Goal: Transaction & Acquisition: Book appointment/travel/reservation

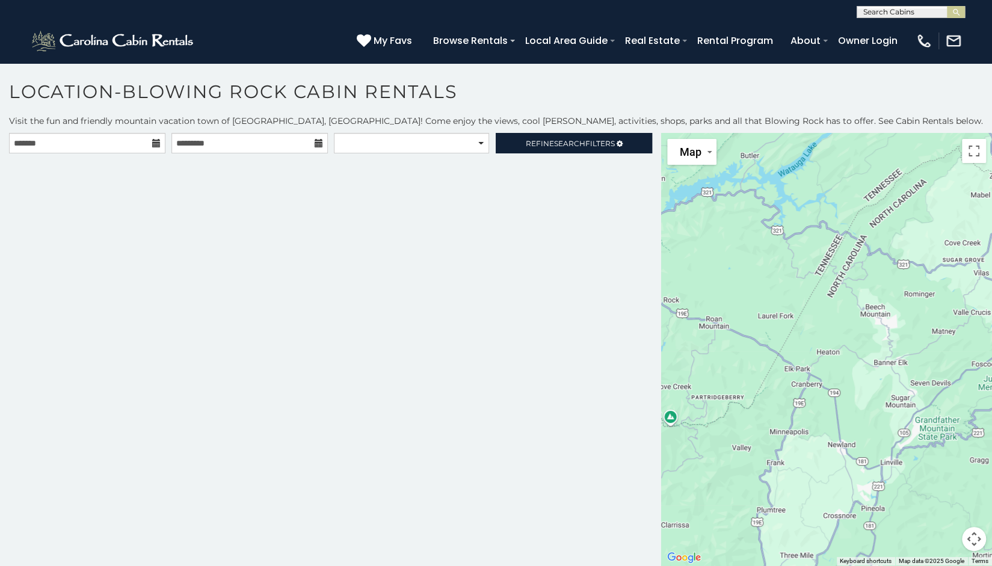
click at [154, 147] on icon at bounding box center [156, 143] width 8 height 8
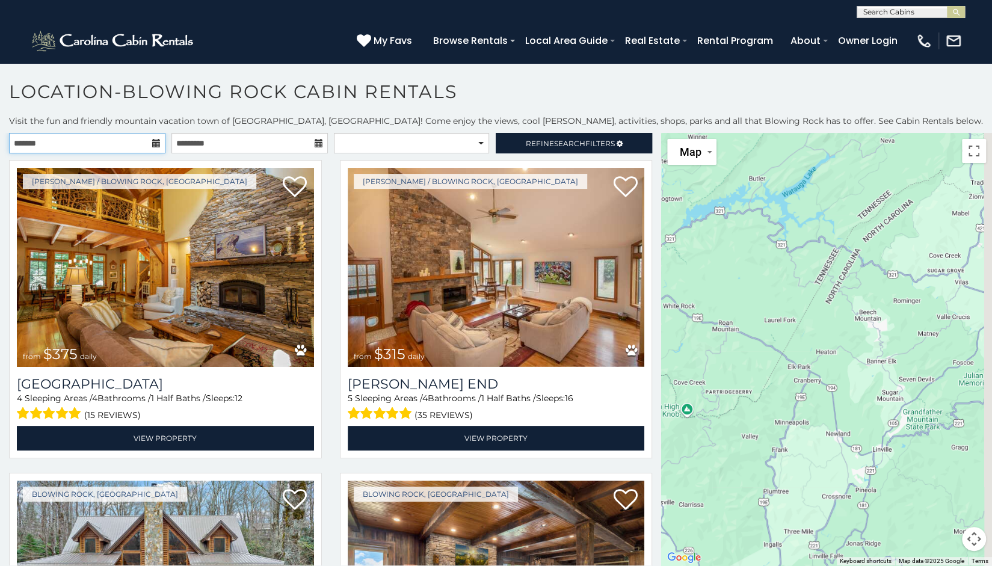
click at [137, 139] on input "text" at bounding box center [87, 143] width 156 height 20
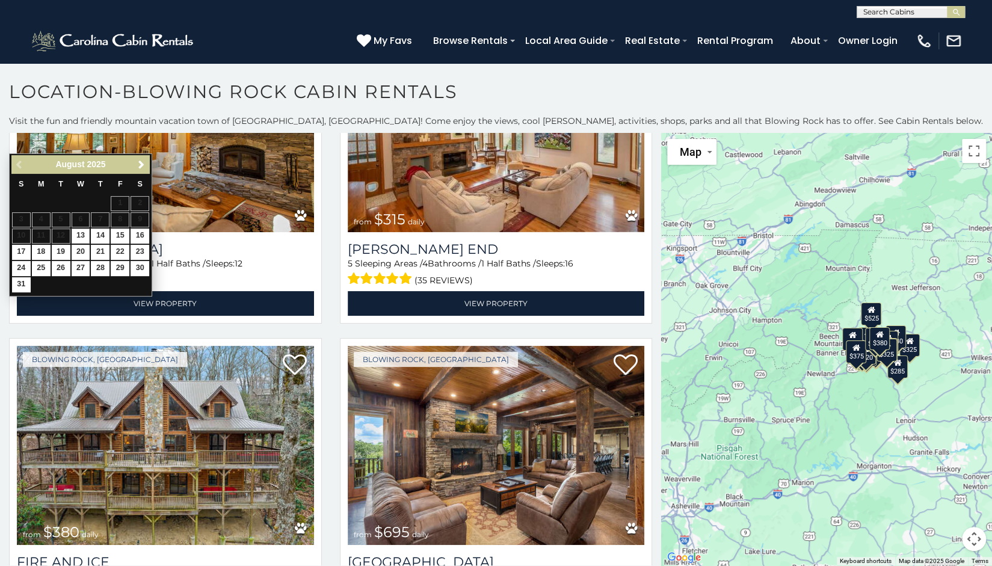
scroll to position [60, 0]
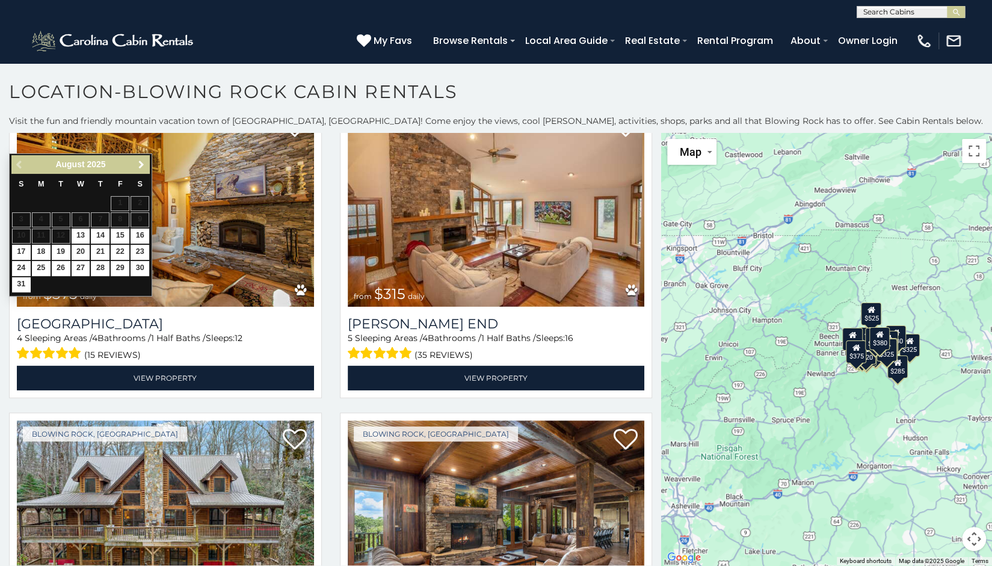
click at [142, 165] on span "Next" at bounding box center [142, 165] width 10 height 10
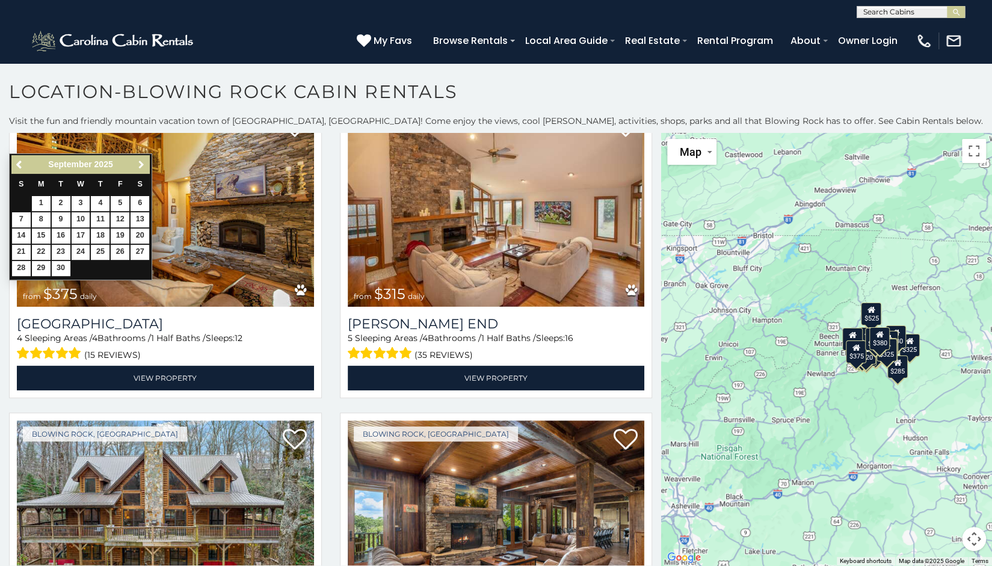
scroll to position [0, 0]
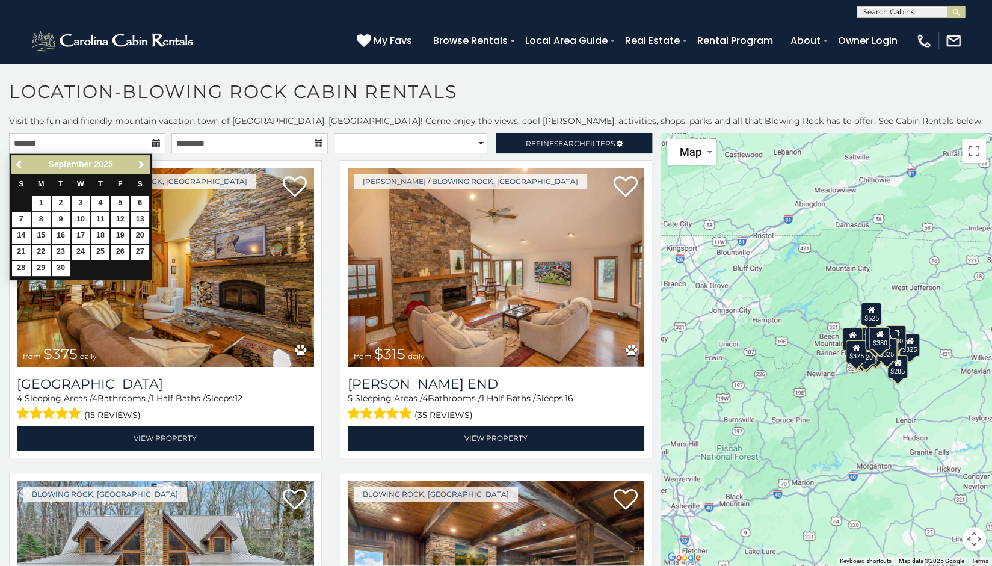
click at [142, 165] on span "Next" at bounding box center [142, 165] width 10 height 10
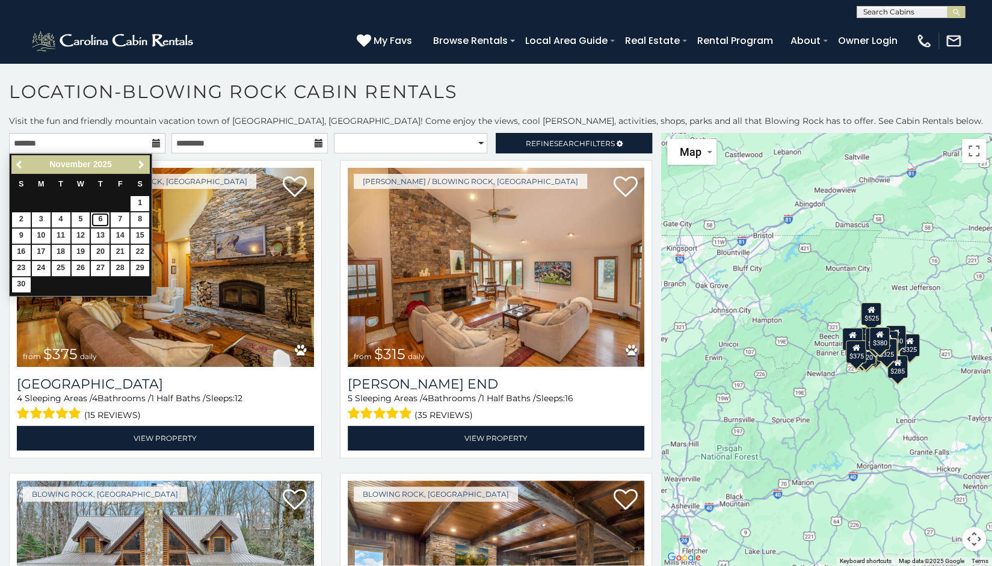
click at [100, 217] on link "6" at bounding box center [100, 219] width 19 height 15
type input "**********"
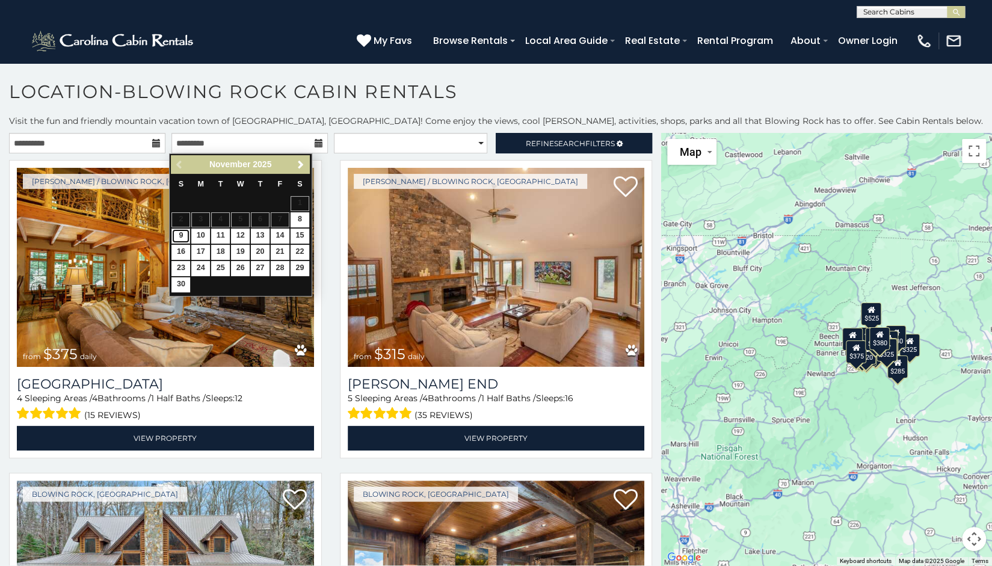
click at [176, 234] on link "9" at bounding box center [180, 236] width 19 height 15
type input "**********"
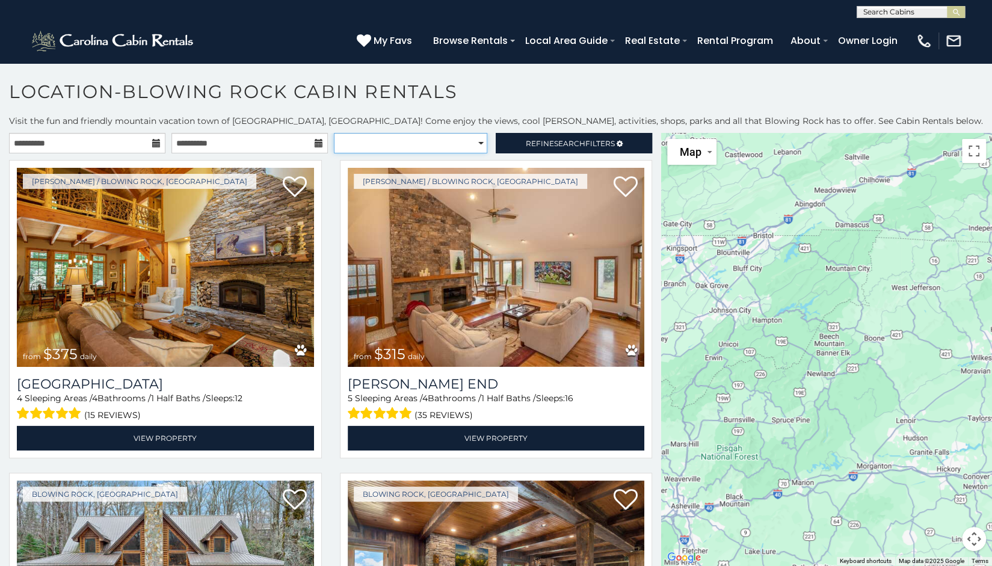
click at [416, 139] on select "**********" at bounding box center [411, 143] width 154 height 20
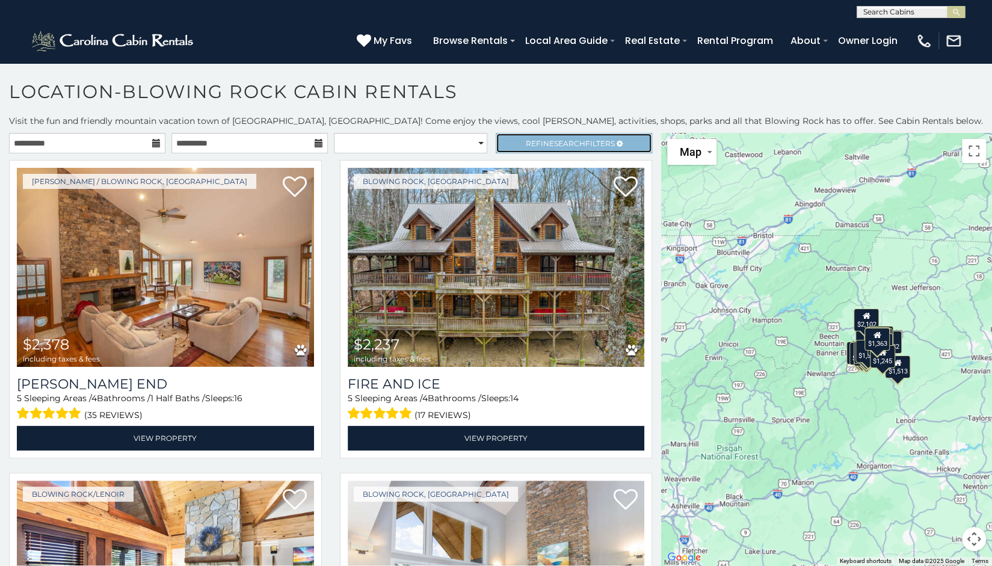
click at [510, 140] on link "Refine Search Filters" at bounding box center [574, 143] width 156 height 20
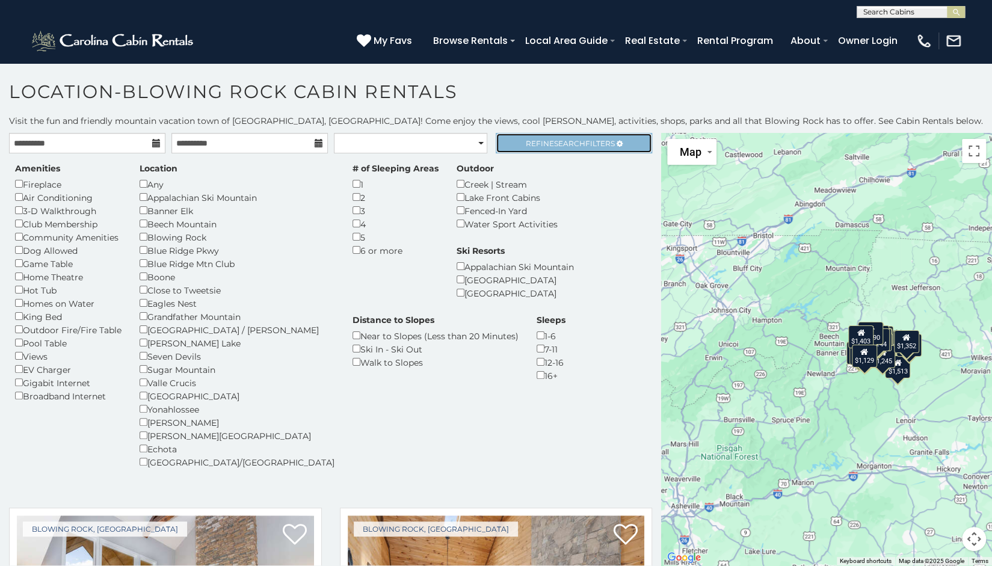
click at [532, 144] on span "Refine Search Filters" at bounding box center [570, 143] width 89 height 9
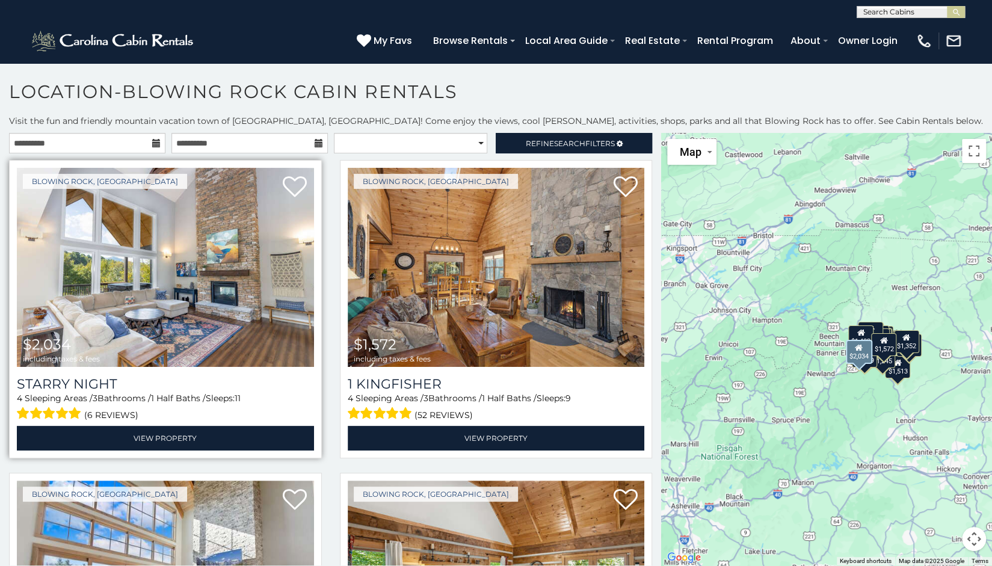
click at [248, 271] on img at bounding box center [165, 267] width 297 height 199
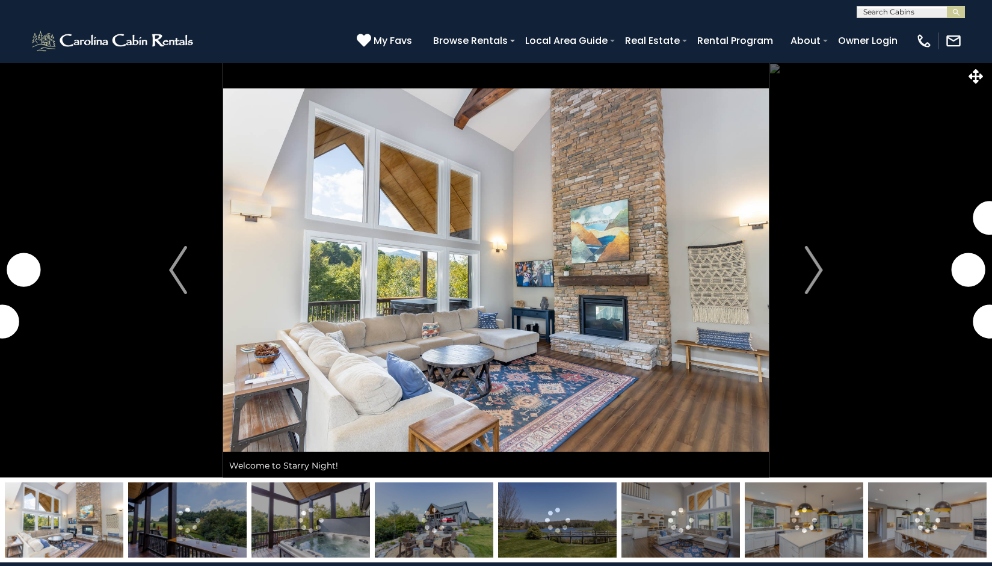
click at [797, 279] on button "Next" at bounding box center [814, 270] width 90 height 415
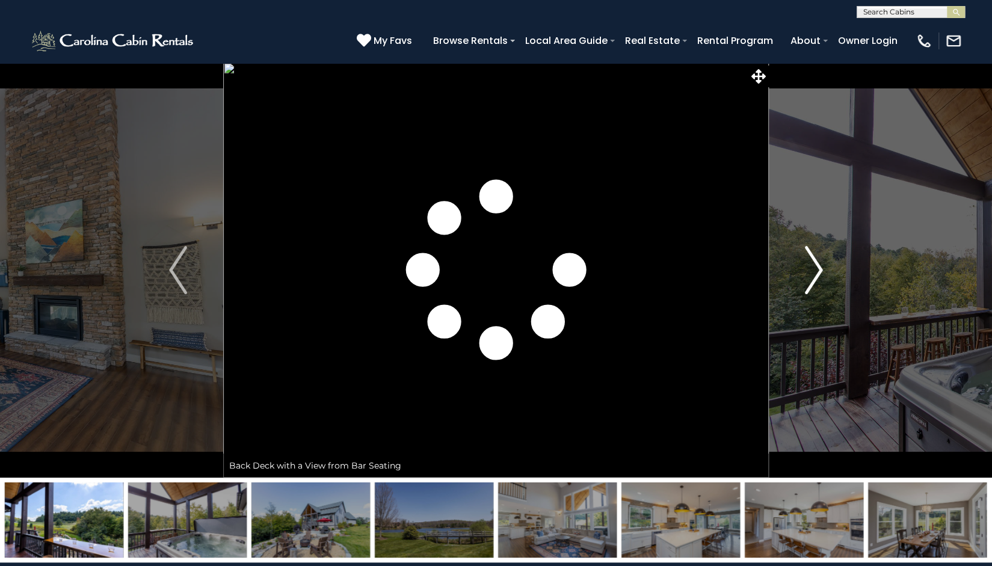
click at [810, 278] on img "Next" at bounding box center [814, 270] width 18 height 48
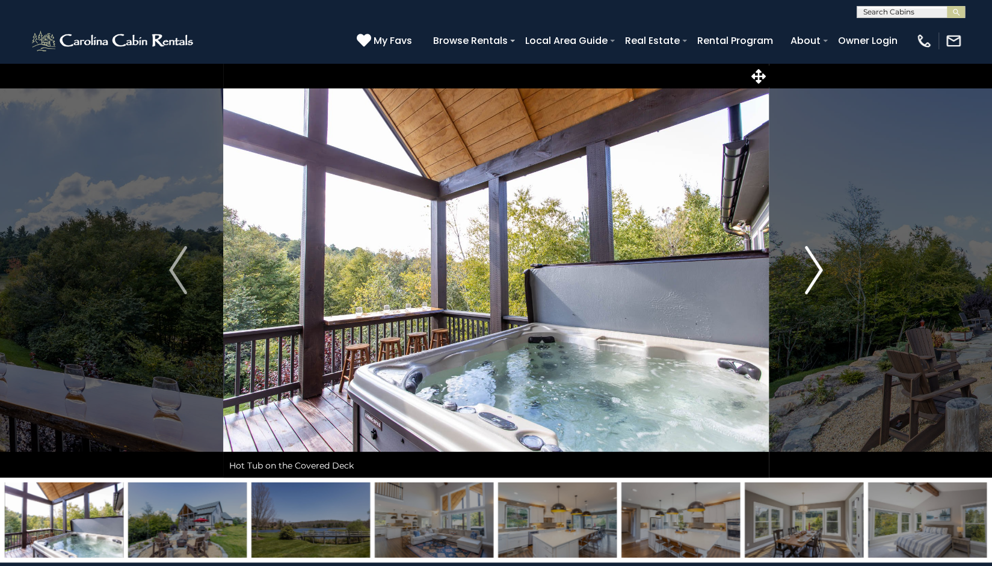
click at [810, 278] on img "Next" at bounding box center [814, 270] width 18 height 48
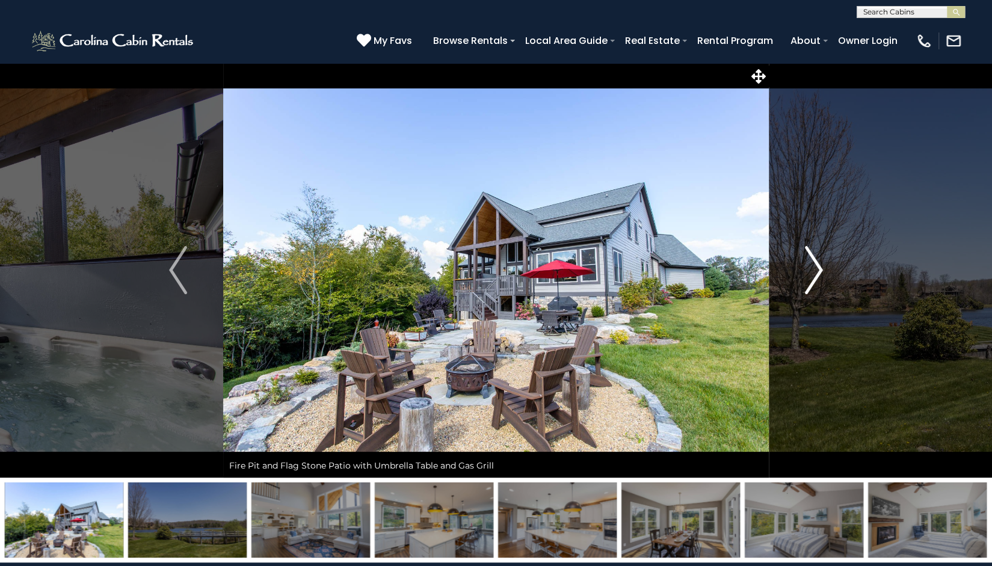
click at [810, 278] on img "Next" at bounding box center [814, 270] width 18 height 48
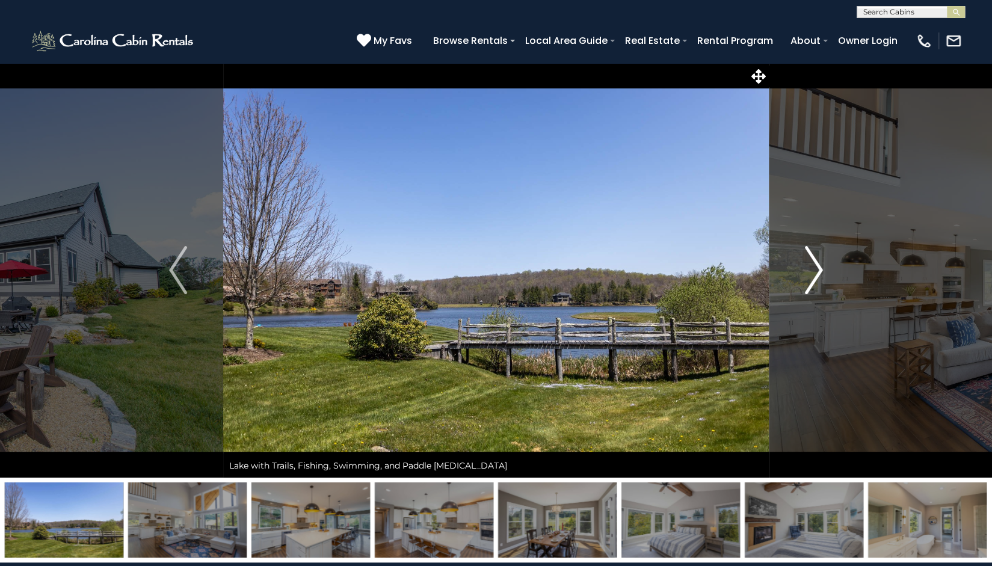
click at [810, 278] on img "Next" at bounding box center [814, 270] width 18 height 48
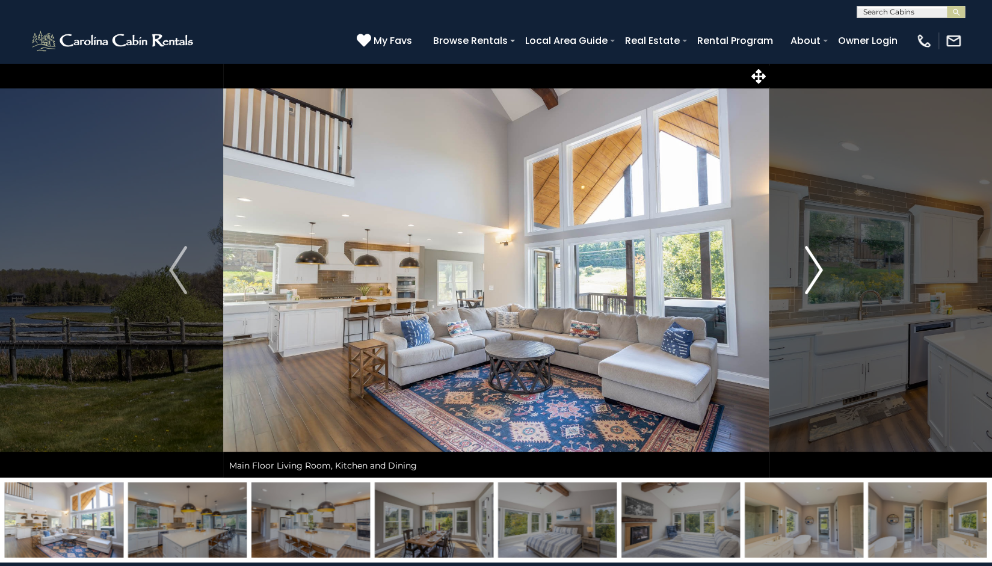
click at [810, 278] on img "Next" at bounding box center [814, 270] width 18 height 48
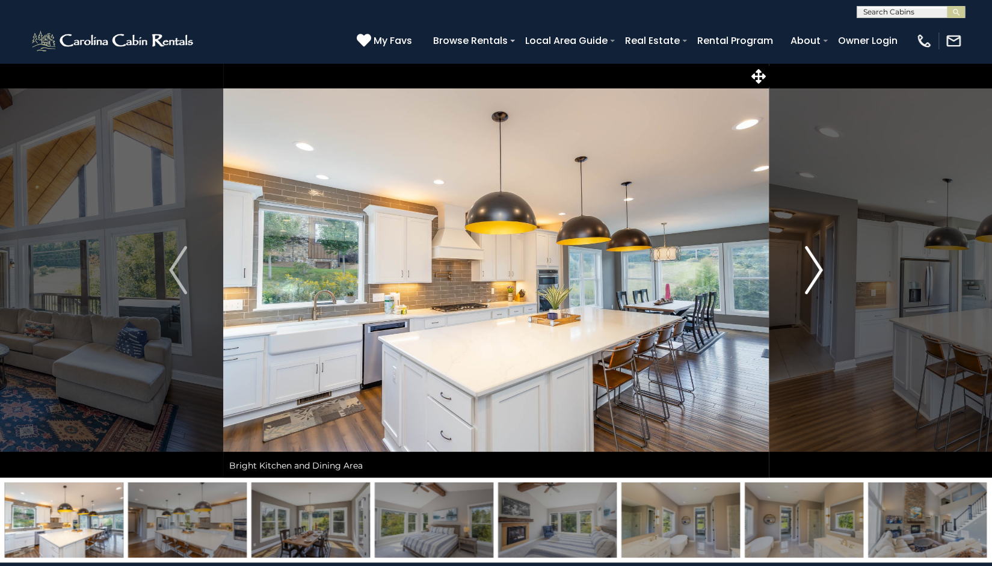
click at [810, 278] on img "Next" at bounding box center [814, 270] width 18 height 48
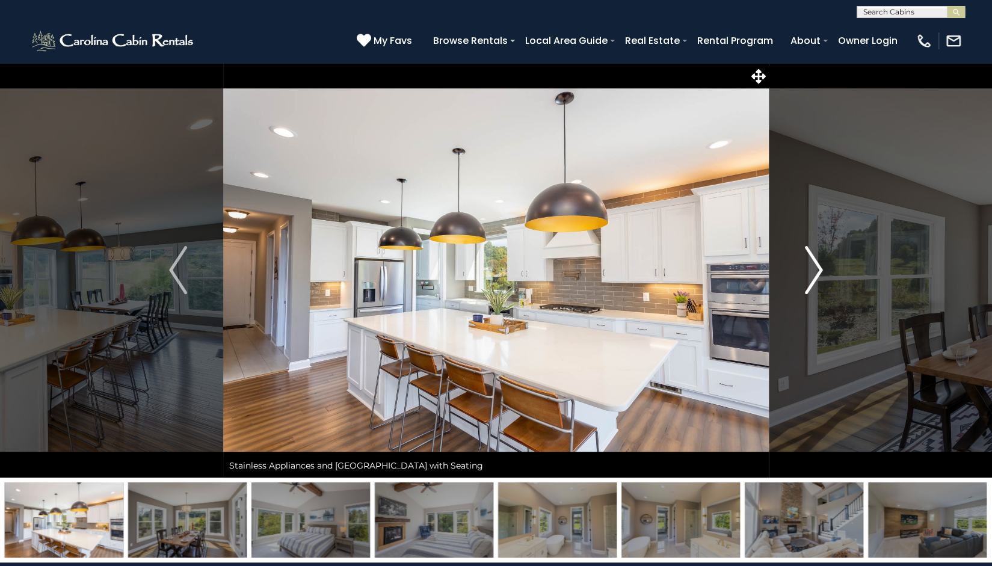
click at [810, 278] on img "Next" at bounding box center [814, 270] width 18 height 48
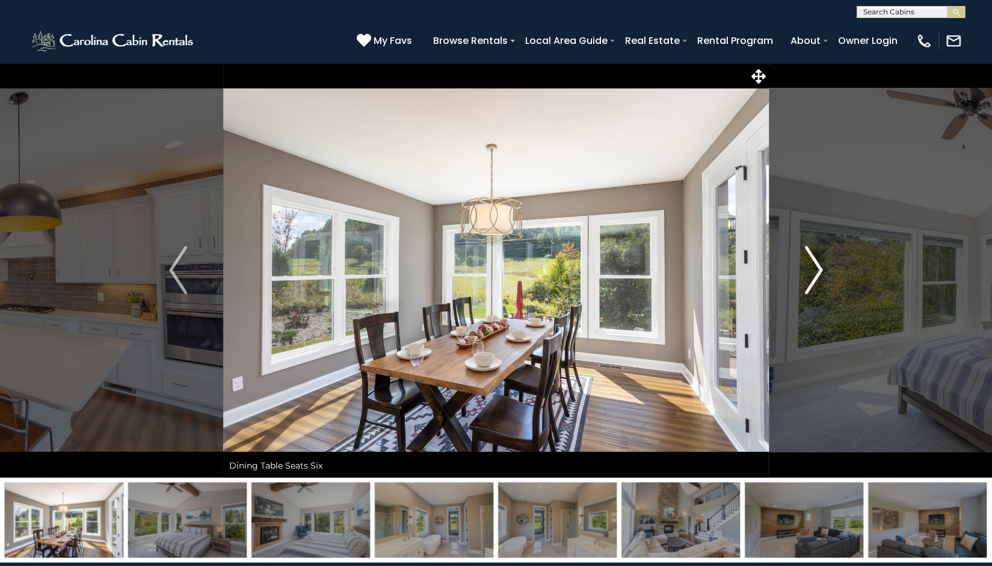
click at [810, 278] on img "Next" at bounding box center [814, 270] width 18 height 48
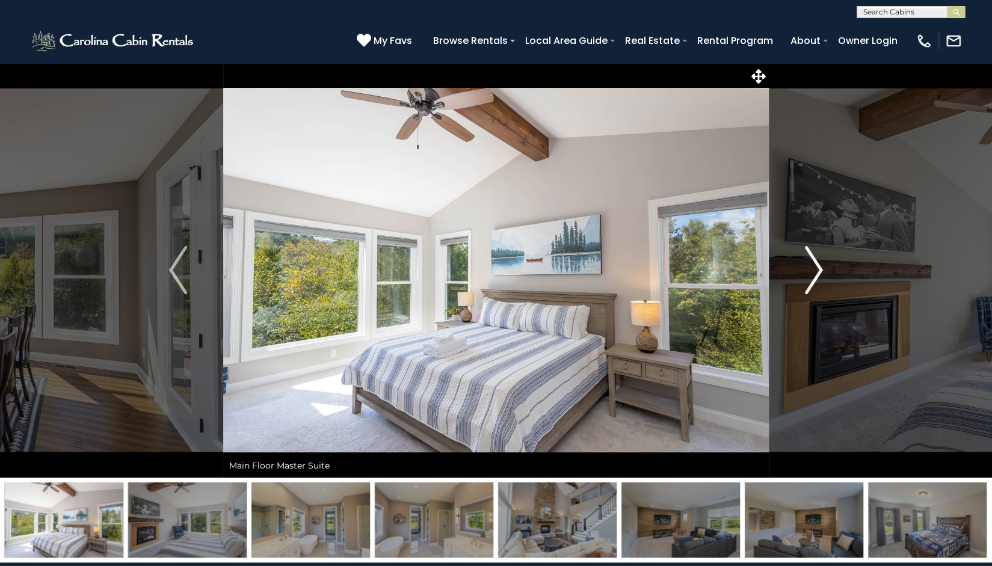
click at [810, 278] on img "Next" at bounding box center [814, 270] width 18 height 48
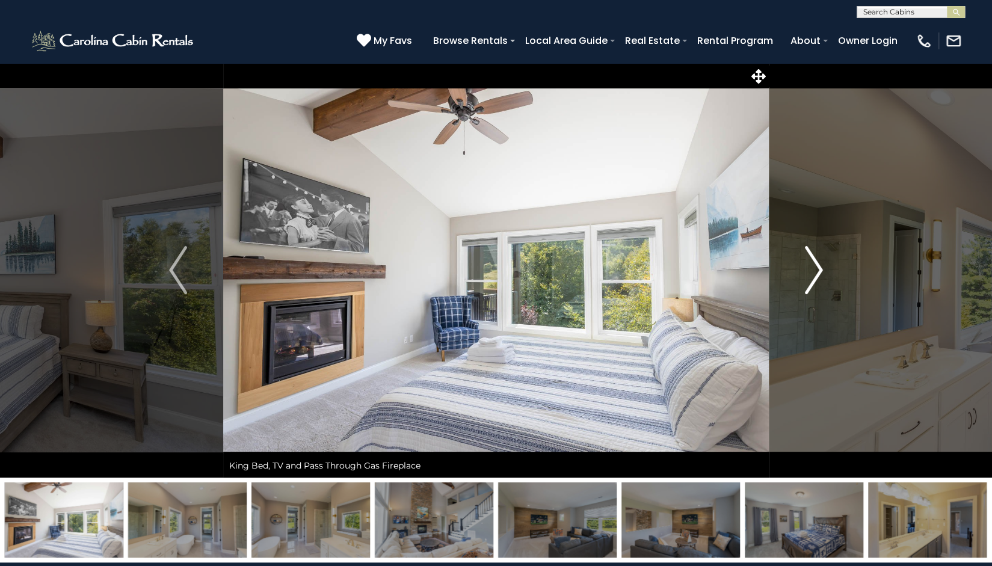
click at [810, 278] on img "Next" at bounding box center [814, 270] width 18 height 48
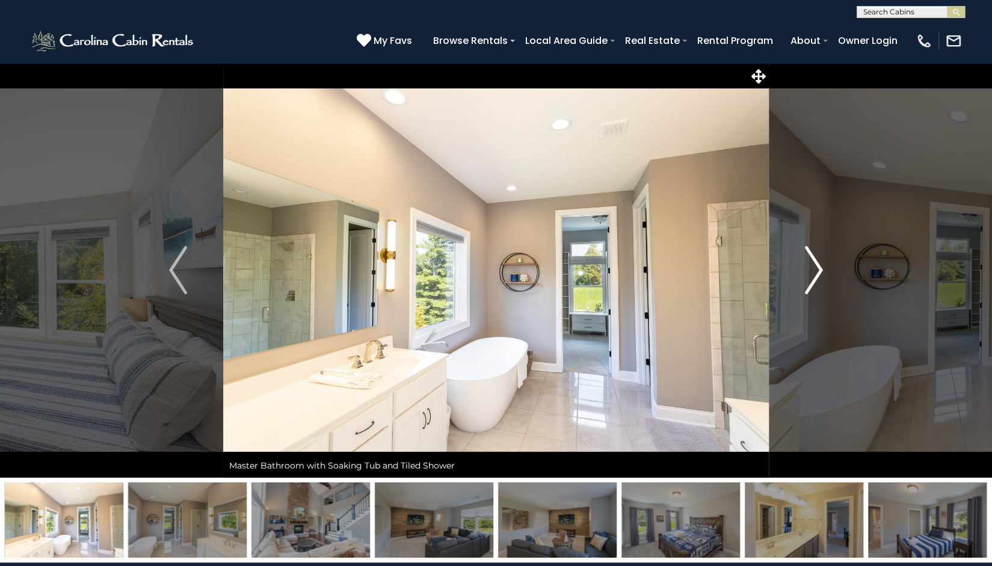
click at [810, 278] on img "Next" at bounding box center [814, 270] width 18 height 48
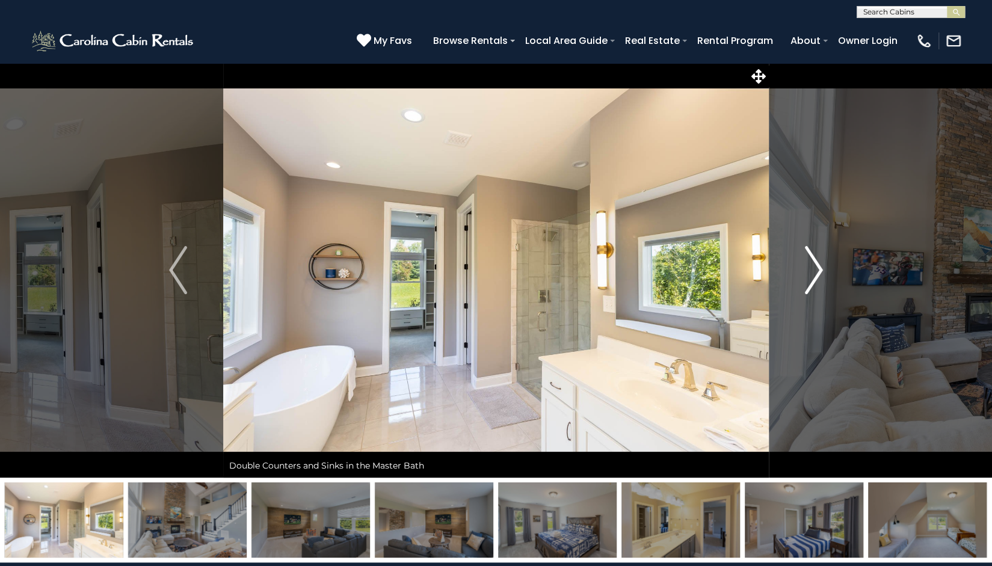
click at [810, 278] on img "Next" at bounding box center [814, 270] width 18 height 48
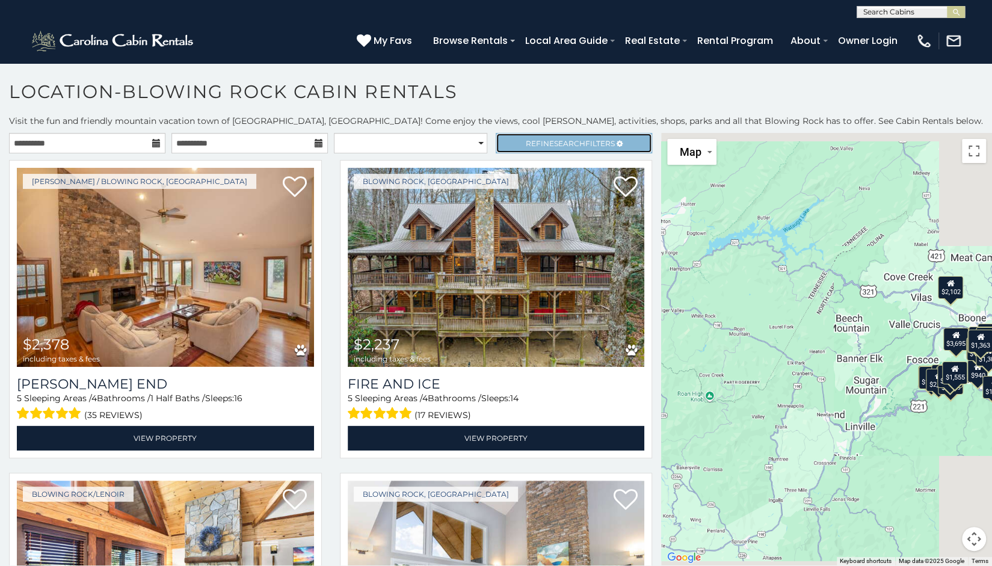
click at [561, 147] on link "Refine Search Filters" at bounding box center [574, 143] width 156 height 20
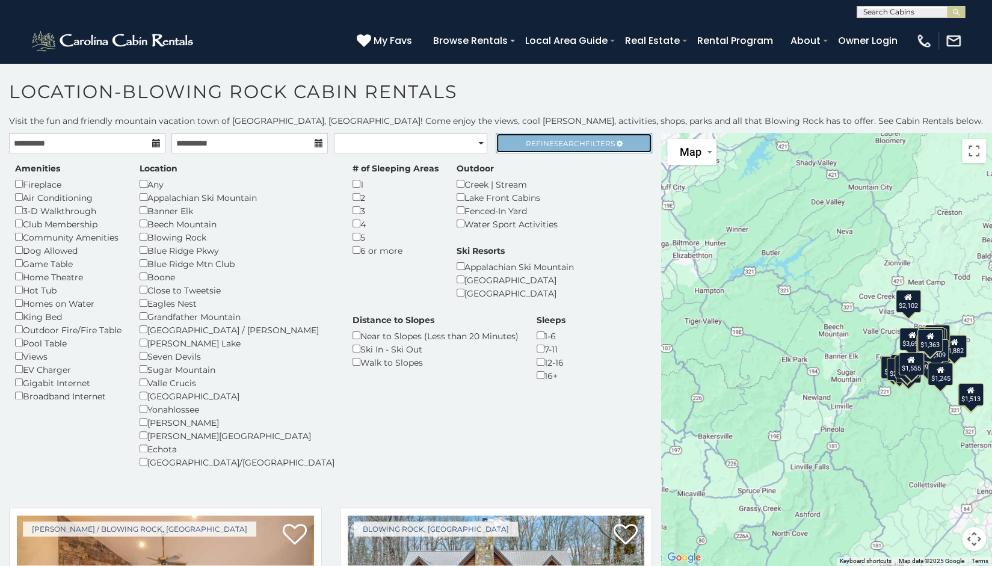
click at [561, 147] on link "Refine Search Filters" at bounding box center [574, 143] width 156 height 20
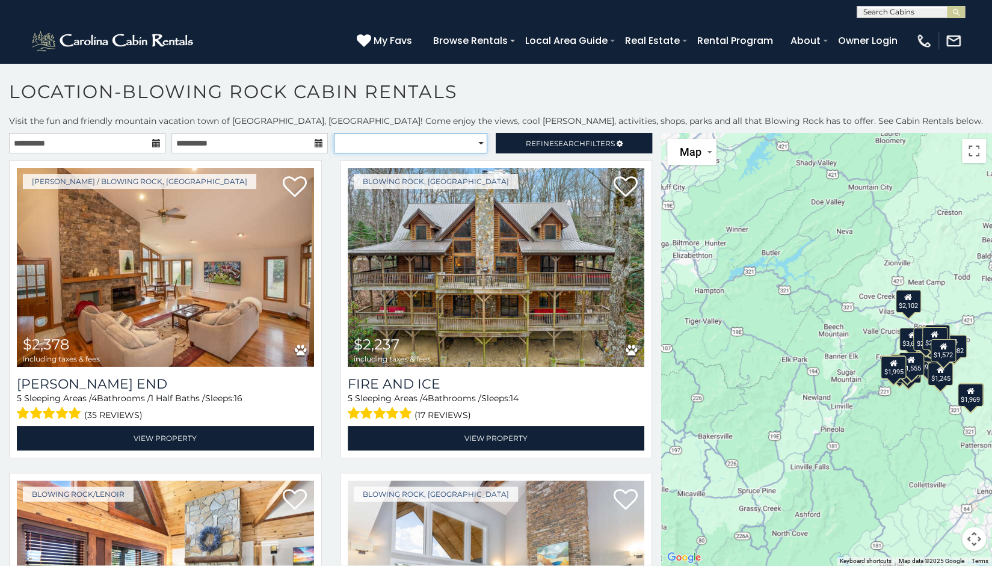
click at [458, 140] on select "**********" at bounding box center [411, 143] width 154 height 20
click at [527, 144] on span "Refine Search Filters" at bounding box center [570, 143] width 89 height 9
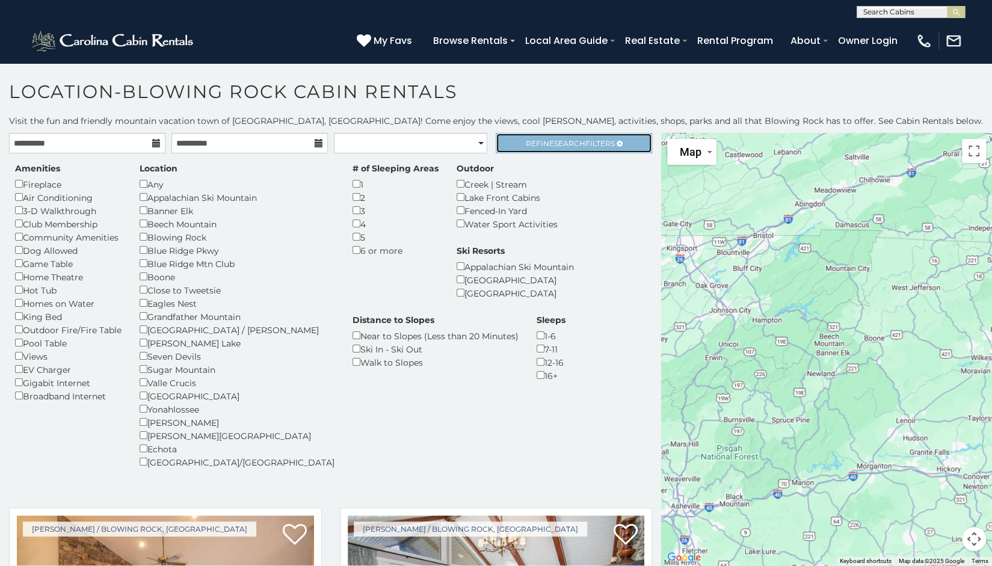
click at [549, 135] on link "Refine Search Filters" at bounding box center [574, 143] width 156 height 20
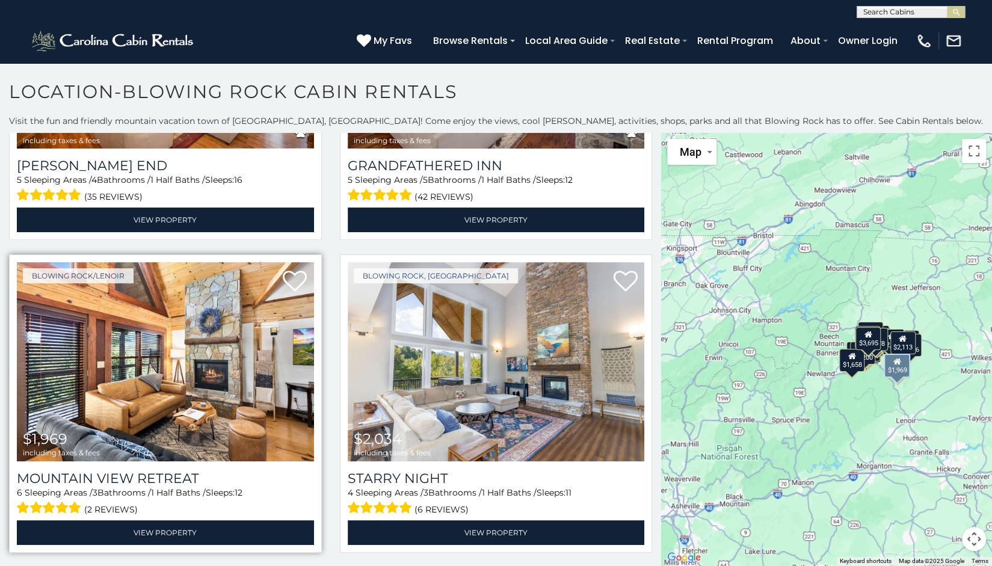
scroll to position [241, 0]
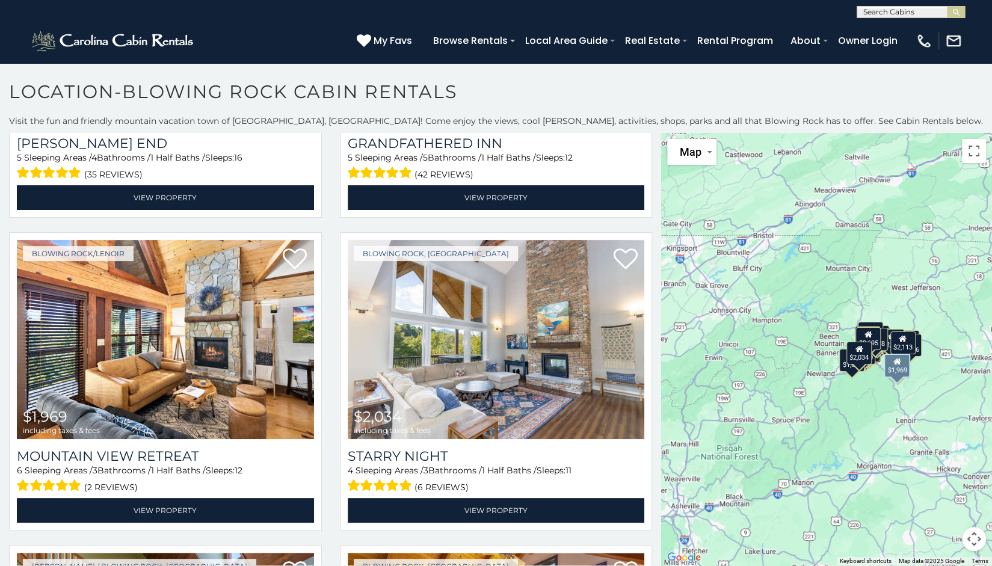
drag, startPoint x: 177, startPoint y: 351, endPoint x: 0, endPoint y: 375, distance: 178.5
click at [0, 375] on div "Blowing Rock/Lenoir $1,969 including taxes & fees Mountain View Retreat 6 Sleep…" at bounding box center [165, 385] width 331 height 306
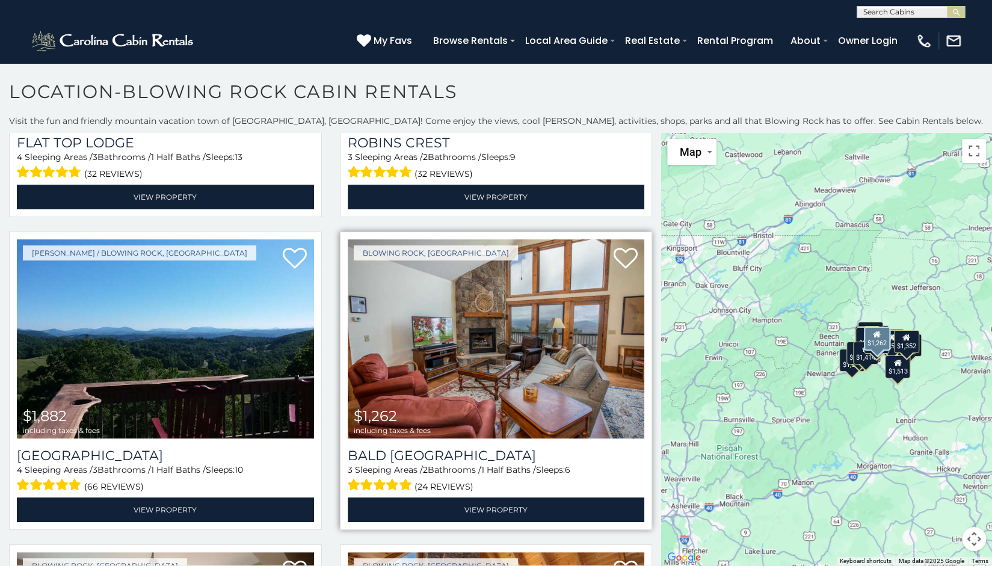
scroll to position [1865, 0]
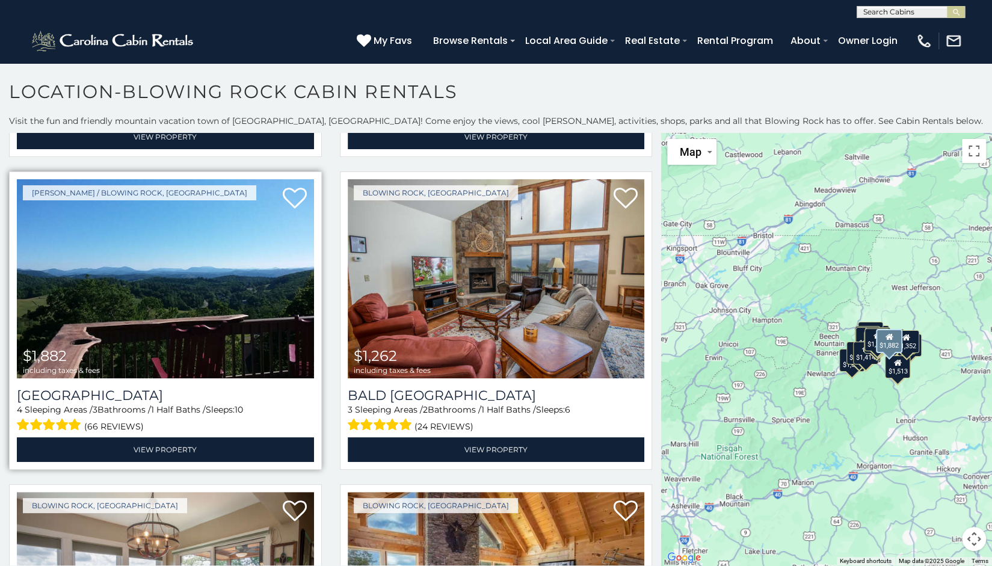
click at [221, 282] on img at bounding box center [165, 278] width 297 height 199
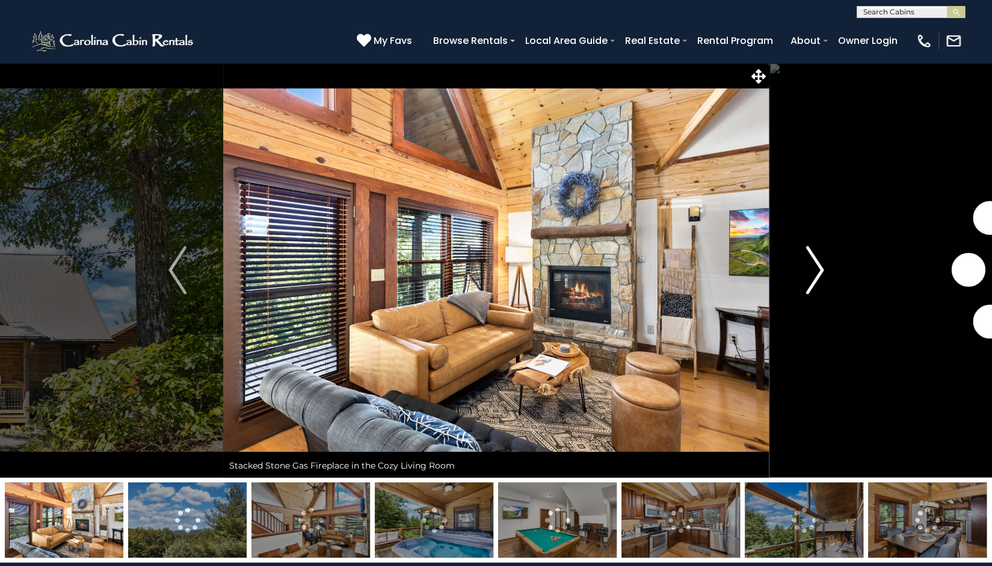
click at [816, 274] on img "Next" at bounding box center [815, 270] width 18 height 48
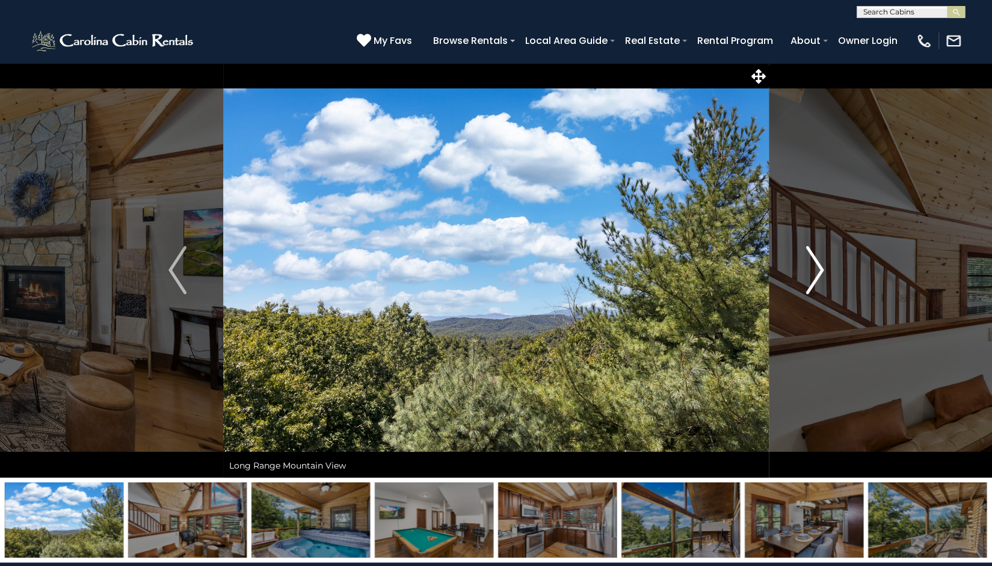
click at [816, 274] on img "Next" at bounding box center [815, 270] width 18 height 48
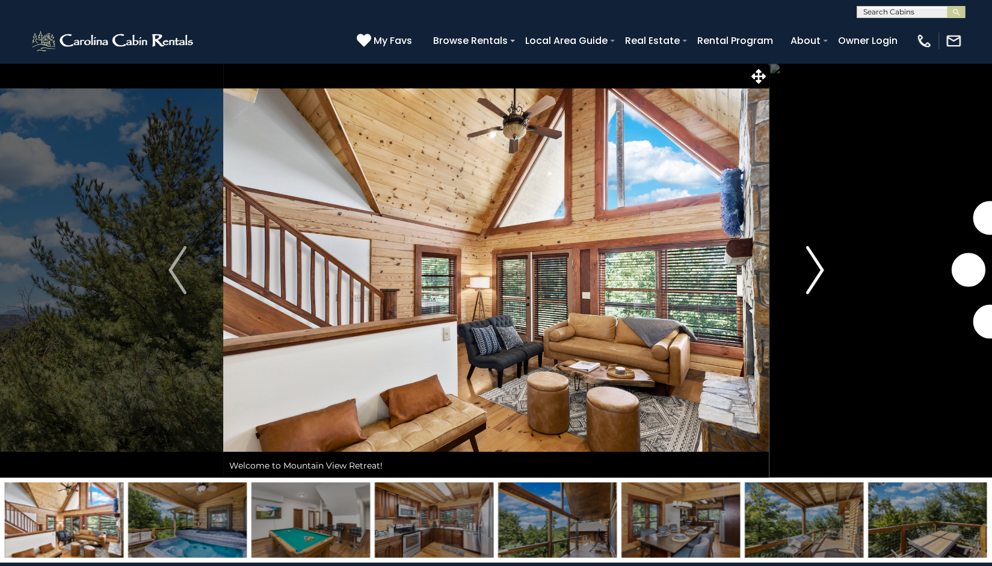
click at [816, 274] on img "Next" at bounding box center [815, 270] width 18 height 48
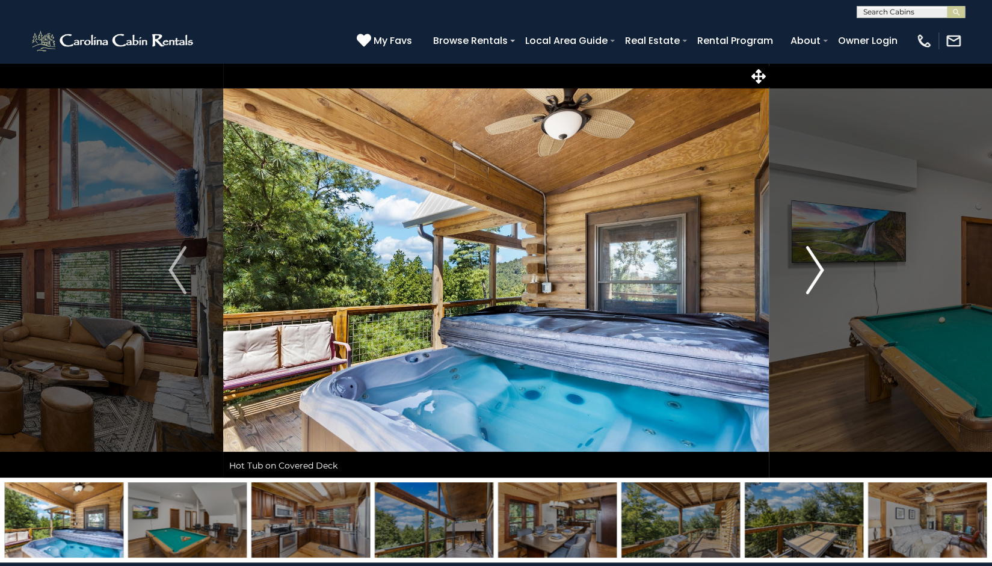
click at [816, 274] on img "Next" at bounding box center [815, 270] width 18 height 48
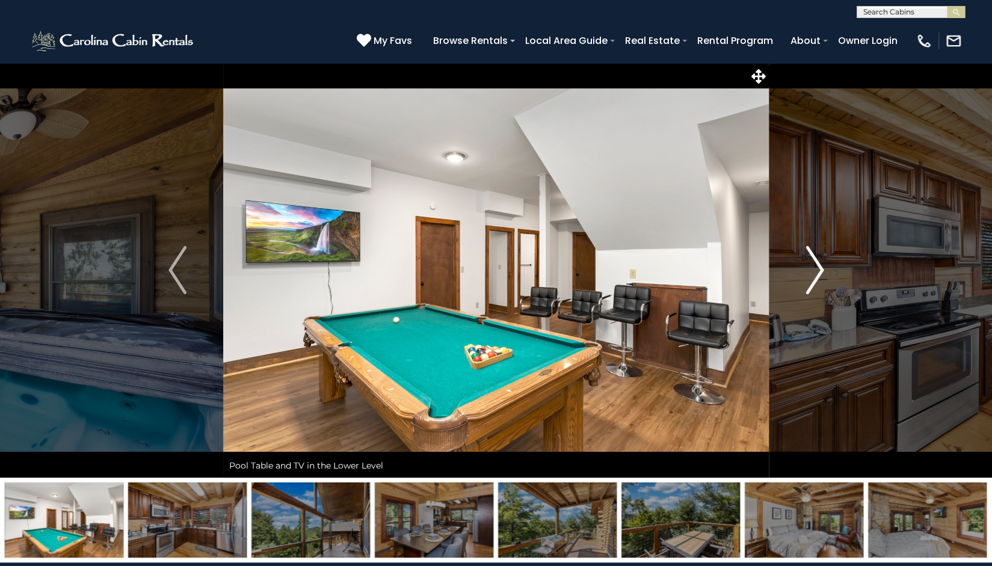
click at [816, 274] on img "Next" at bounding box center [815, 270] width 18 height 48
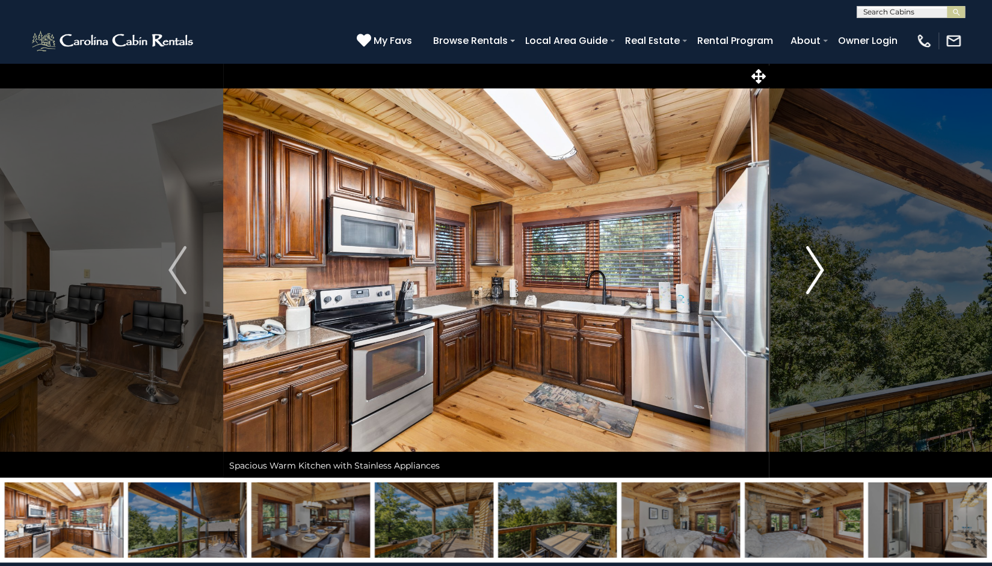
click at [816, 274] on img "Next" at bounding box center [815, 270] width 18 height 48
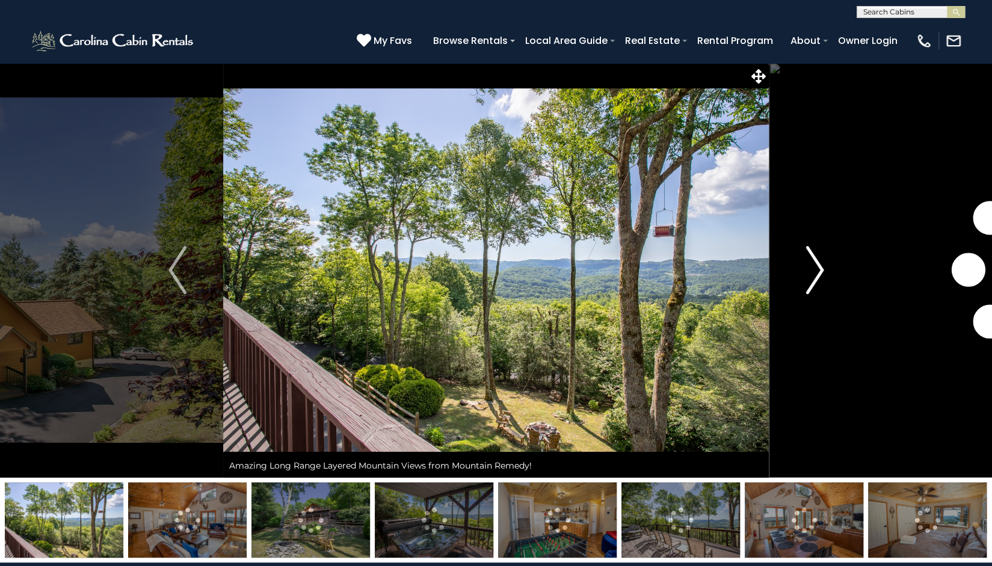
click at [831, 255] on button "Next" at bounding box center [815, 270] width 92 height 415
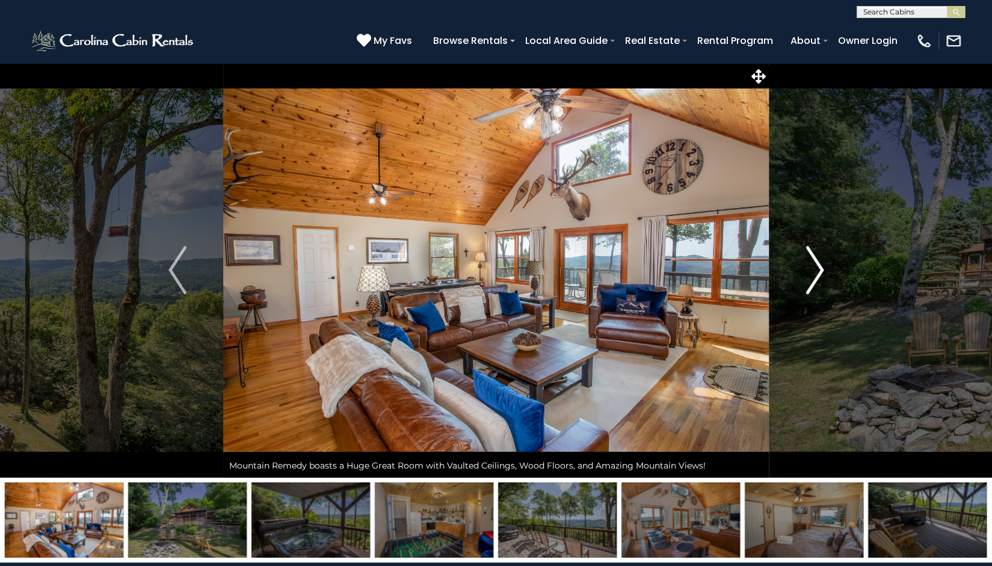
click at [822, 268] on img "Next" at bounding box center [815, 270] width 18 height 48
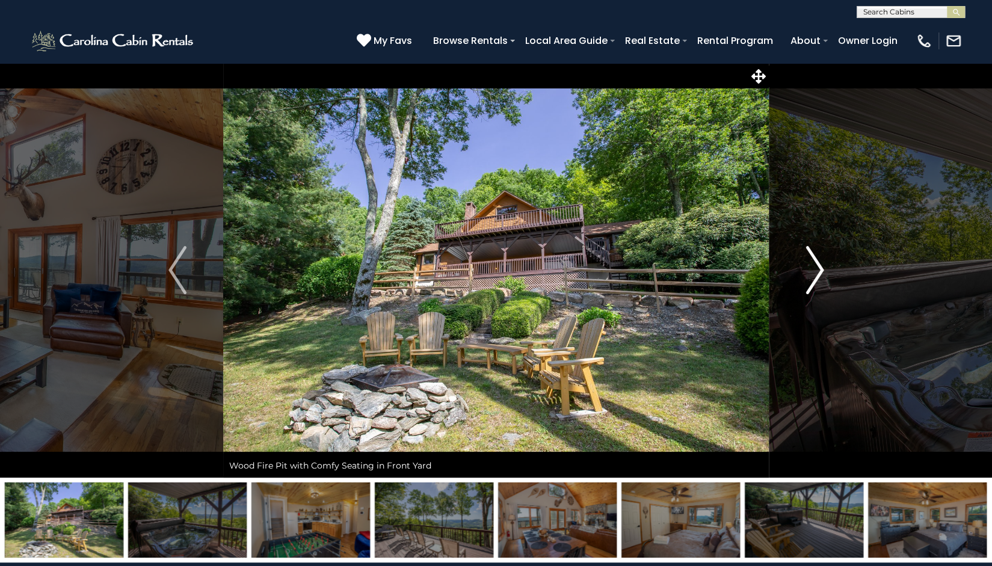
click at [822, 268] on img "Next" at bounding box center [815, 270] width 18 height 48
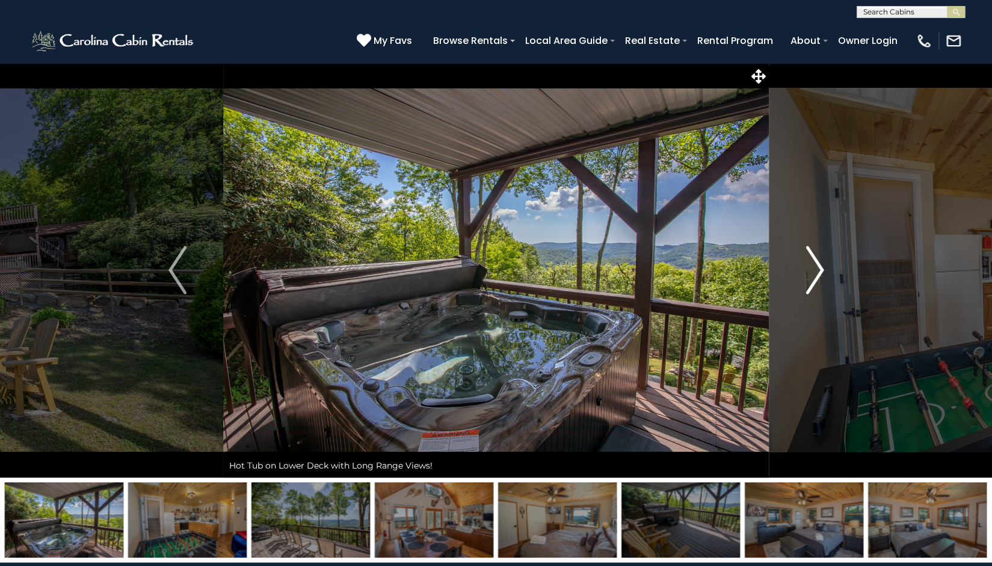
click at [822, 268] on img "Next" at bounding box center [815, 270] width 18 height 48
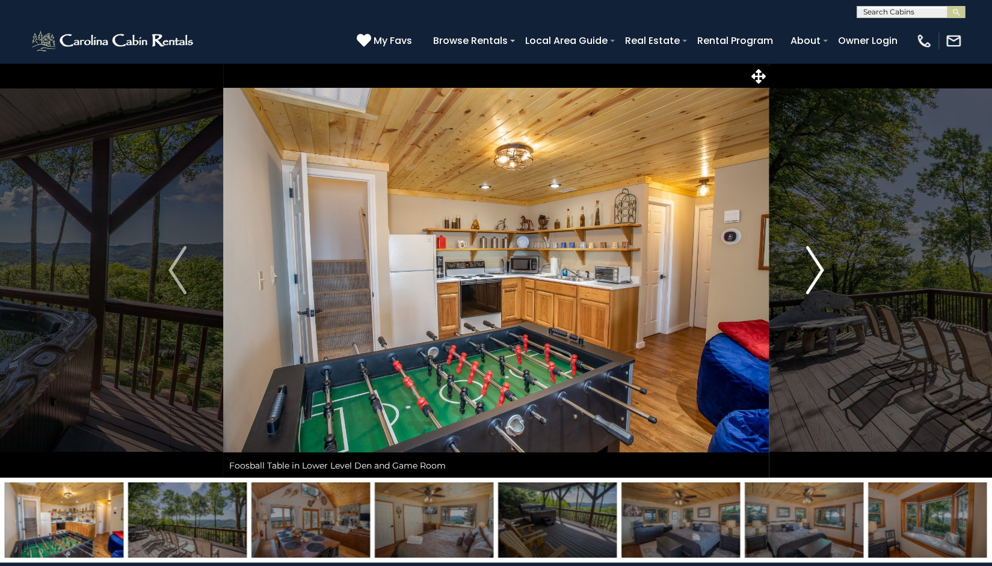
click at [822, 268] on img "Next" at bounding box center [815, 270] width 18 height 48
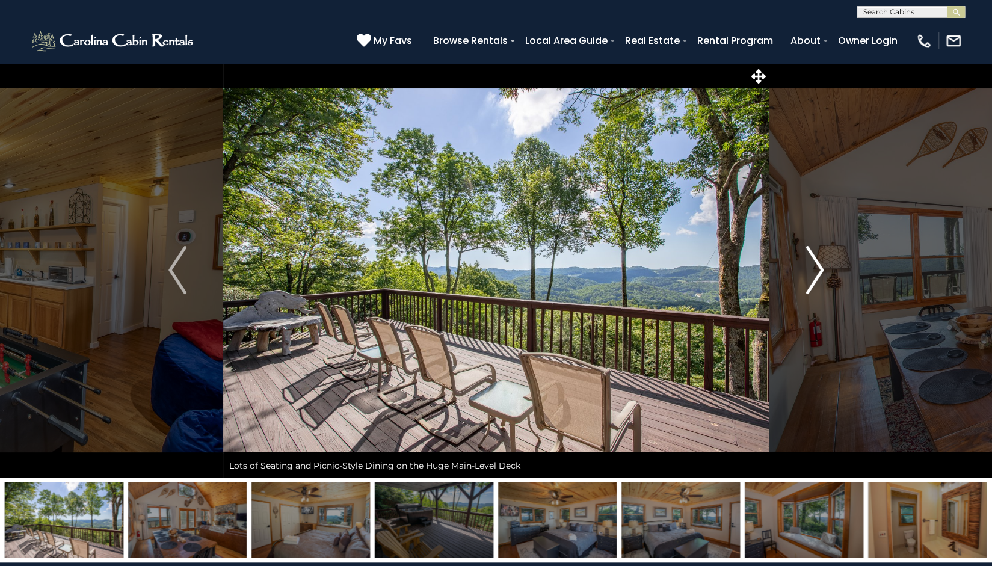
click at [806, 266] on img "Next" at bounding box center [815, 270] width 18 height 48
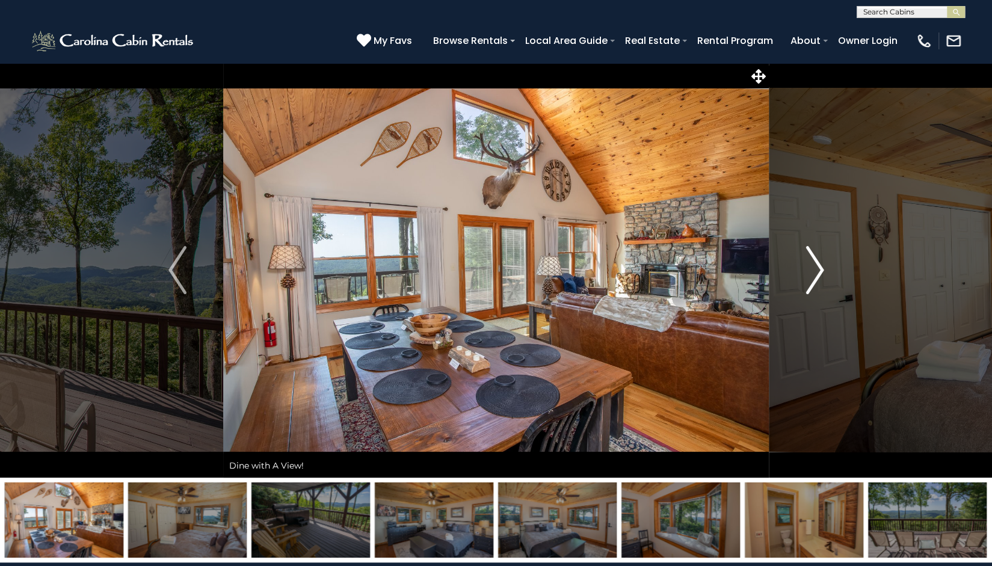
click at [809, 266] on img "Next" at bounding box center [815, 270] width 18 height 48
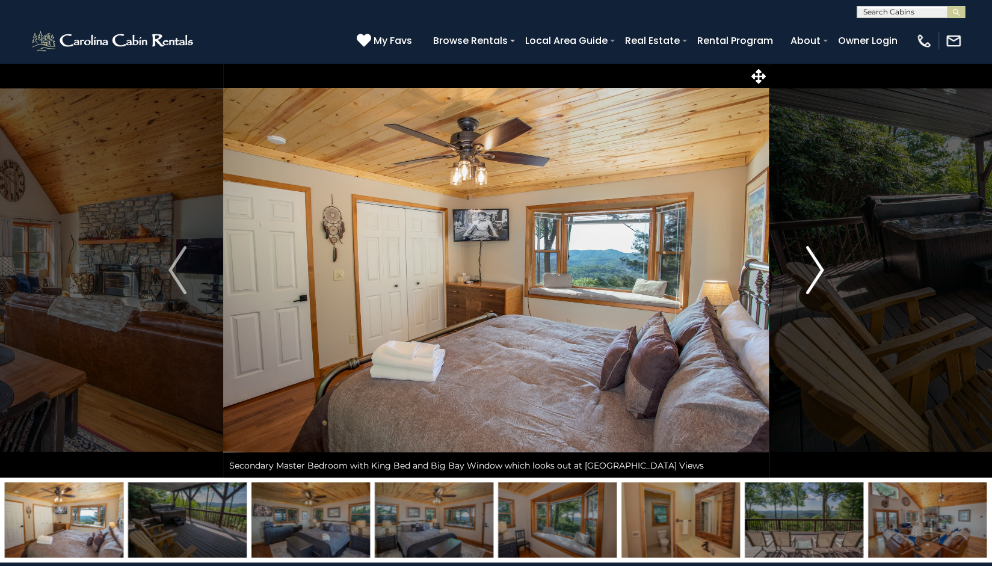
click at [809, 266] on img "Next" at bounding box center [815, 270] width 18 height 48
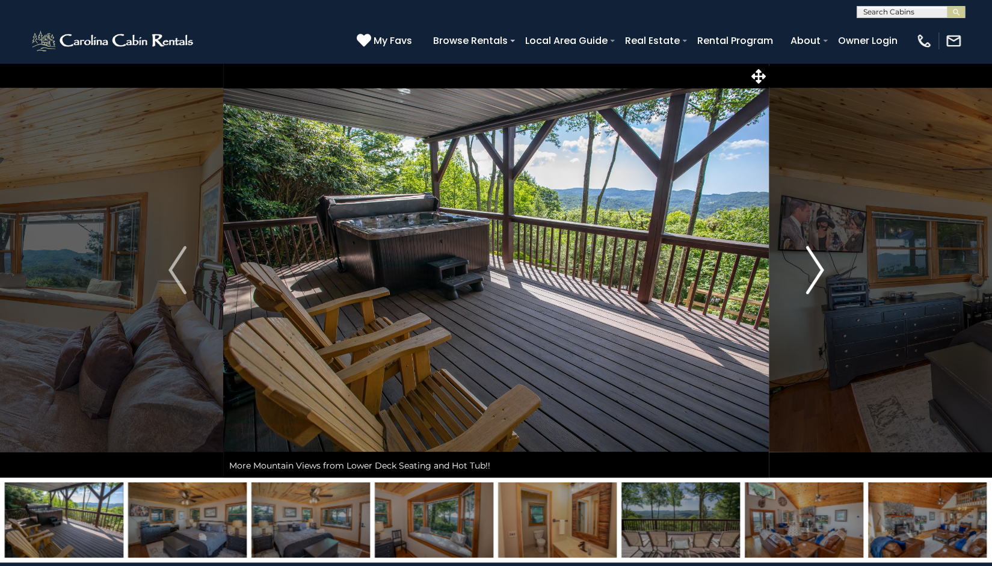
click at [809, 266] on img "Next" at bounding box center [815, 270] width 18 height 48
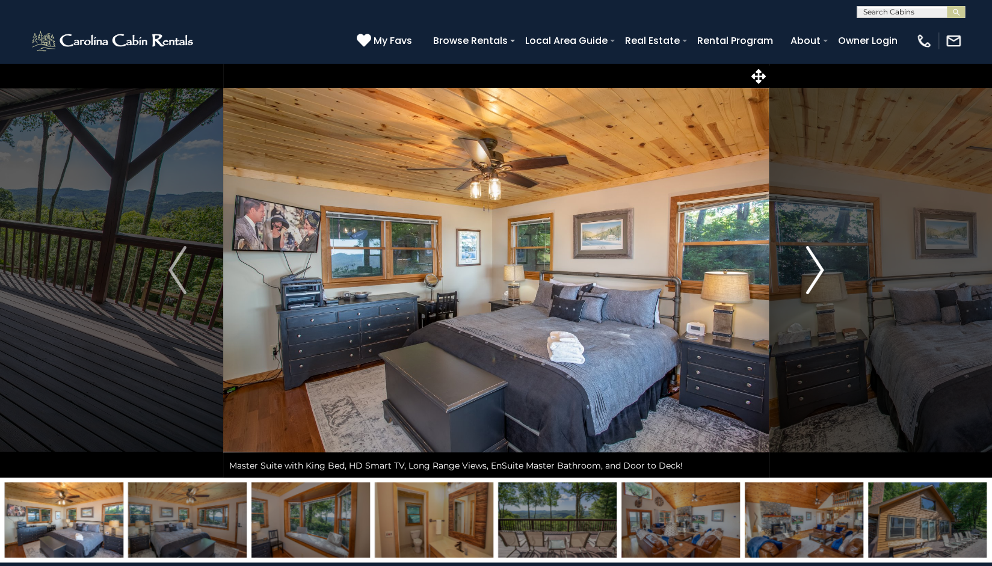
click at [809, 266] on img "Next" at bounding box center [815, 270] width 18 height 48
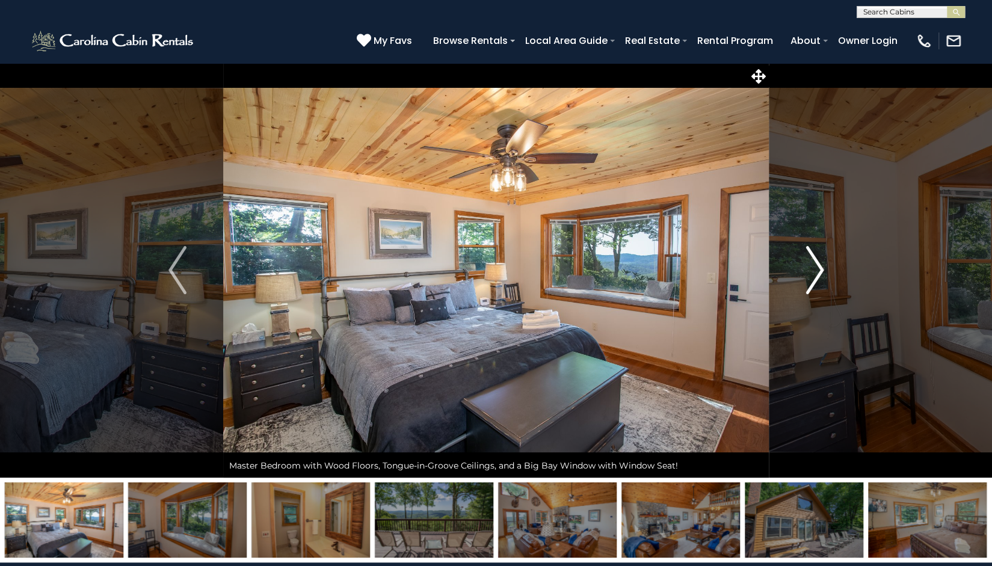
click at [809, 266] on img "Next" at bounding box center [815, 270] width 18 height 48
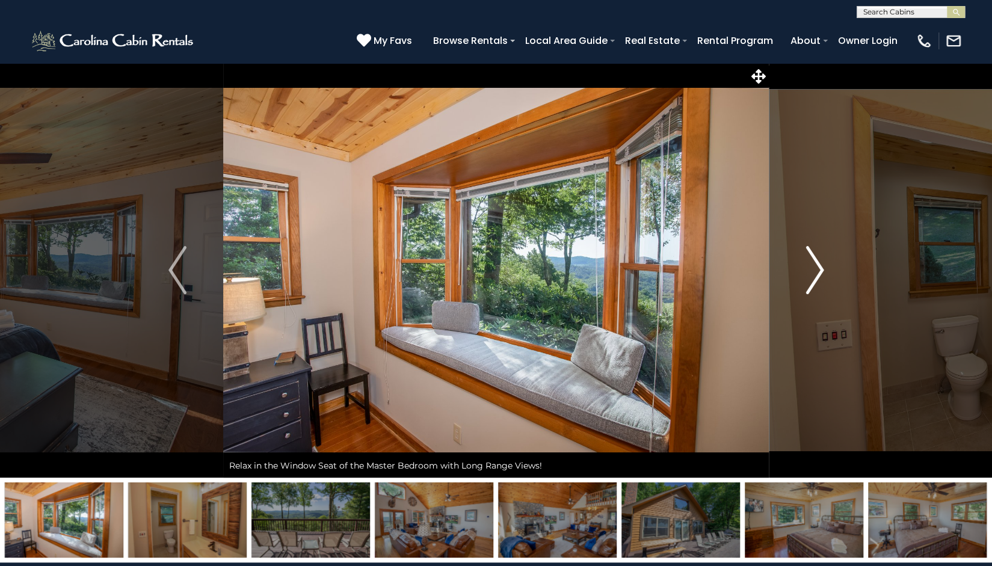
click at [809, 266] on img "Next" at bounding box center [815, 270] width 18 height 48
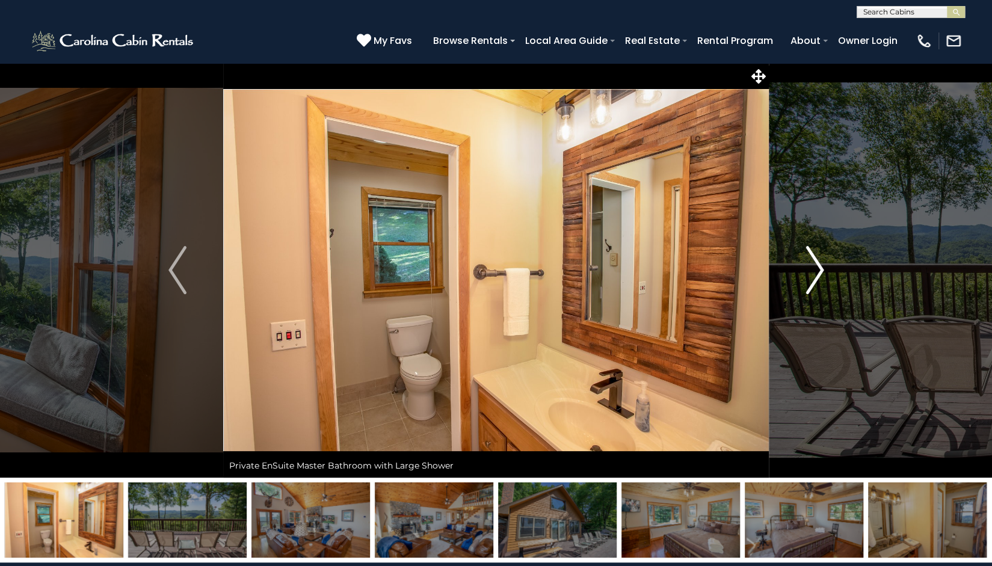
click at [809, 266] on img "Next" at bounding box center [815, 270] width 18 height 48
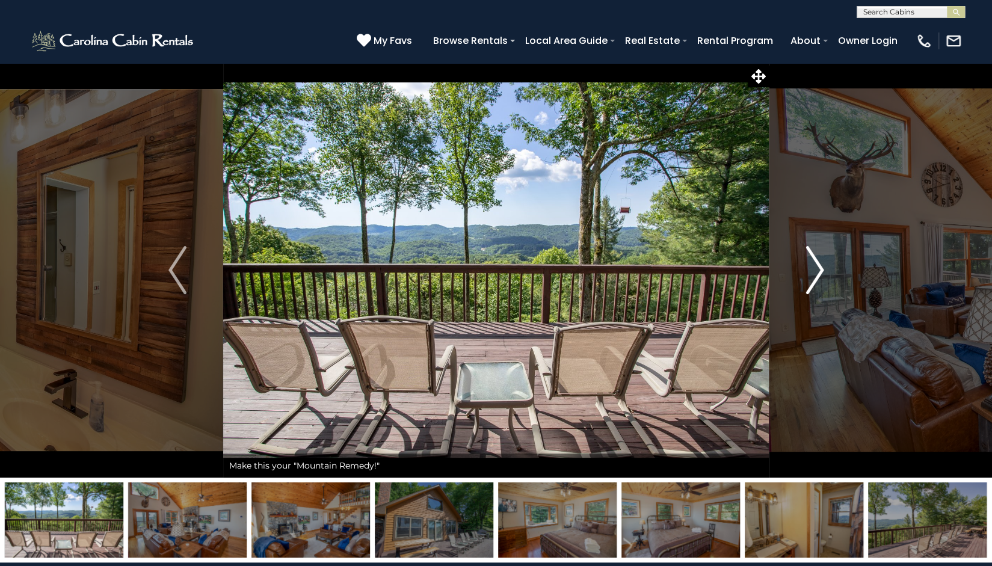
click at [809, 266] on img "Next" at bounding box center [815, 270] width 18 height 48
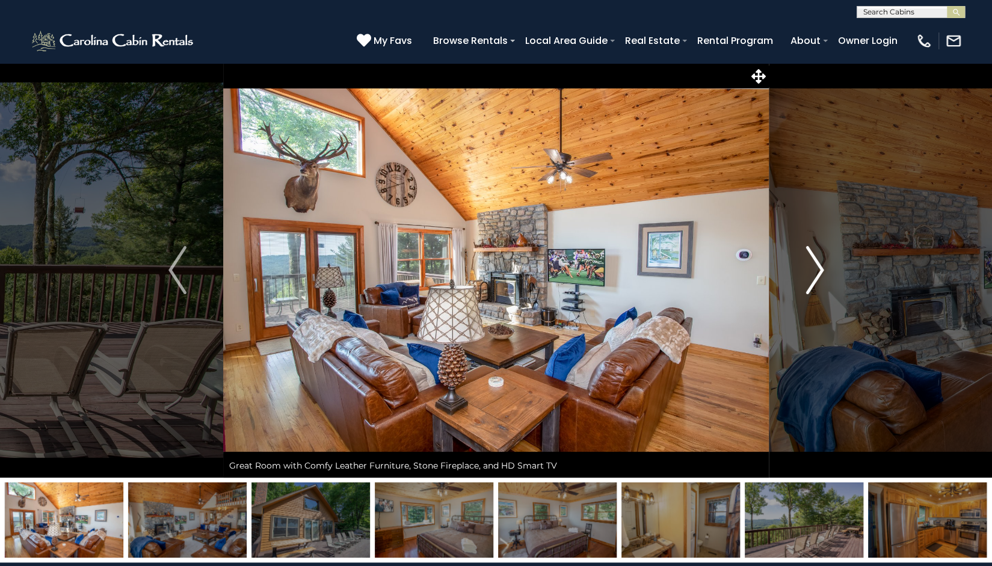
click at [809, 266] on img "Next" at bounding box center [815, 270] width 18 height 48
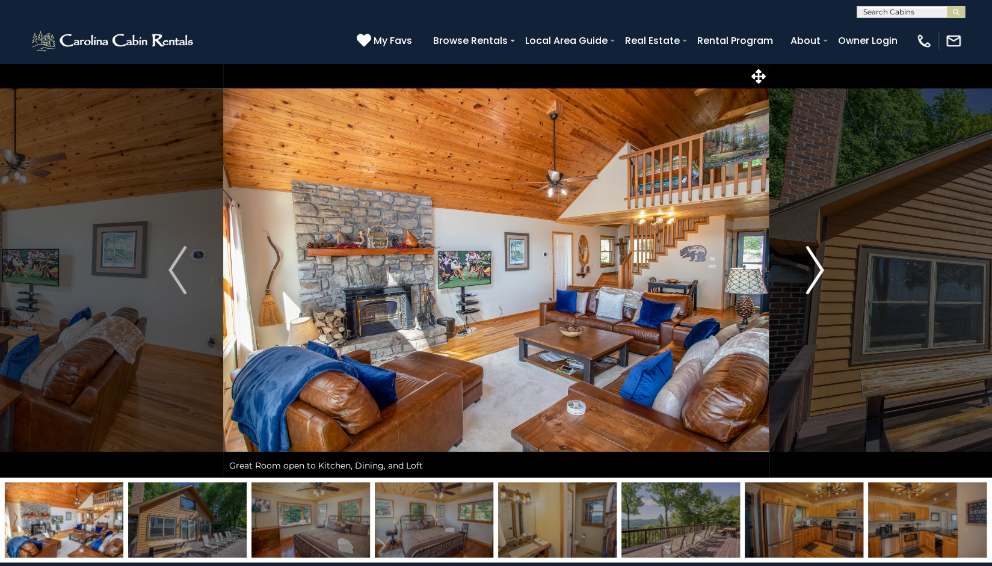
click at [809, 266] on img "Next" at bounding box center [815, 270] width 18 height 48
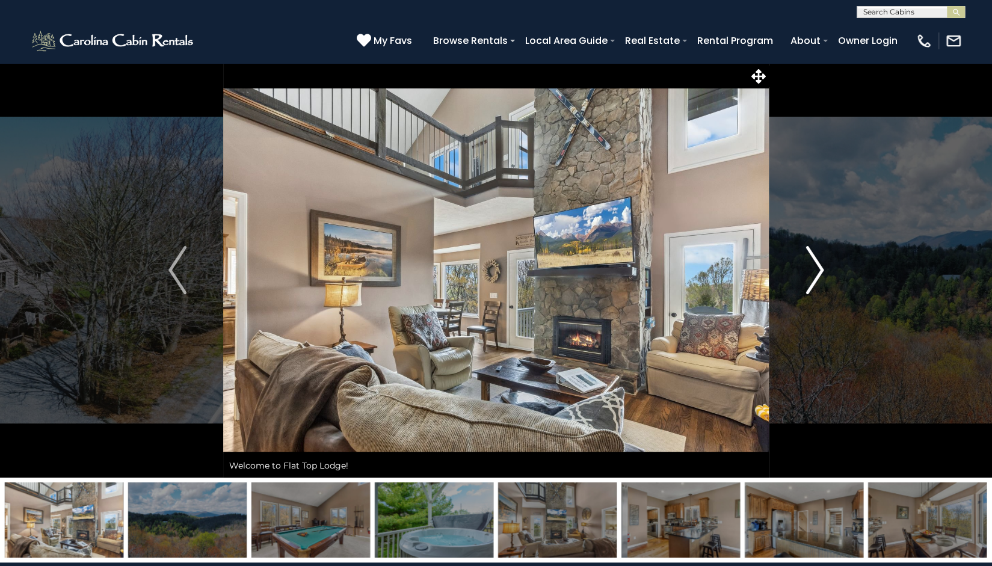
click at [799, 285] on button "Next" at bounding box center [815, 270] width 92 height 415
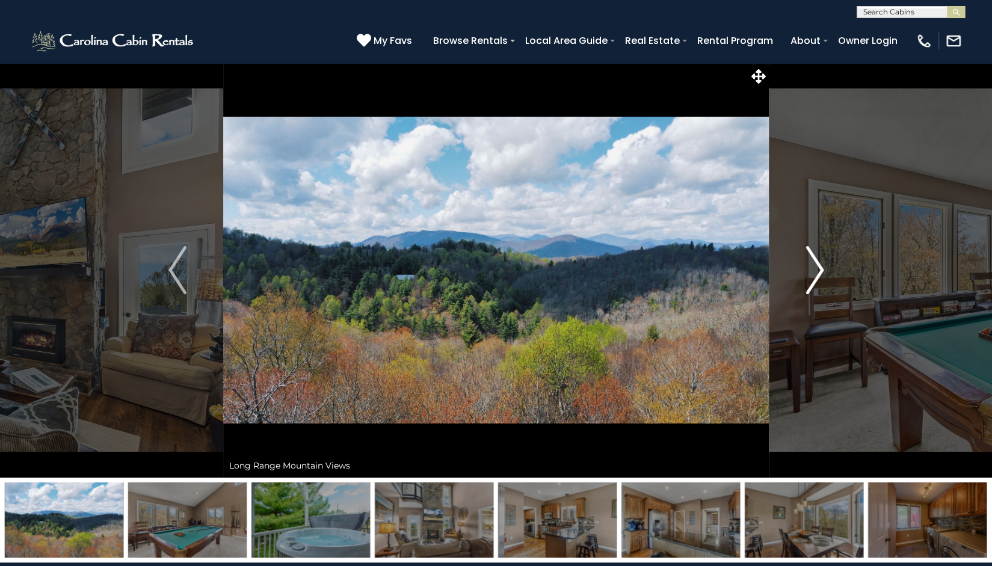
click at [799, 285] on button "Next" at bounding box center [815, 270] width 92 height 415
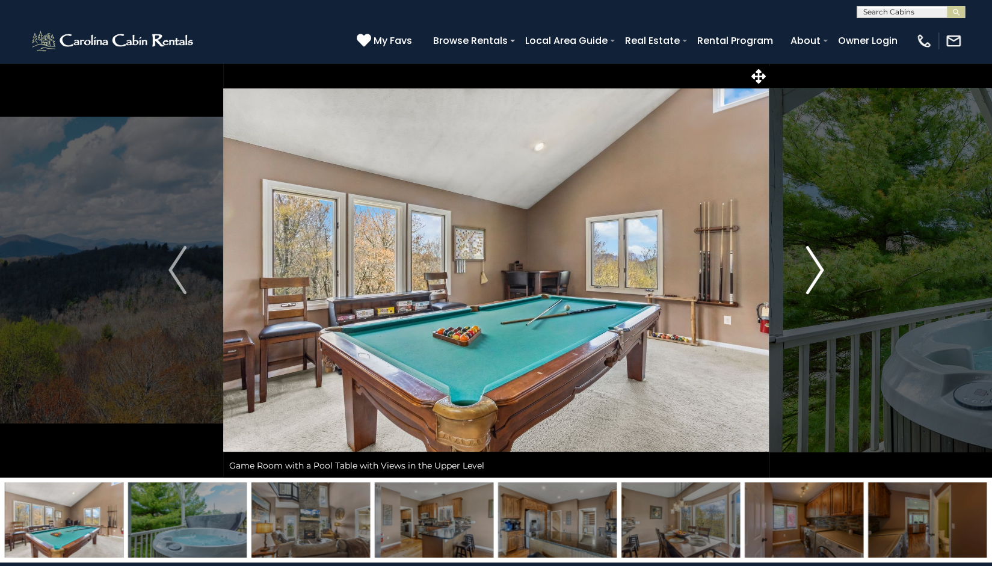
click at [799, 285] on button "Next" at bounding box center [815, 270] width 92 height 415
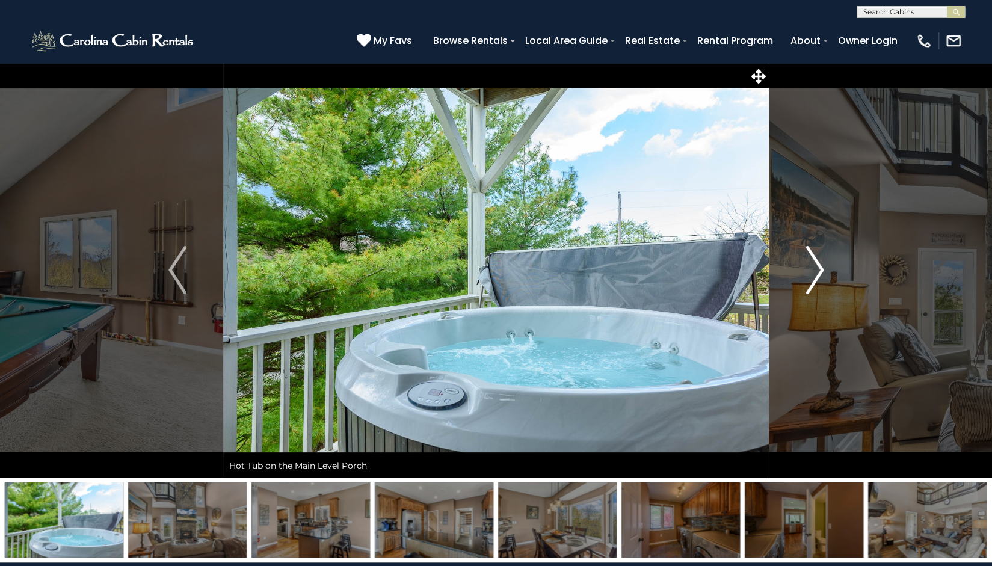
click at [799, 285] on button "Next" at bounding box center [815, 270] width 92 height 415
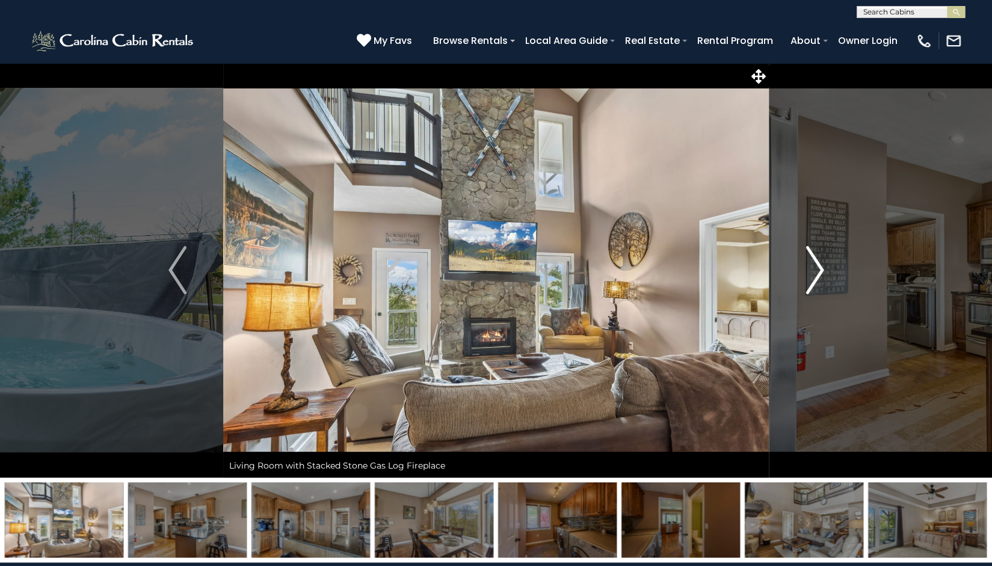
click at [799, 285] on button "Next" at bounding box center [815, 270] width 92 height 415
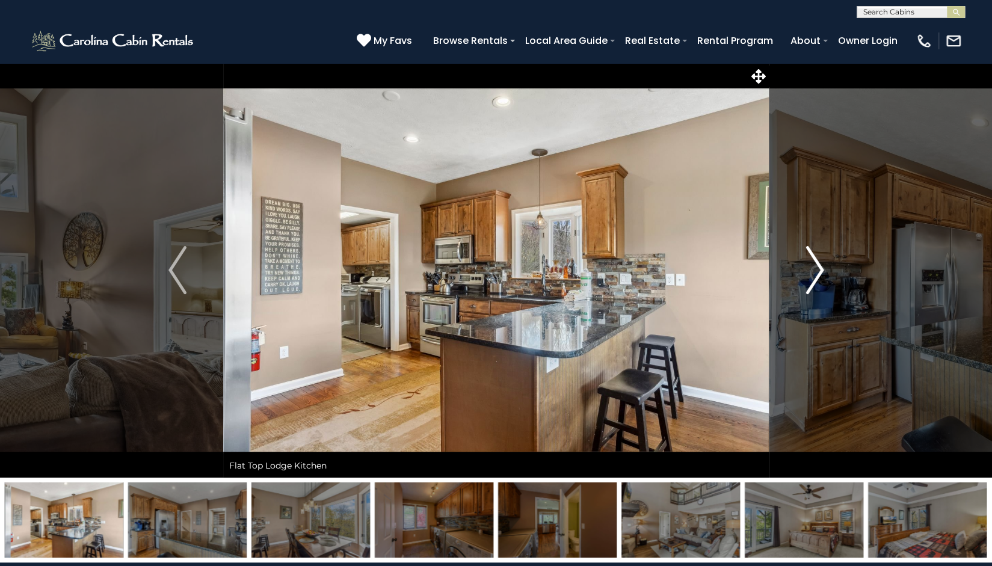
click at [799, 285] on button "Next" at bounding box center [815, 270] width 92 height 415
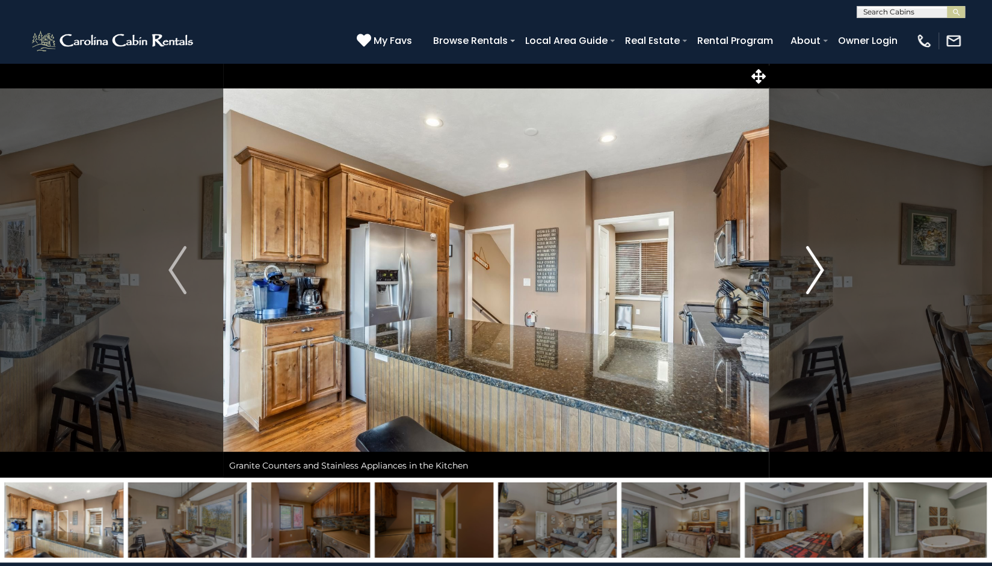
click at [799, 285] on button "Next" at bounding box center [815, 270] width 92 height 415
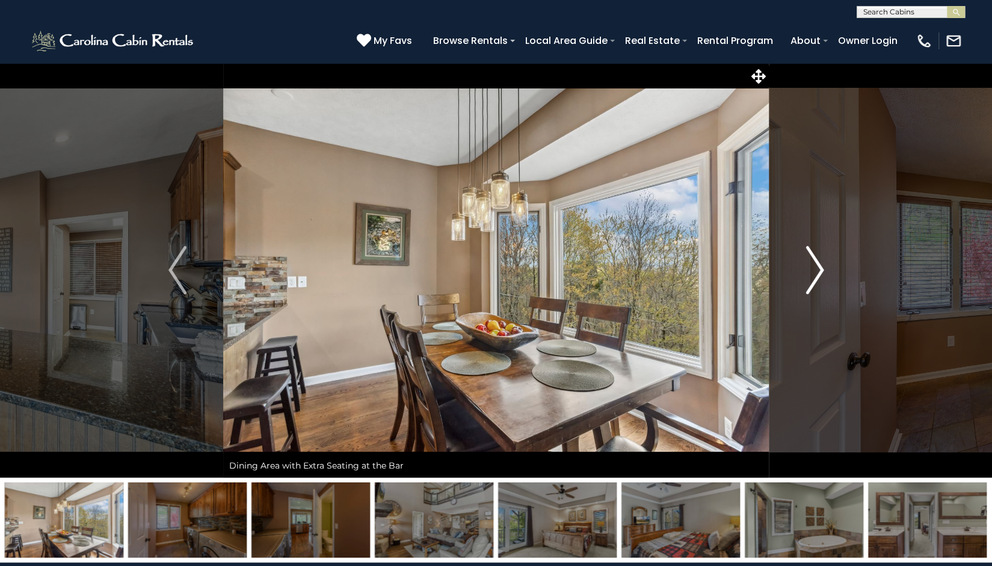
click at [799, 285] on button "Next" at bounding box center [815, 270] width 92 height 415
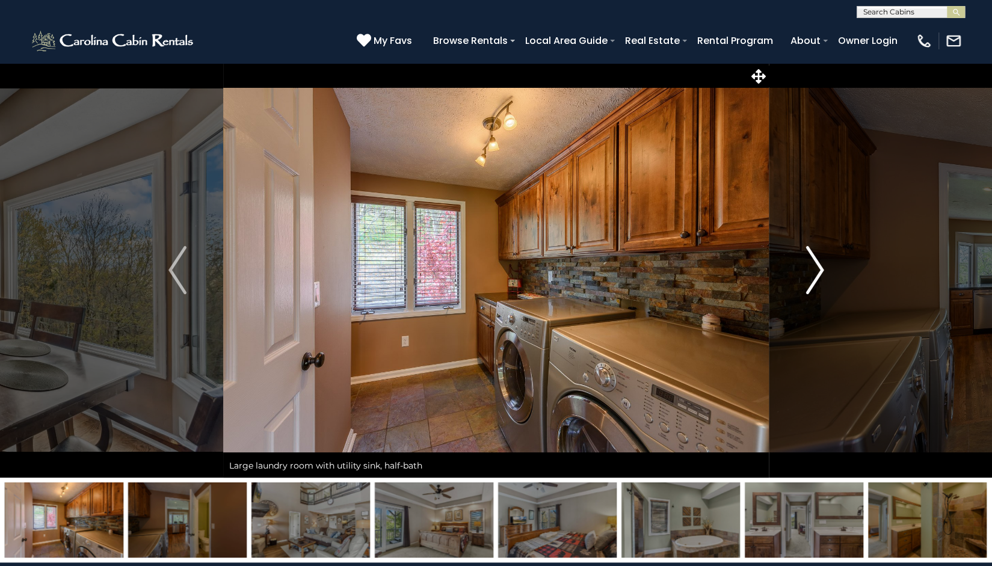
click at [799, 285] on button "Next" at bounding box center [815, 270] width 92 height 415
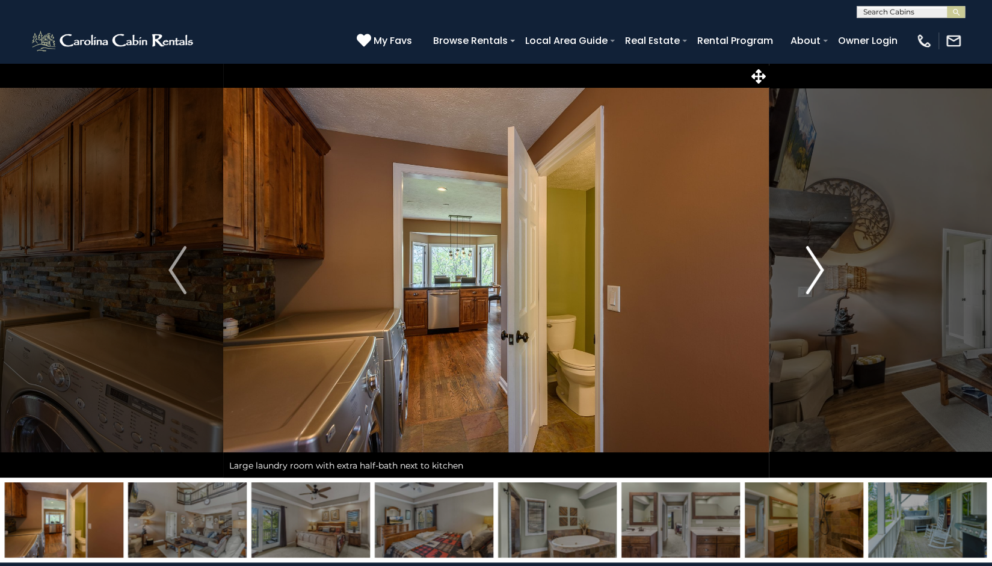
click at [799, 285] on button "Next" at bounding box center [815, 270] width 92 height 415
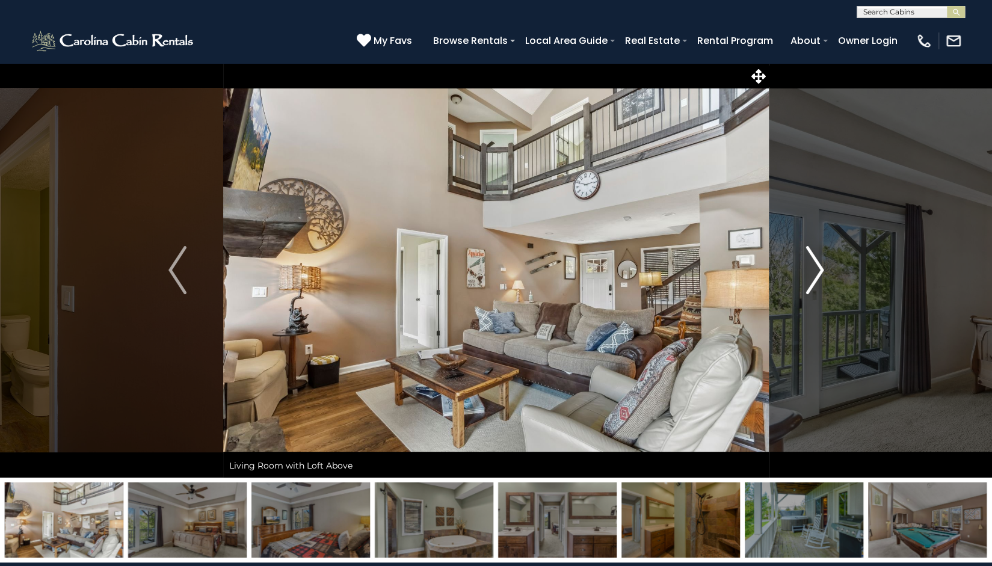
click at [799, 285] on button "Next" at bounding box center [815, 270] width 92 height 415
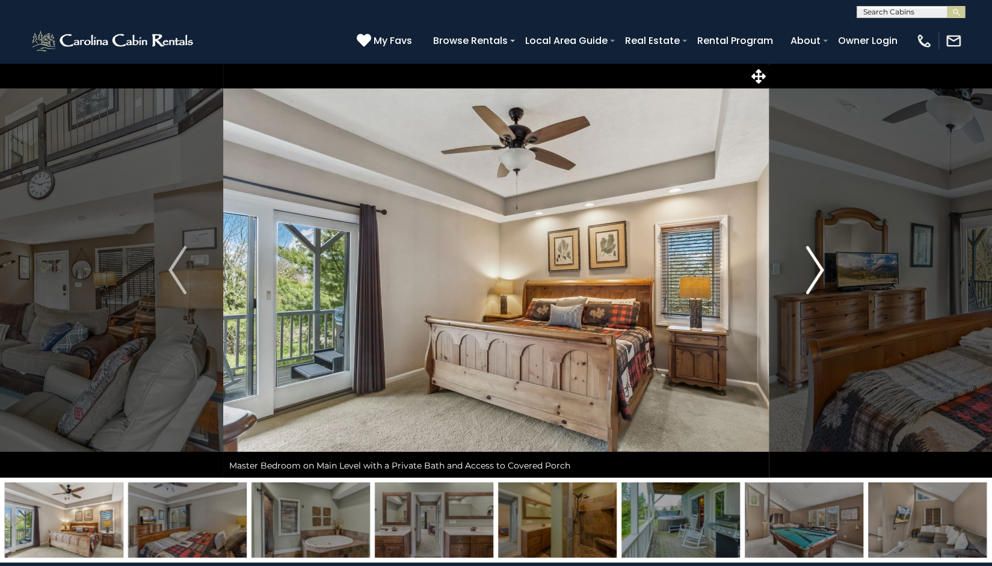
click at [799, 285] on button "Next" at bounding box center [815, 270] width 92 height 415
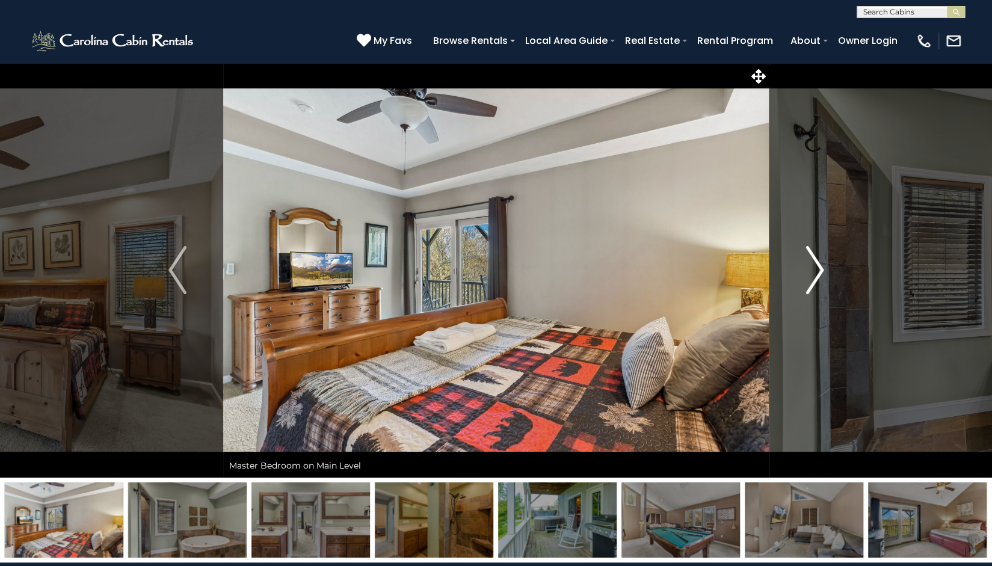
click at [799, 285] on button "Next" at bounding box center [815, 270] width 92 height 415
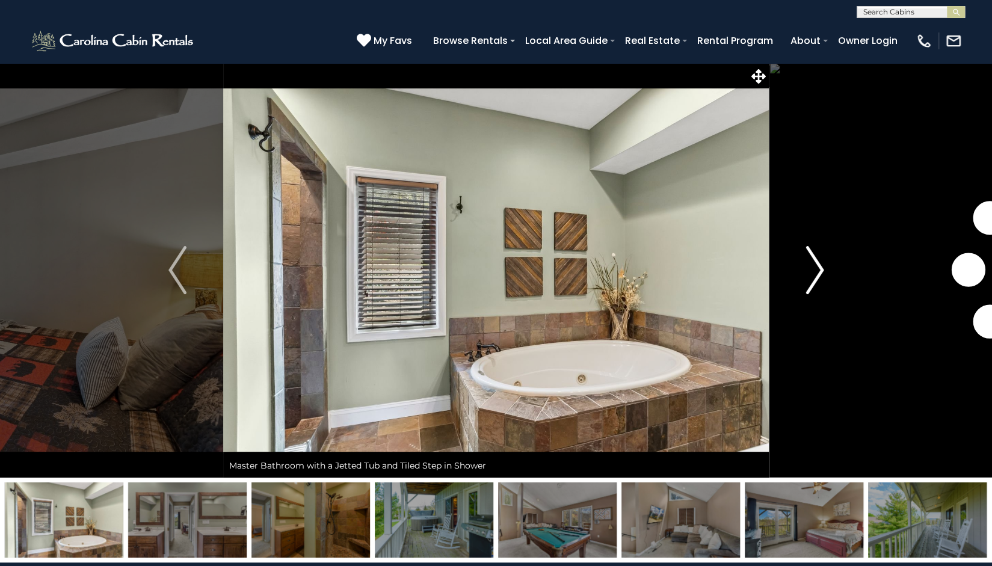
click at [799, 285] on button "Next" at bounding box center [815, 270] width 92 height 415
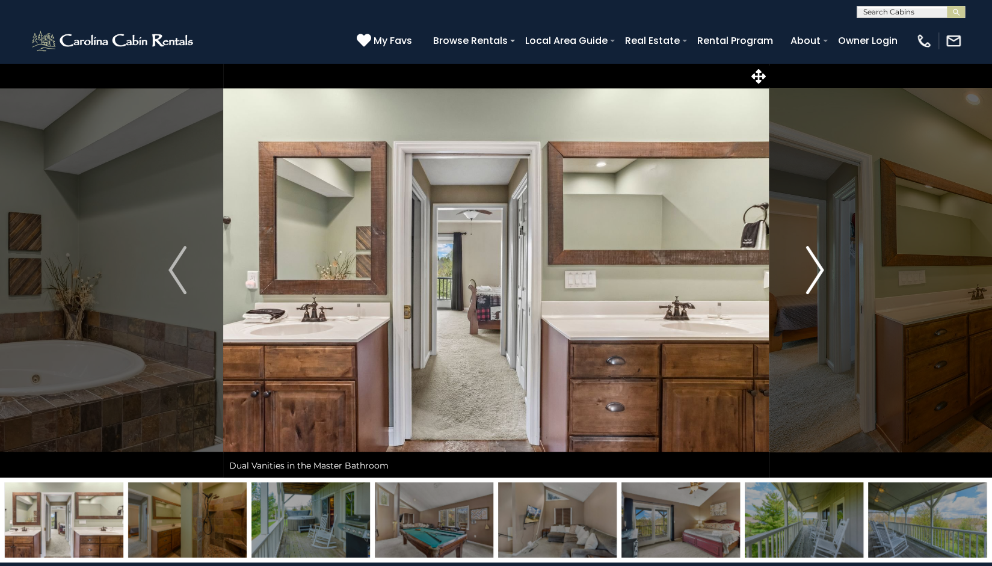
click at [799, 285] on button "Next" at bounding box center [815, 270] width 92 height 415
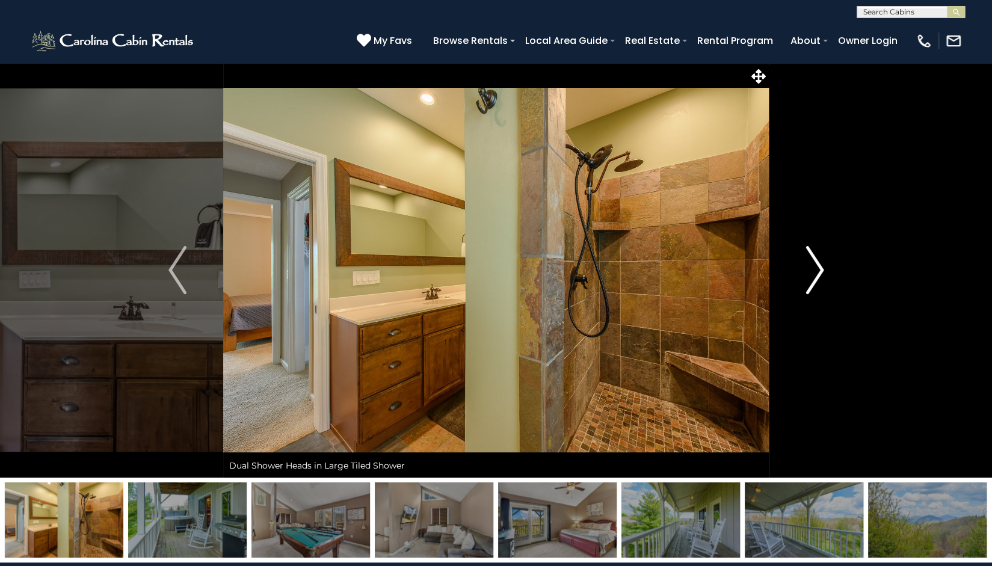
click at [799, 285] on button "Next" at bounding box center [815, 270] width 92 height 415
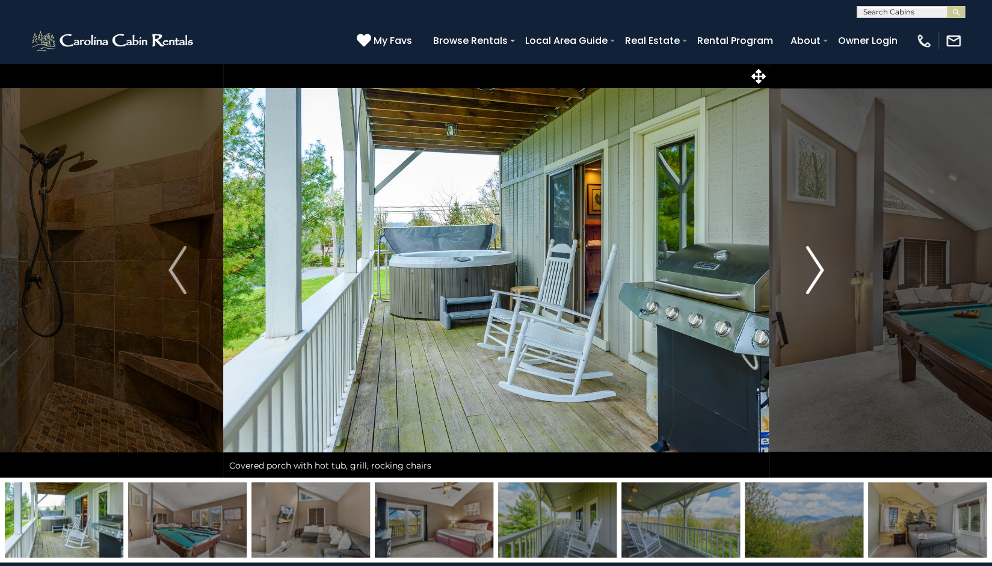
click at [799, 285] on button "Next" at bounding box center [815, 270] width 92 height 415
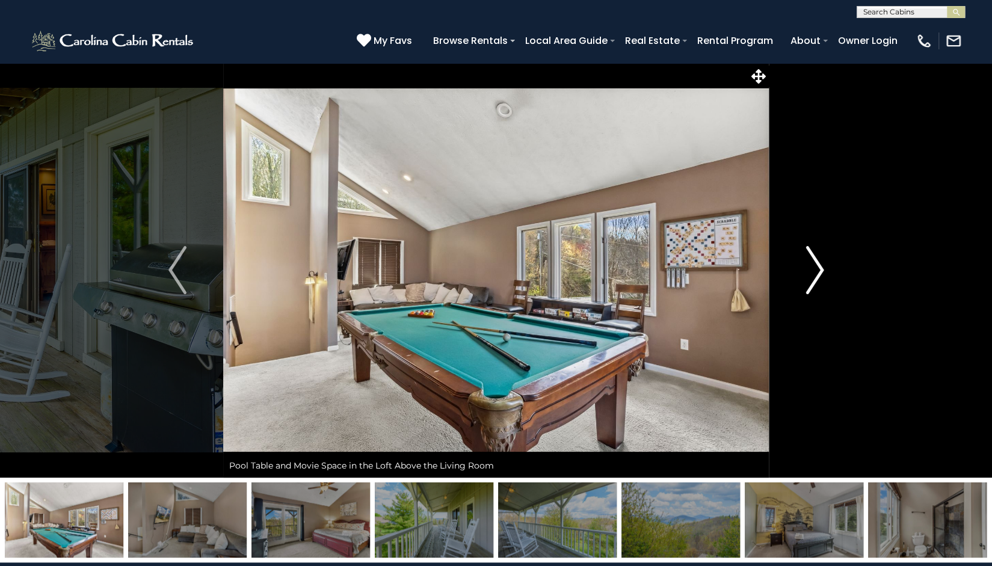
click at [799, 285] on button "Next" at bounding box center [815, 270] width 92 height 415
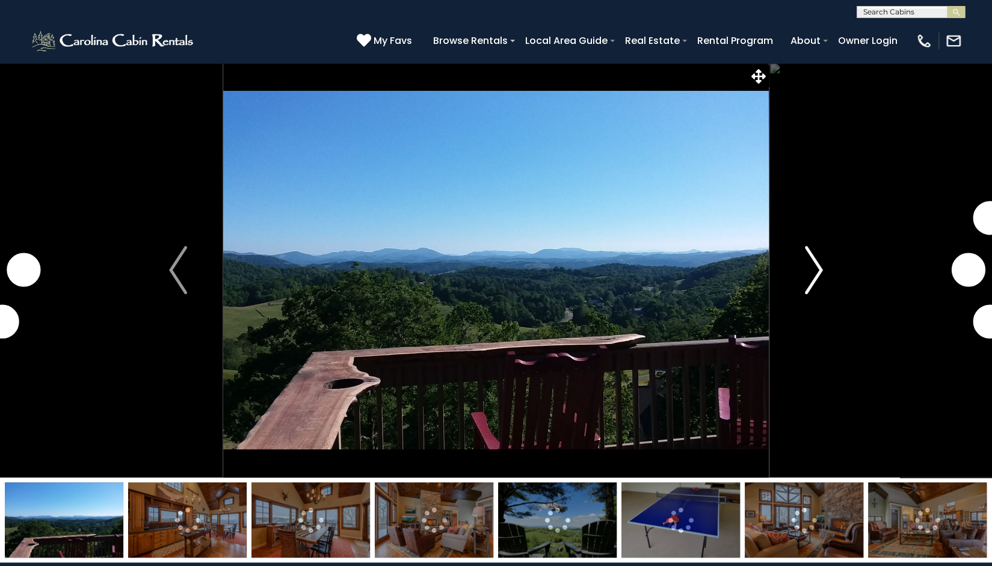
click at [824, 265] on button "Next" at bounding box center [814, 270] width 90 height 415
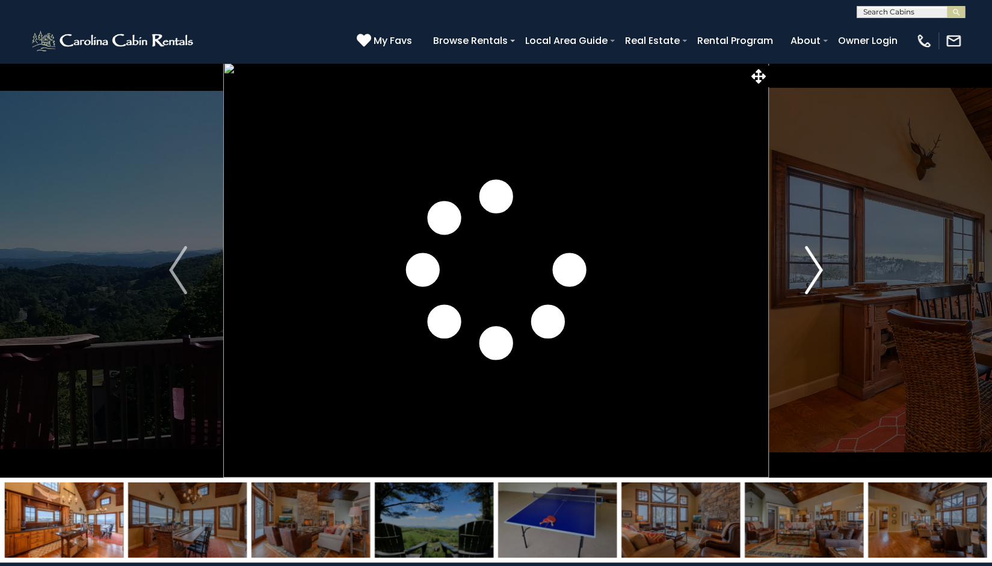
click at [819, 266] on img "Next" at bounding box center [814, 270] width 18 height 48
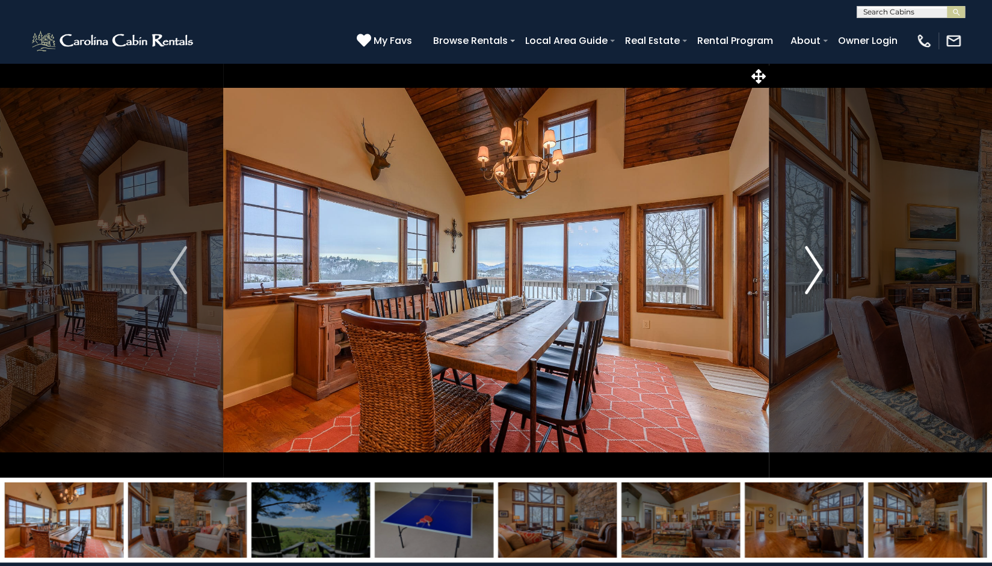
click at [819, 266] on img "Next" at bounding box center [814, 270] width 18 height 48
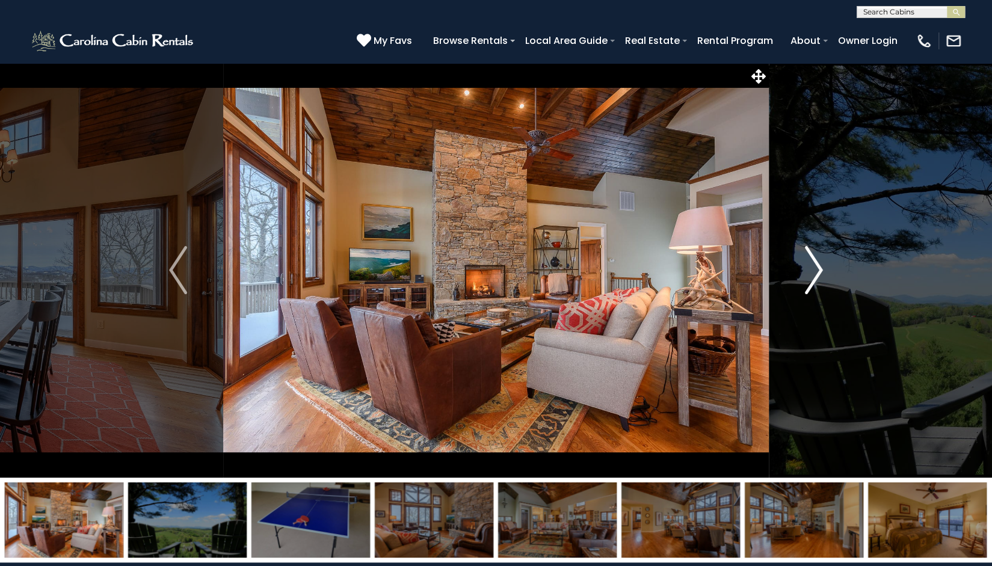
click at [819, 266] on img "Next" at bounding box center [814, 270] width 18 height 48
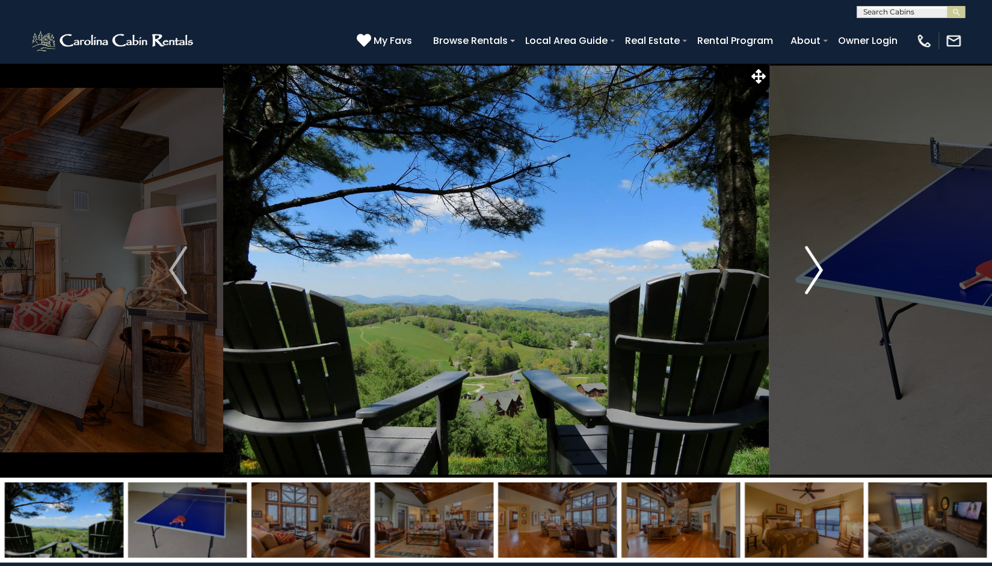
click at [819, 266] on img "Next" at bounding box center [814, 270] width 18 height 48
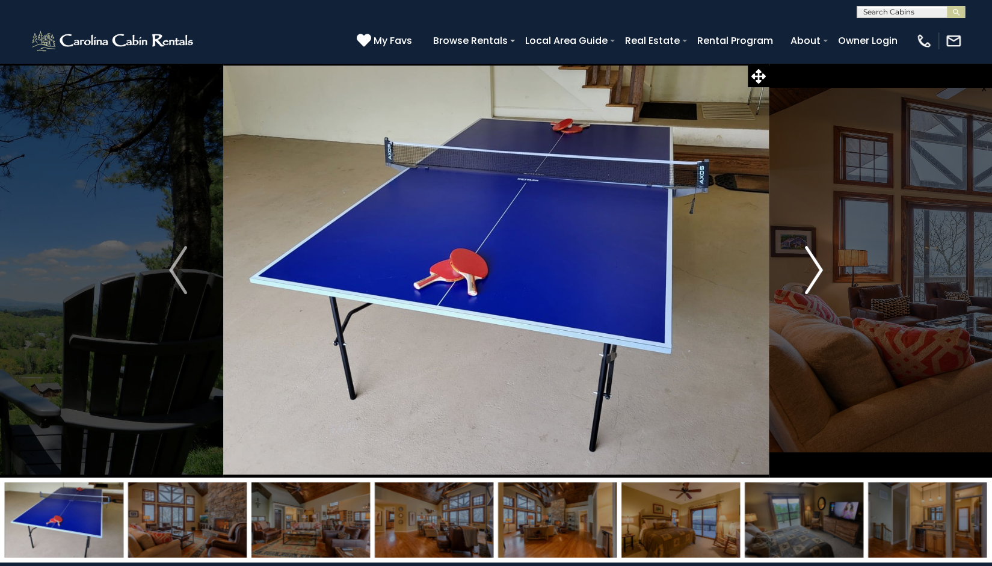
click at [819, 266] on img "Next" at bounding box center [814, 270] width 18 height 48
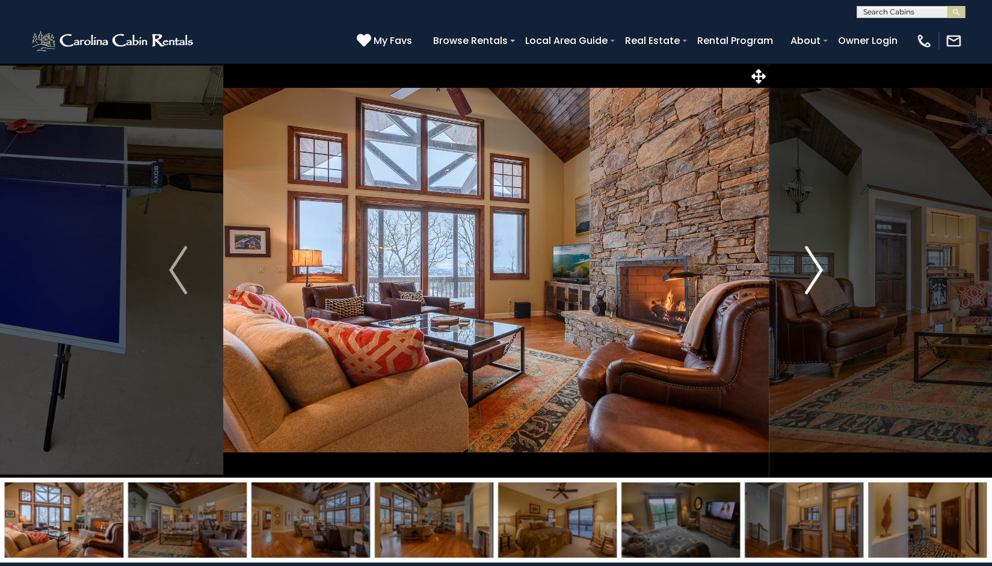
click at [819, 266] on img "Next" at bounding box center [814, 270] width 18 height 48
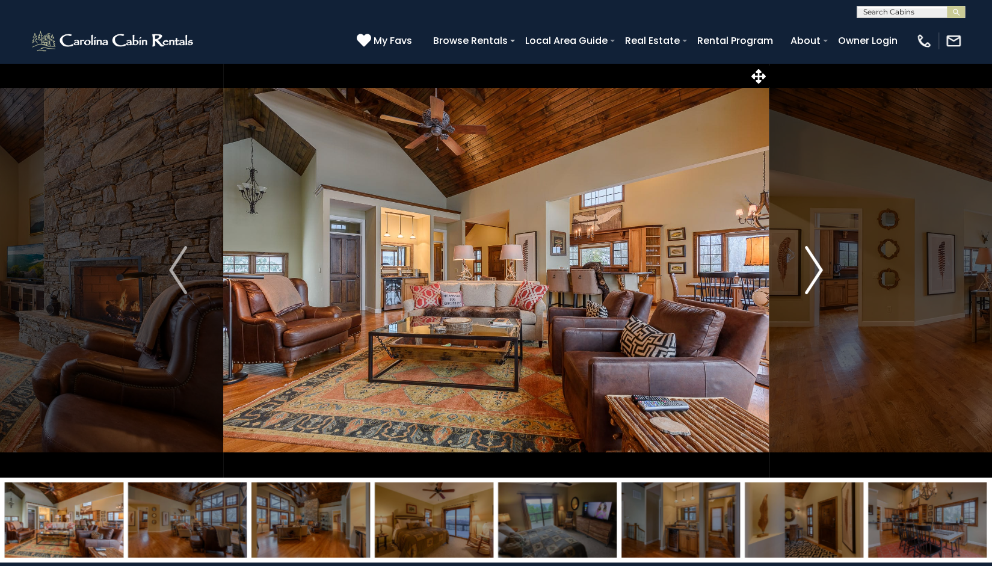
click at [819, 266] on img "Next" at bounding box center [814, 270] width 18 height 48
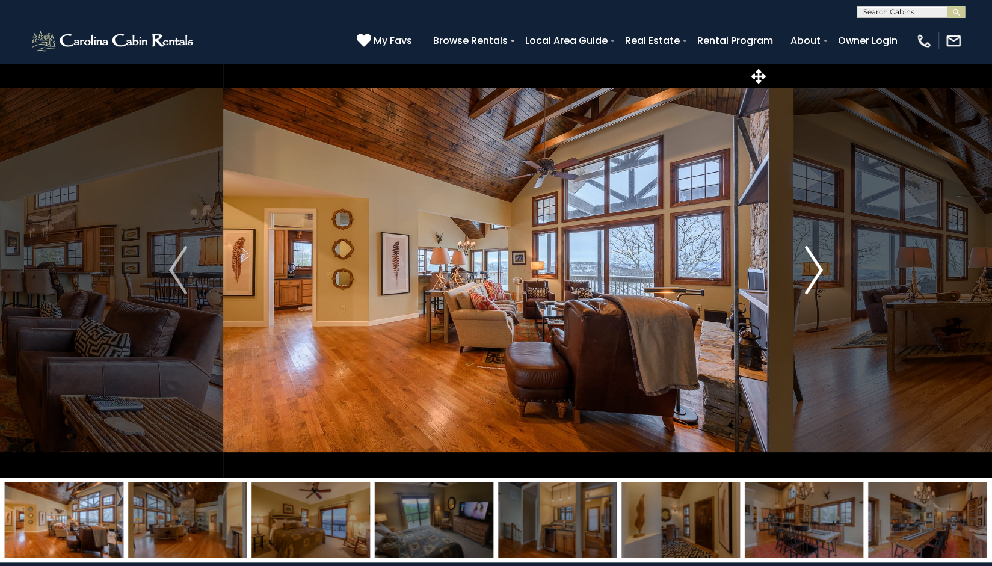
click at [819, 266] on img "Next" at bounding box center [814, 270] width 18 height 48
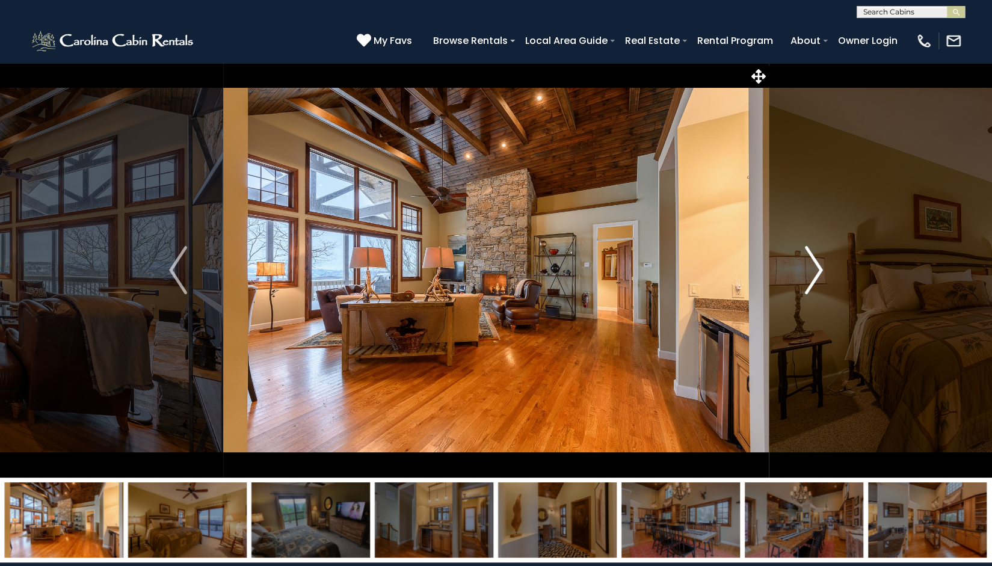
click at [819, 266] on img "Next" at bounding box center [814, 270] width 18 height 48
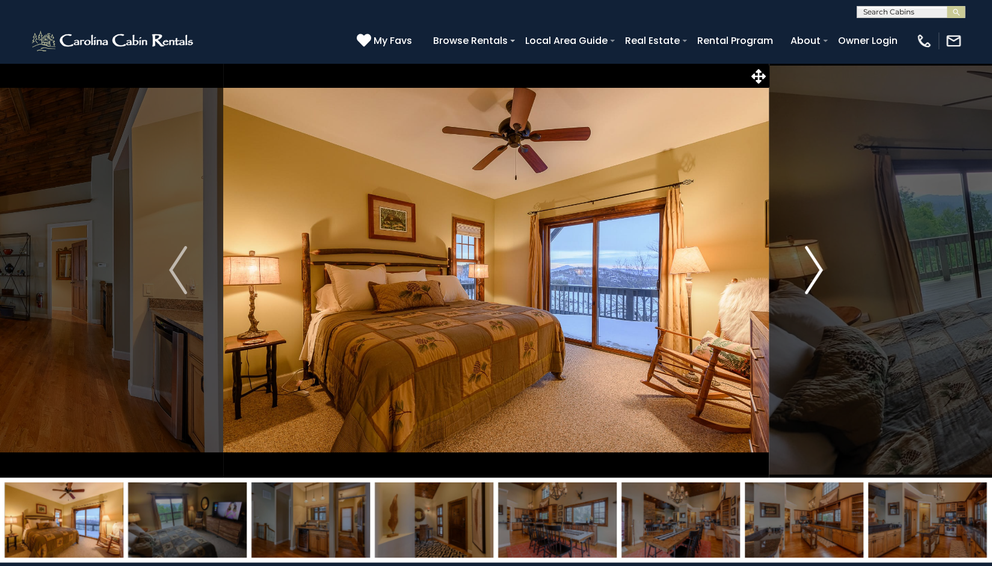
click at [819, 266] on img "Next" at bounding box center [814, 270] width 18 height 48
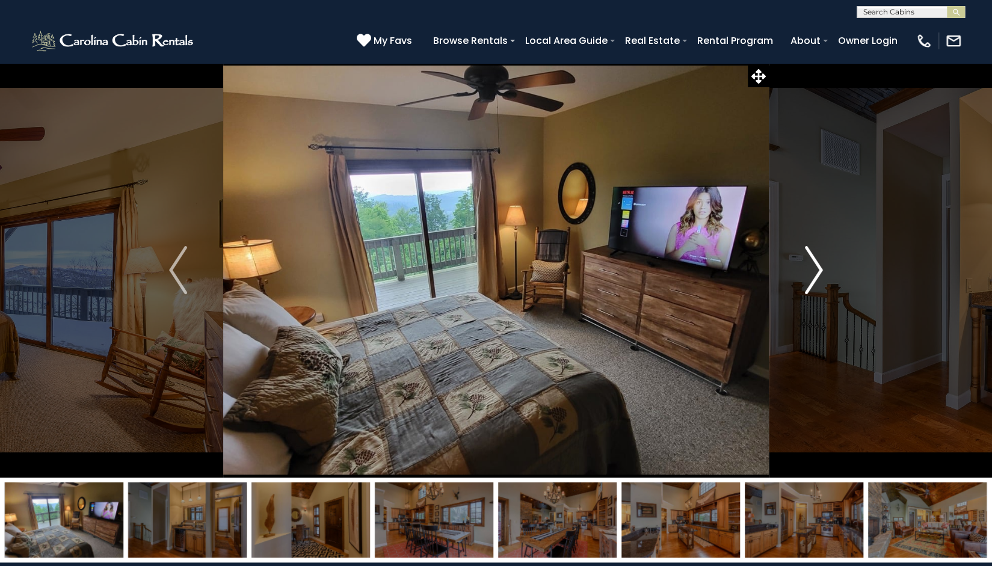
click at [819, 267] on img "Next" at bounding box center [814, 270] width 18 height 48
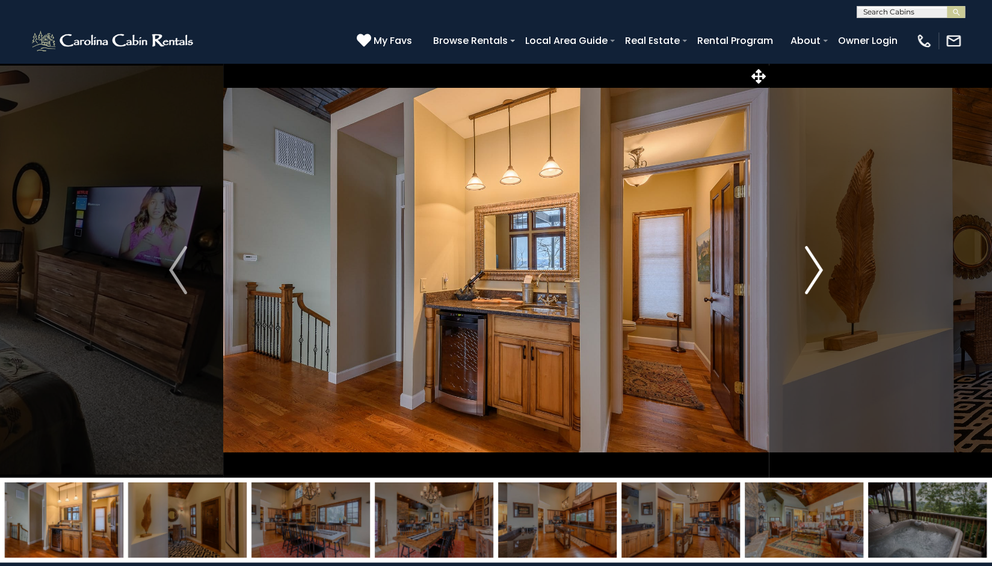
click at [818, 268] on img "Next" at bounding box center [814, 270] width 18 height 48
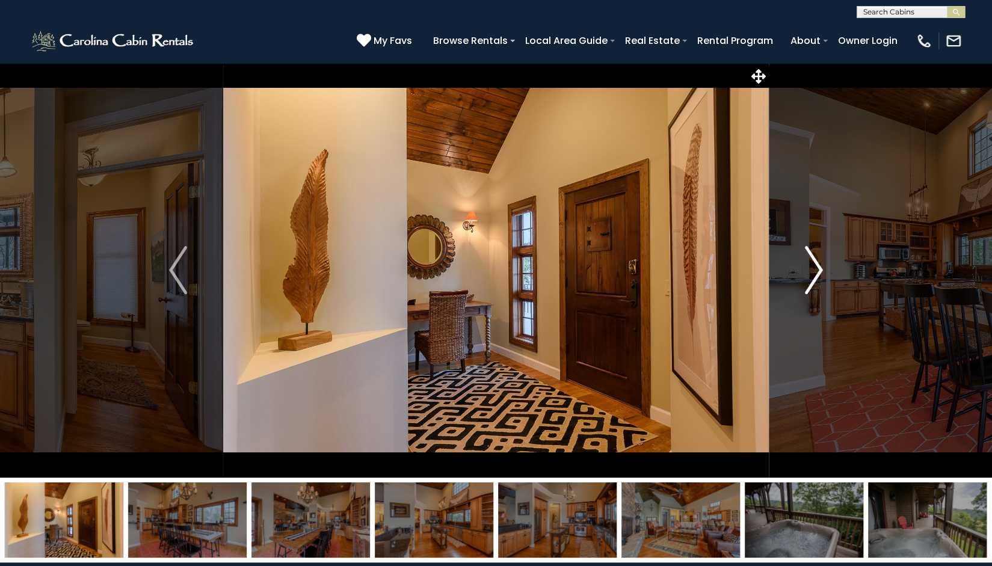
click at [818, 268] on img "Next" at bounding box center [814, 270] width 18 height 48
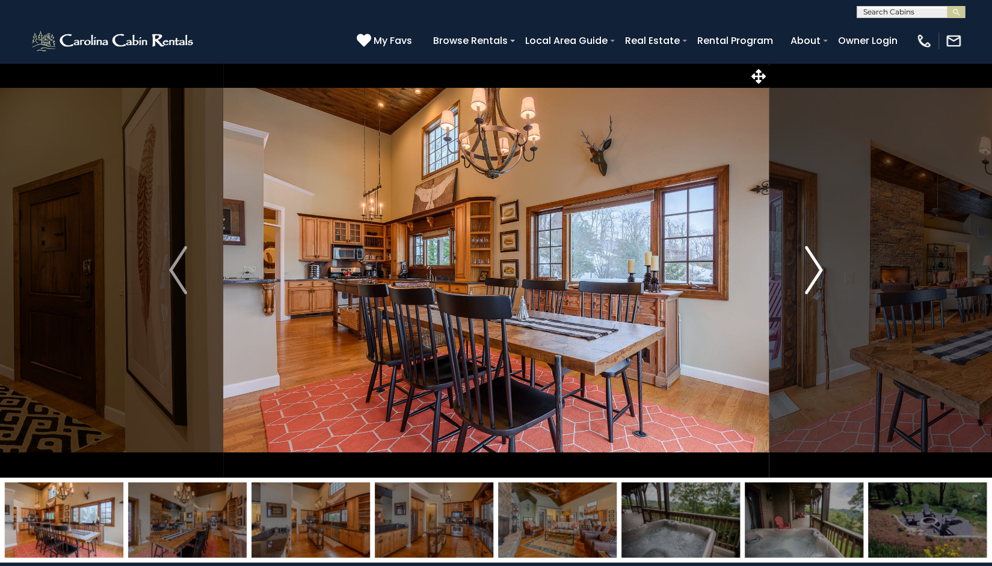
click at [818, 268] on img "Next" at bounding box center [814, 270] width 18 height 48
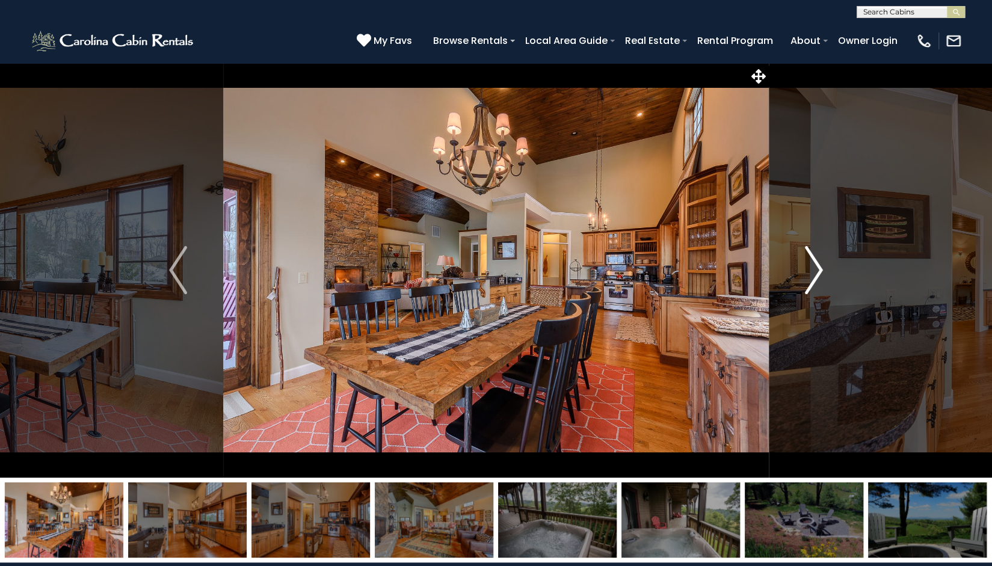
click at [818, 268] on img "Next" at bounding box center [814, 270] width 18 height 48
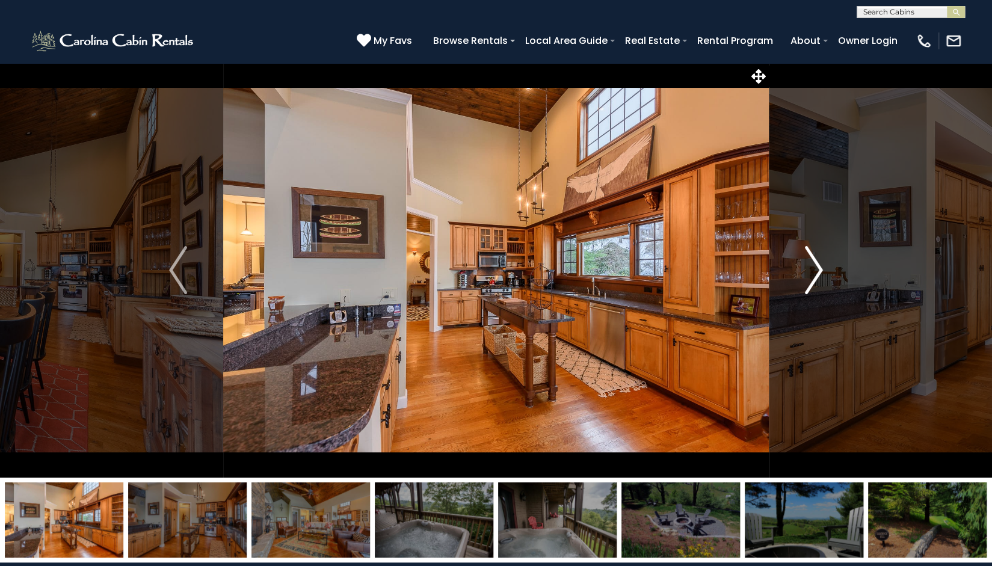
click at [818, 268] on img "Next" at bounding box center [814, 270] width 18 height 48
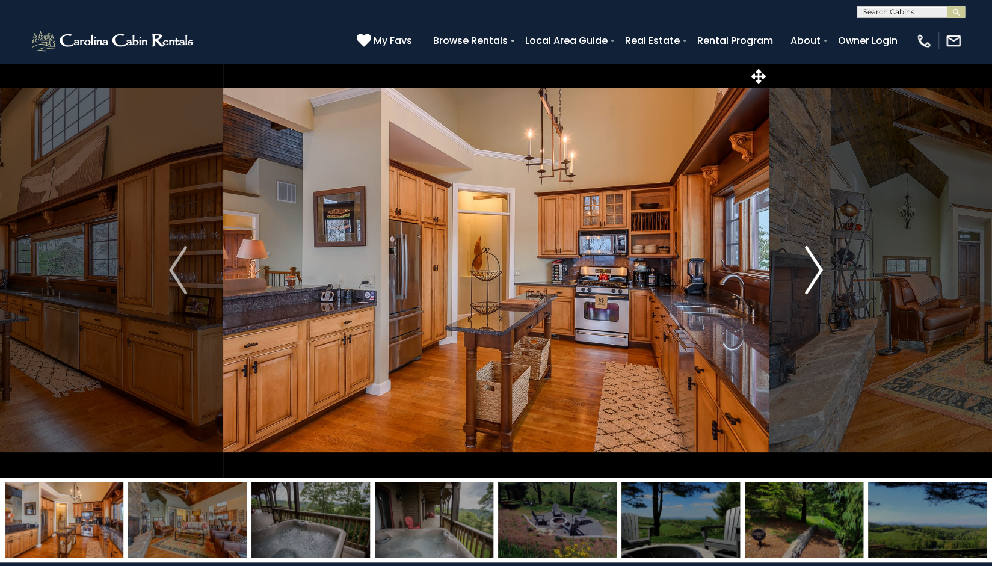
click at [818, 268] on img "Next" at bounding box center [814, 270] width 18 height 48
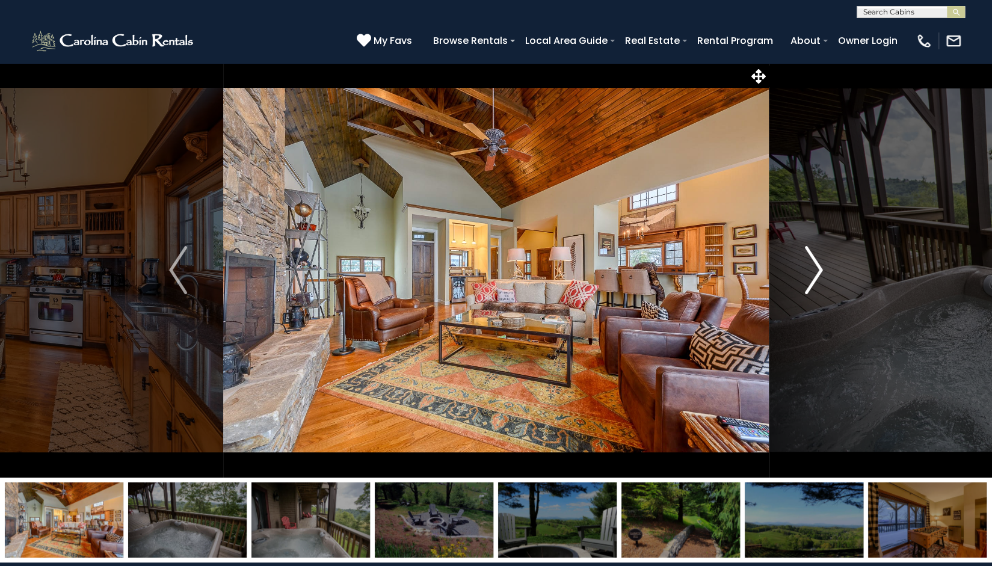
click at [818, 268] on img "Next" at bounding box center [814, 270] width 18 height 48
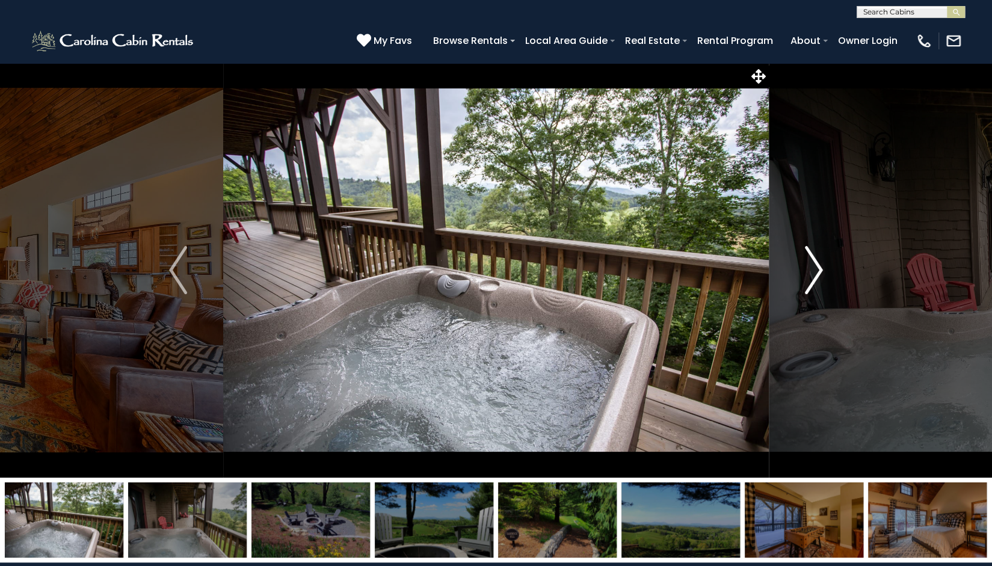
click at [818, 268] on img "Next" at bounding box center [814, 270] width 18 height 48
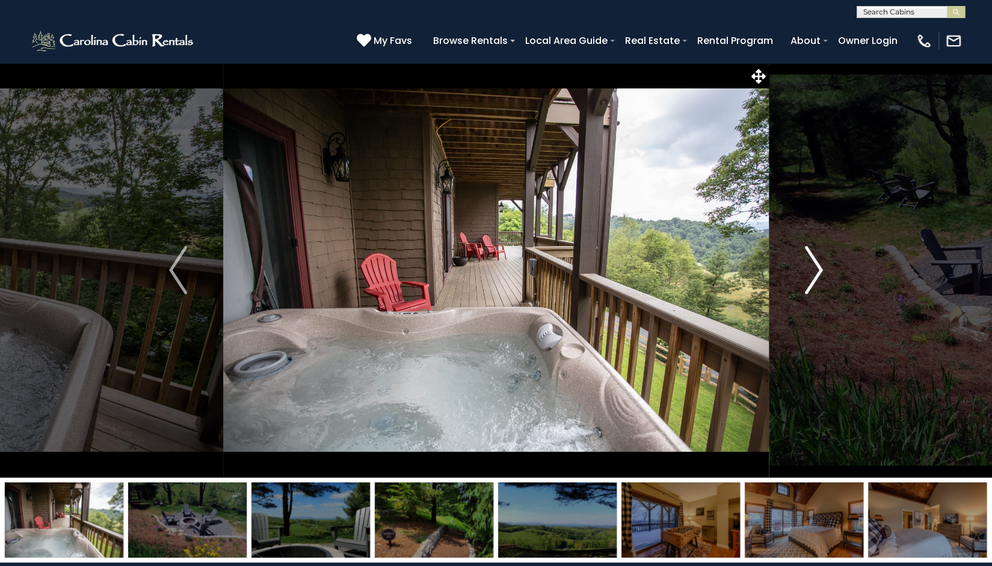
click at [818, 268] on img "Next" at bounding box center [814, 270] width 18 height 48
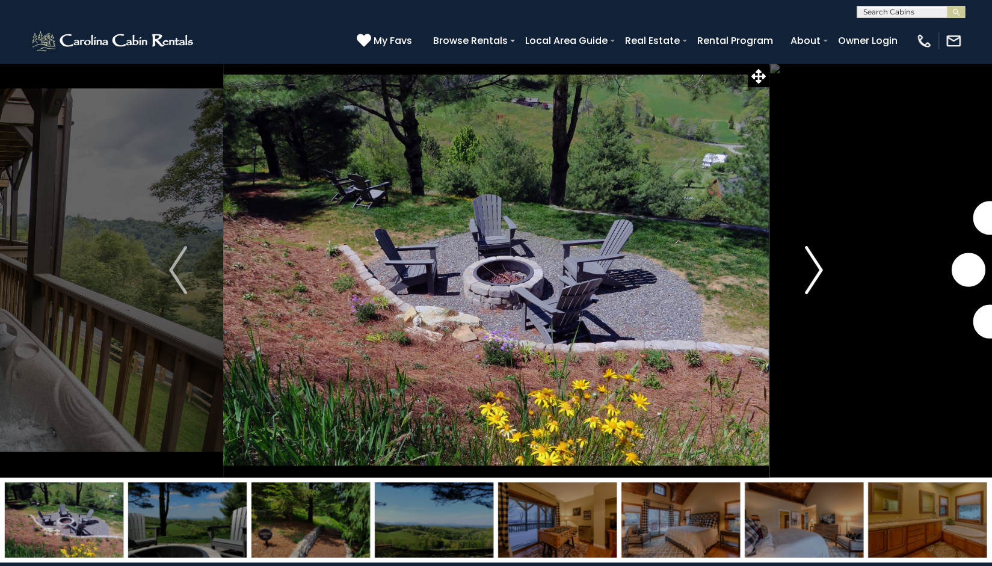
click at [818, 268] on img "Next" at bounding box center [814, 270] width 18 height 48
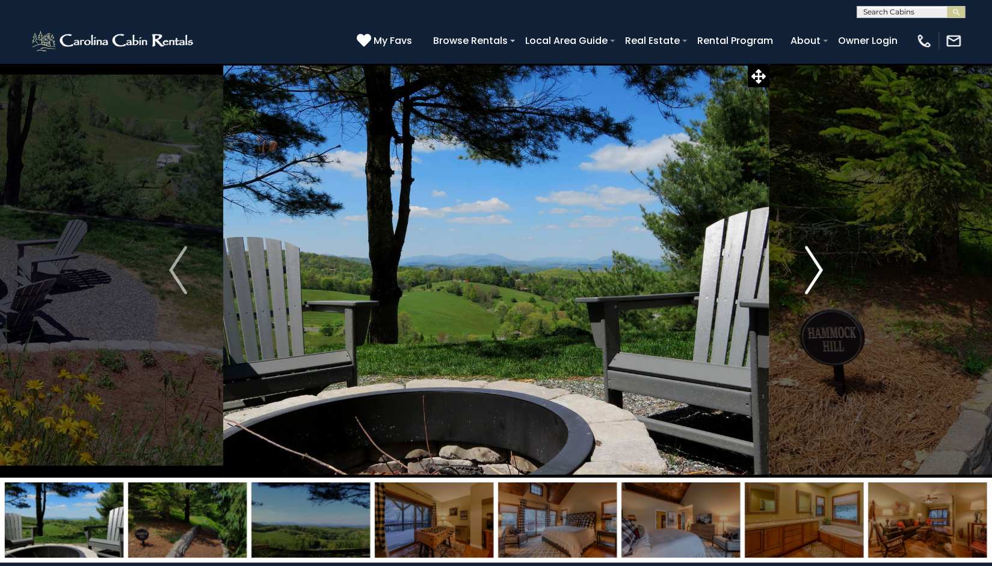
click at [818, 268] on img "Next" at bounding box center [814, 270] width 18 height 48
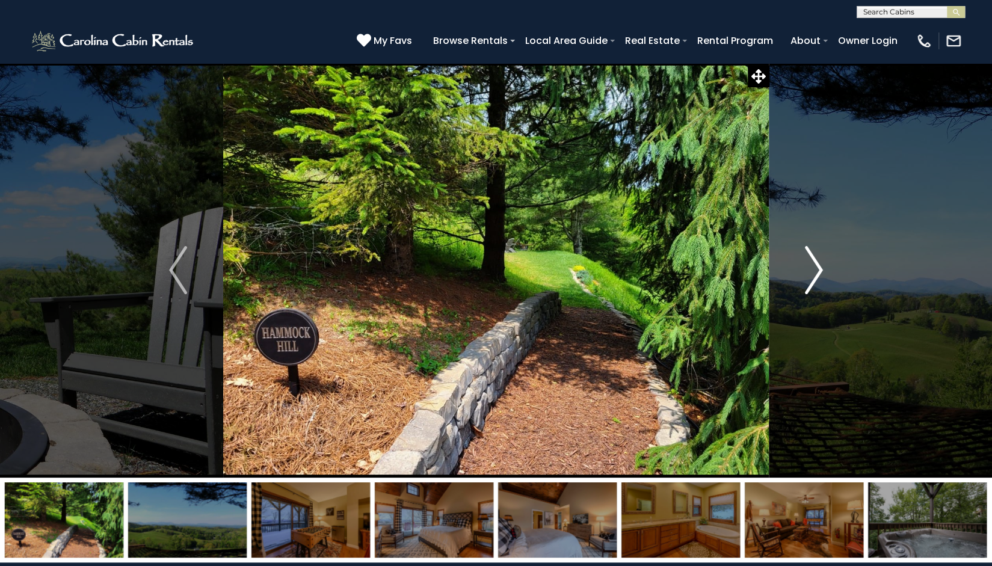
click at [818, 268] on img "Next" at bounding box center [814, 270] width 18 height 48
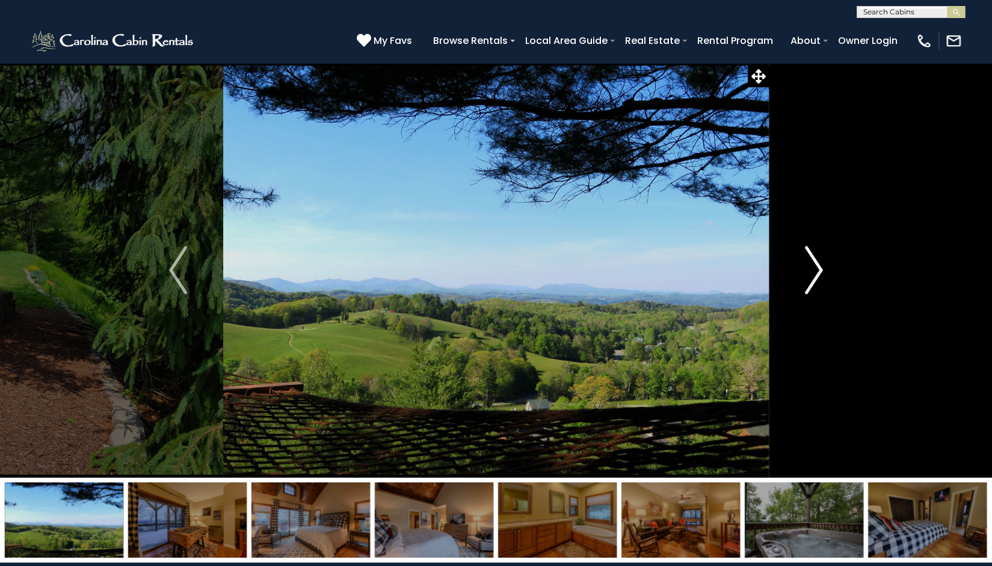
click at [818, 268] on img "Next" at bounding box center [814, 270] width 18 height 48
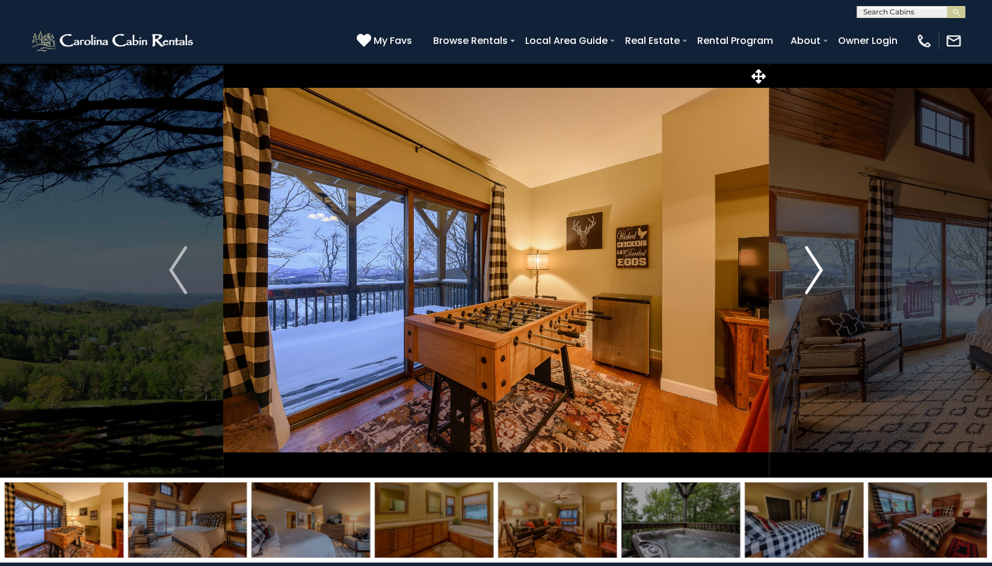
click at [818, 268] on img "Next" at bounding box center [814, 270] width 18 height 48
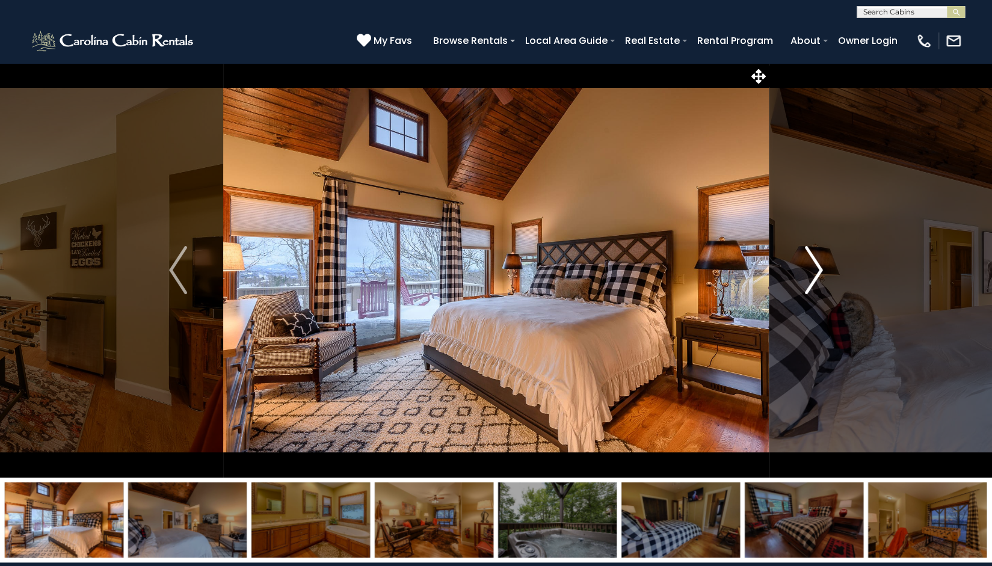
click at [818, 268] on img "Next" at bounding box center [814, 270] width 18 height 48
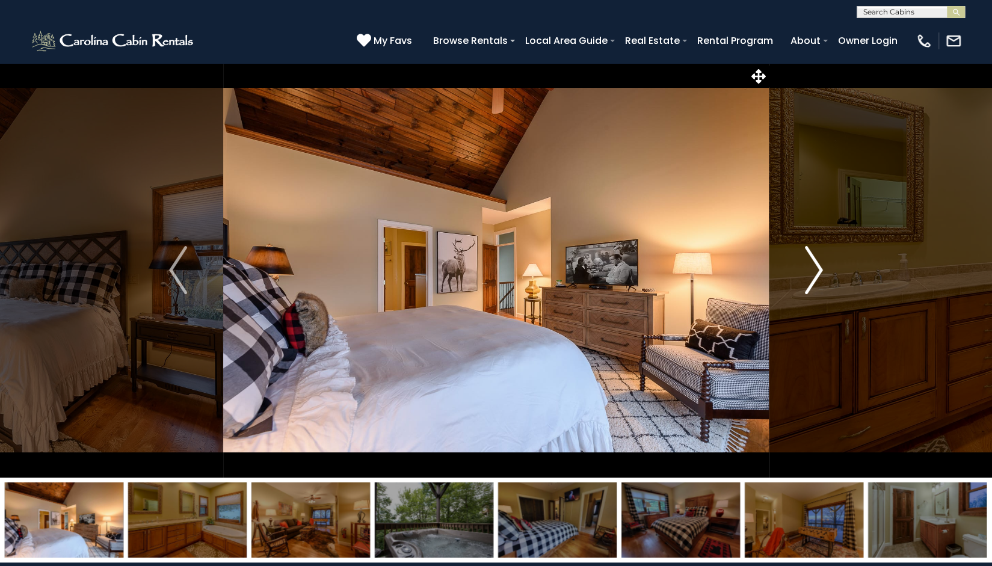
click at [818, 268] on img "Next" at bounding box center [814, 270] width 18 height 48
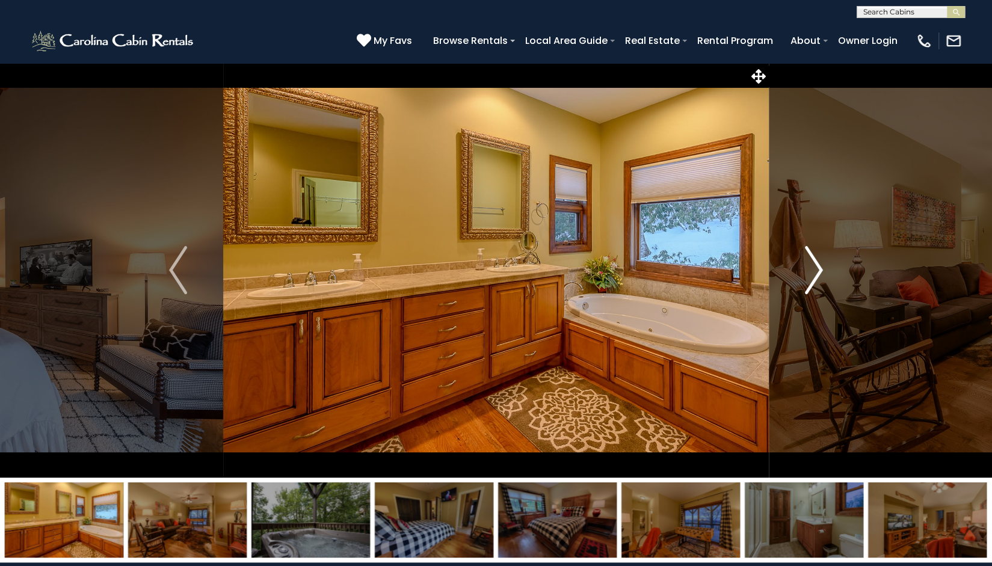
click at [818, 268] on img "Next" at bounding box center [814, 270] width 18 height 48
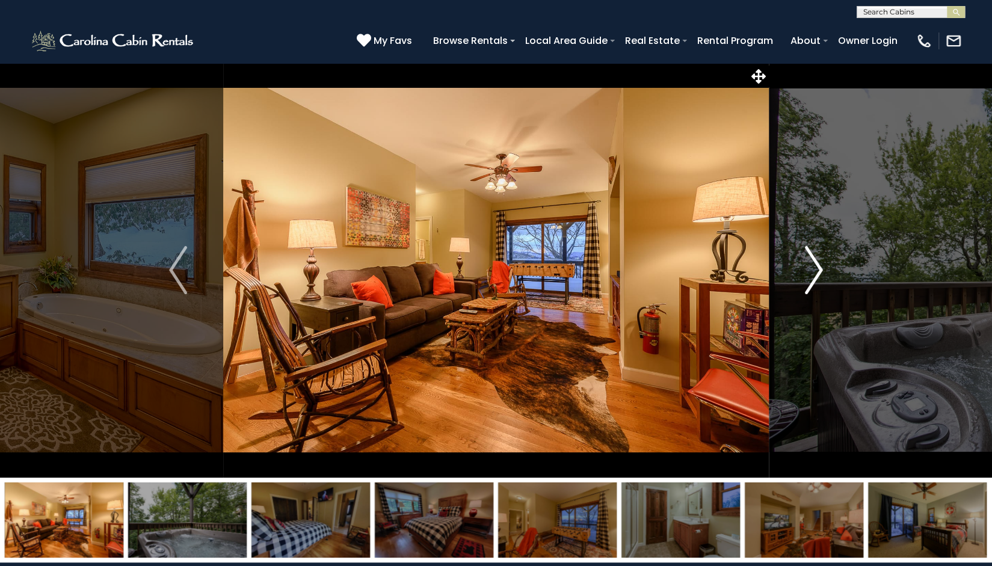
click at [818, 268] on img "Next" at bounding box center [814, 270] width 18 height 48
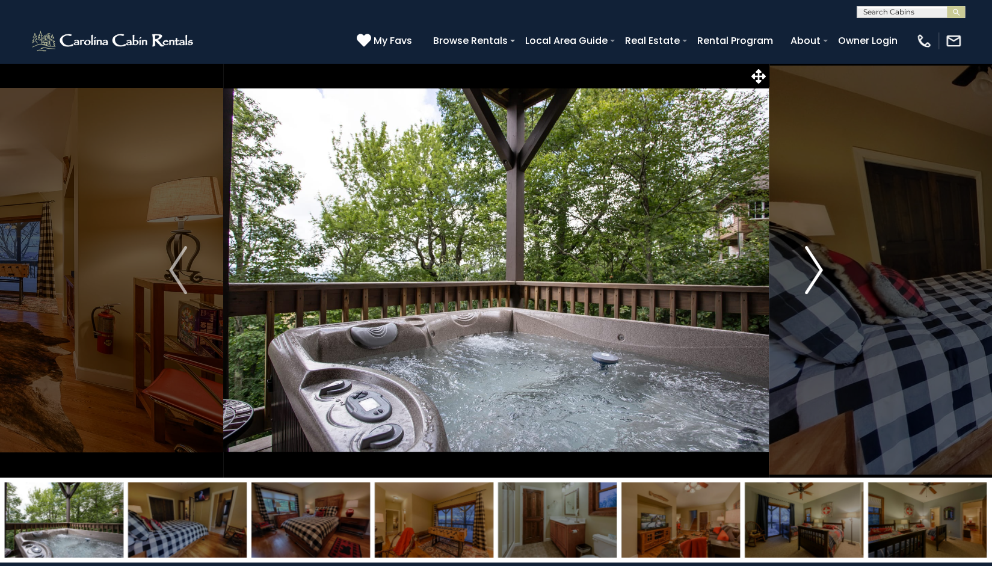
click at [818, 268] on img "Next" at bounding box center [814, 270] width 18 height 48
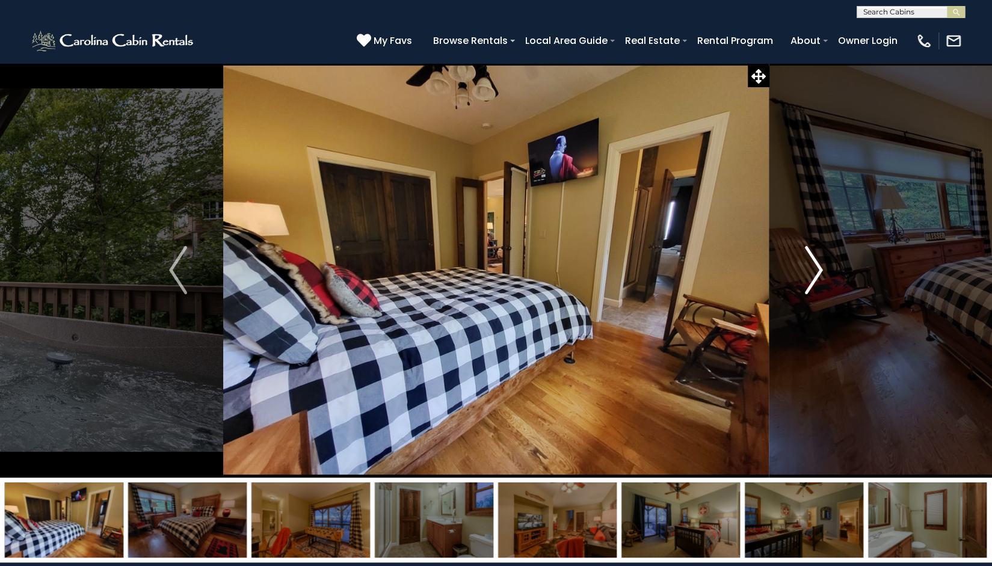
click at [818, 268] on img "Next" at bounding box center [814, 270] width 18 height 48
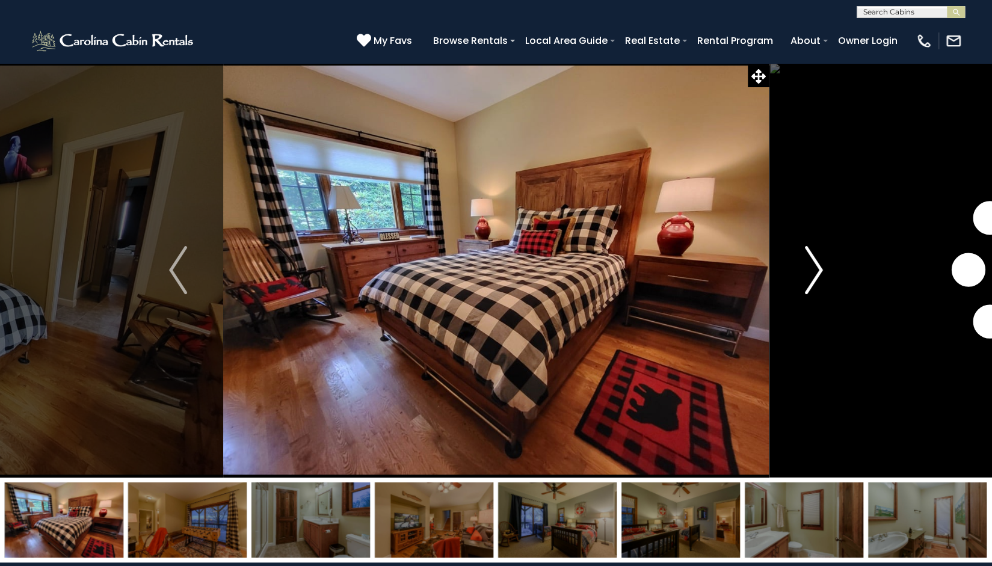
click at [818, 268] on img "Next" at bounding box center [814, 270] width 18 height 48
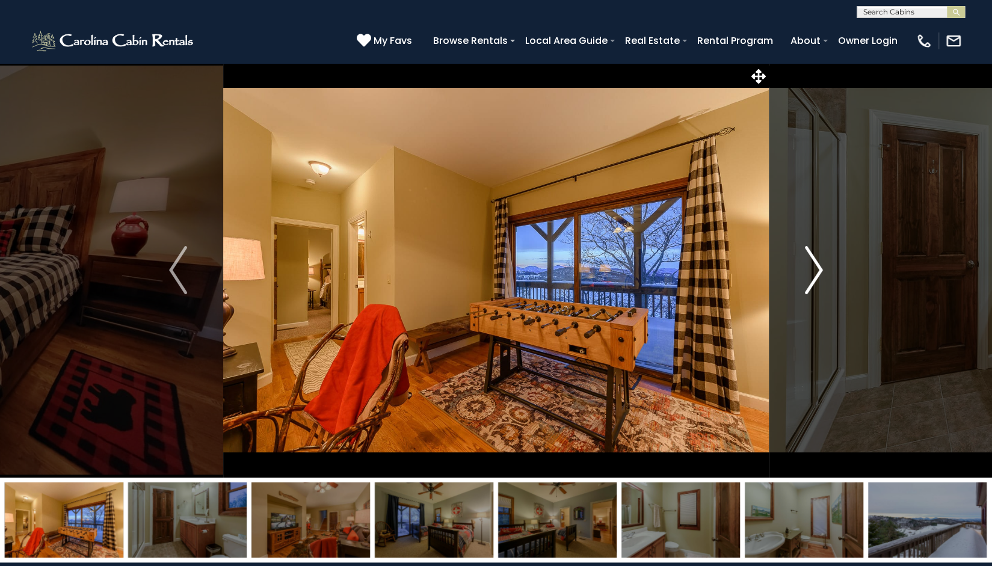
click at [818, 268] on img "Next" at bounding box center [814, 270] width 18 height 48
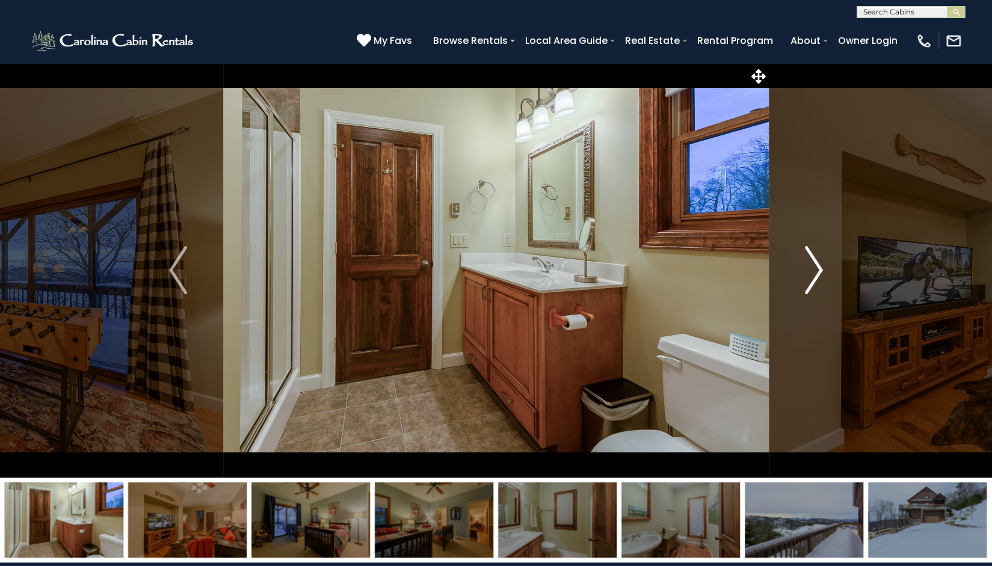
click at [818, 268] on img "Next" at bounding box center [814, 270] width 18 height 48
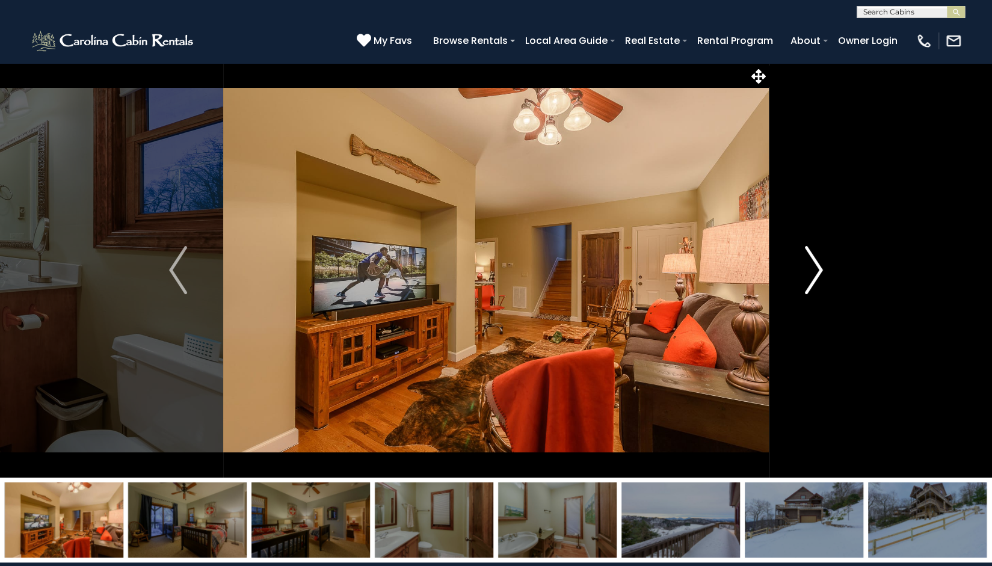
click at [818, 268] on img "Next" at bounding box center [814, 270] width 18 height 48
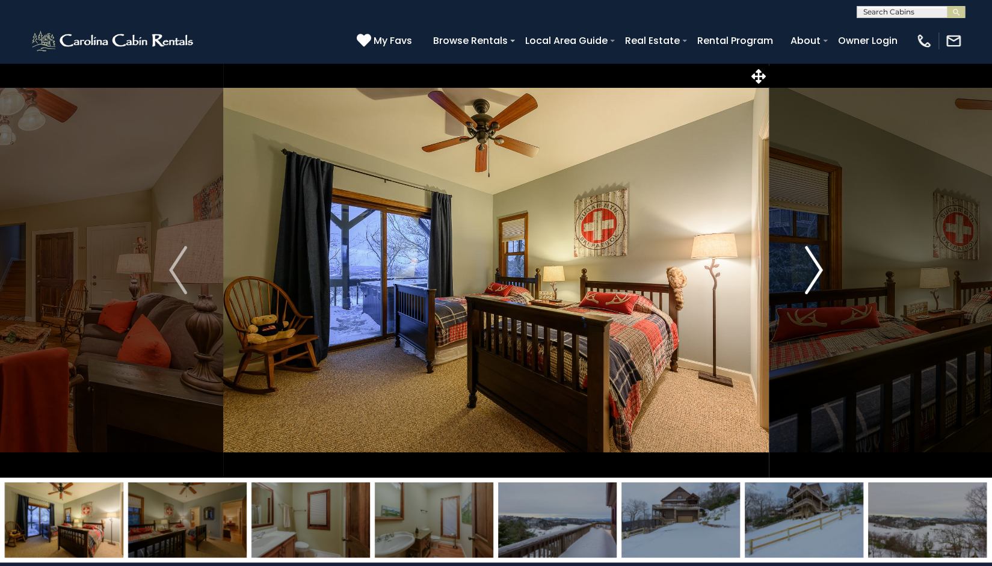
click at [818, 268] on img "Next" at bounding box center [814, 270] width 18 height 48
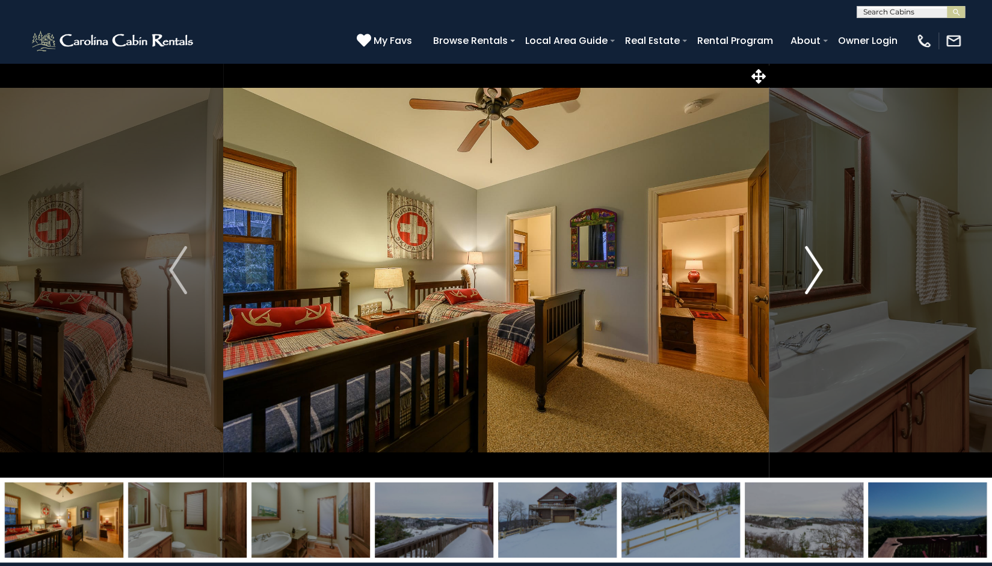
click at [818, 268] on img "Next" at bounding box center [814, 270] width 18 height 48
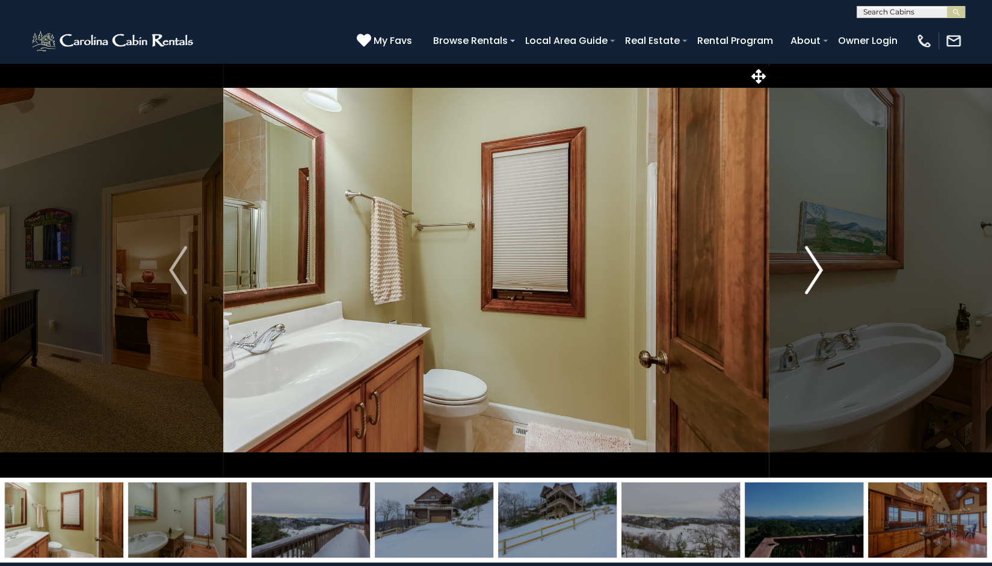
drag, startPoint x: 819, startPoint y: 170, endPoint x: 825, endPoint y: 182, distance: 12.9
click at [819, 171] on button "Next" at bounding box center [814, 270] width 90 height 415
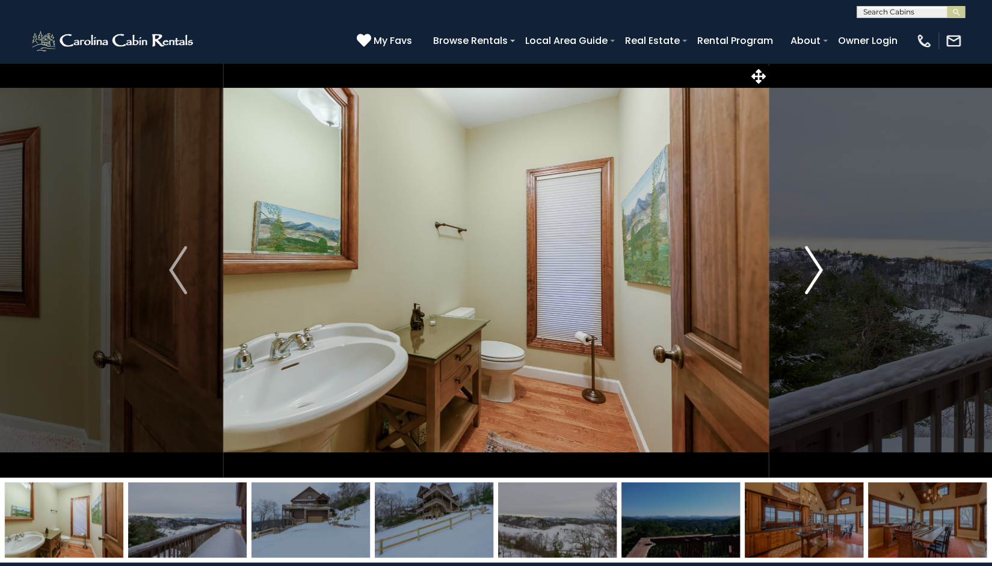
click at [812, 274] on img "Next" at bounding box center [814, 270] width 18 height 48
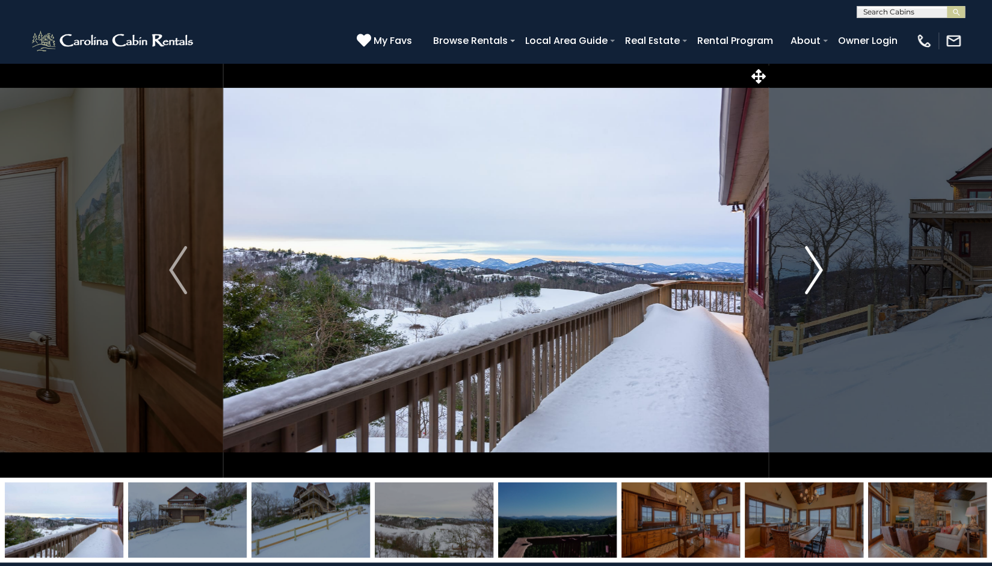
click at [812, 274] on img "Next" at bounding box center [814, 270] width 18 height 48
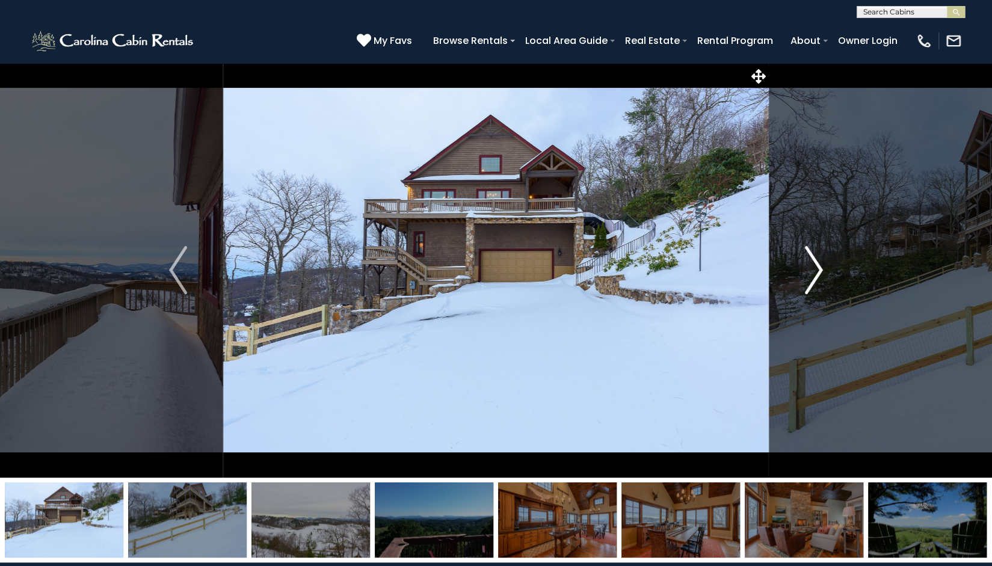
click at [812, 274] on img "Next" at bounding box center [814, 270] width 18 height 48
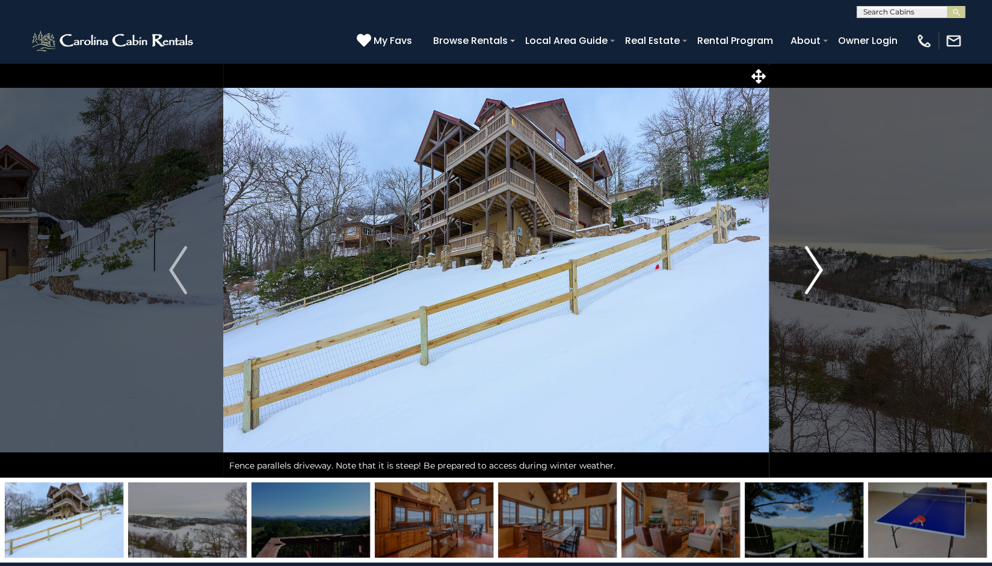
click at [812, 274] on img "Next" at bounding box center [814, 270] width 18 height 48
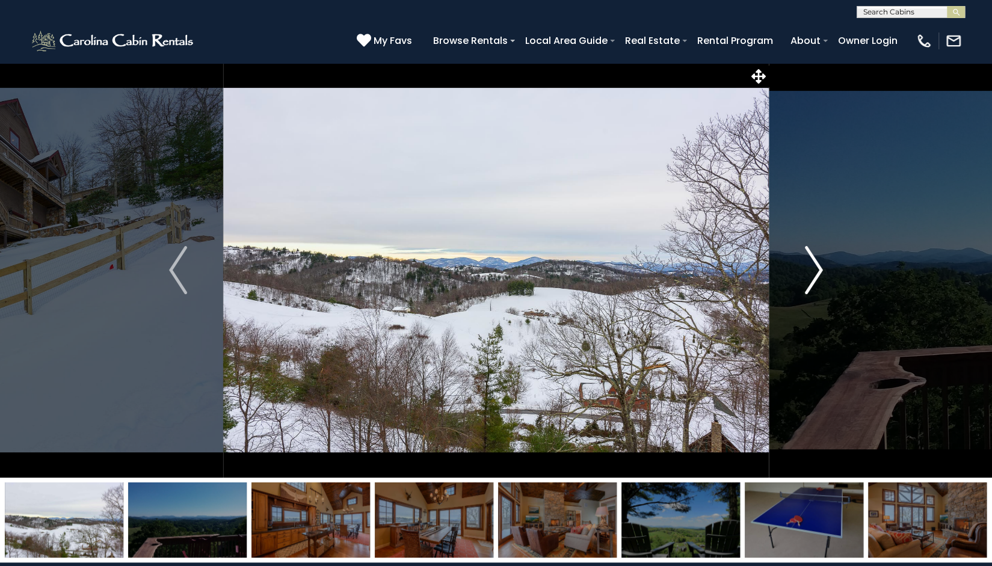
click at [812, 274] on img "Next" at bounding box center [814, 270] width 18 height 48
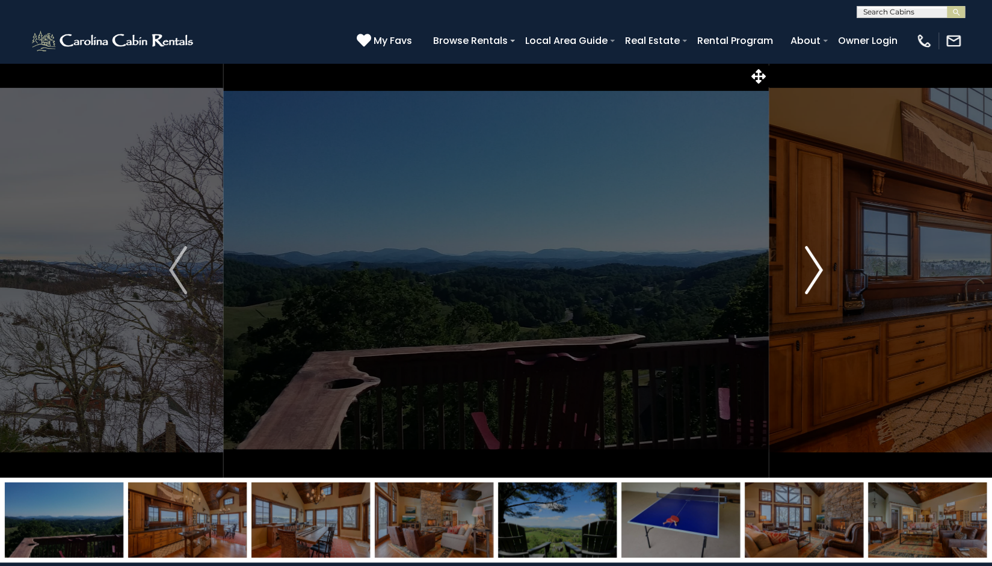
click at [812, 274] on img "Next" at bounding box center [814, 270] width 18 height 48
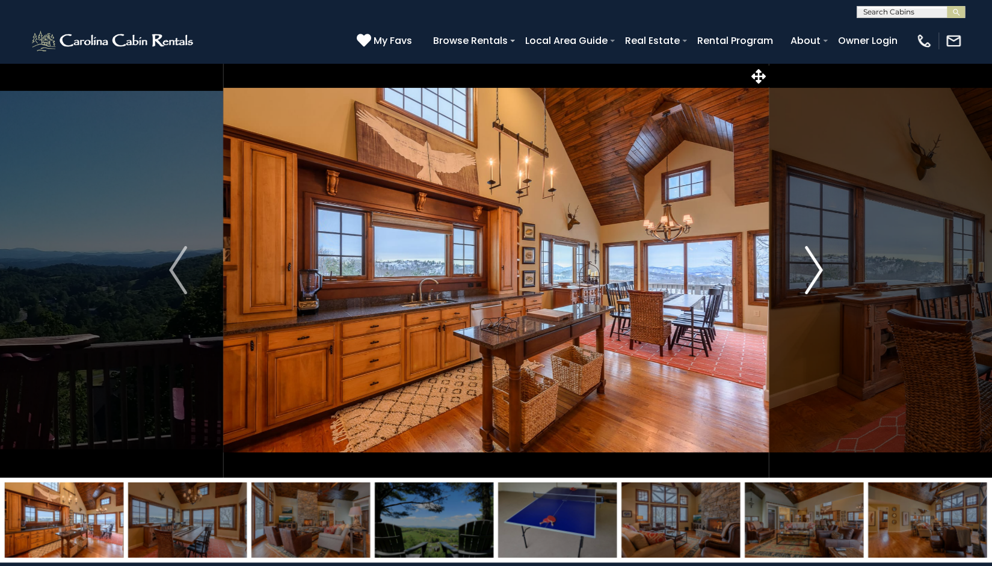
click at [812, 274] on img "Next" at bounding box center [814, 270] width 18 height 48
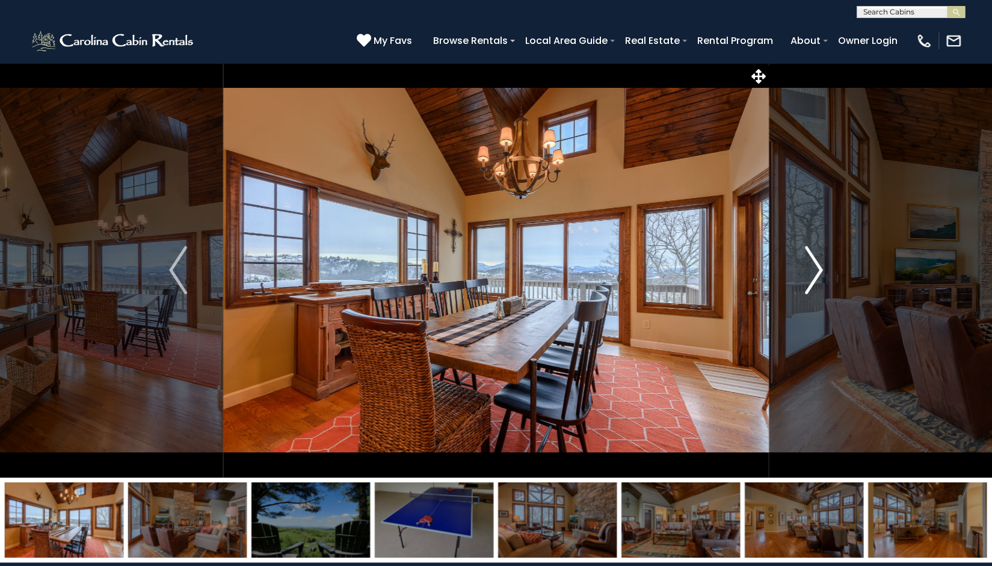
click at [812, 274] on img "Next" at bounding box center [814, 270] width 18 height 48
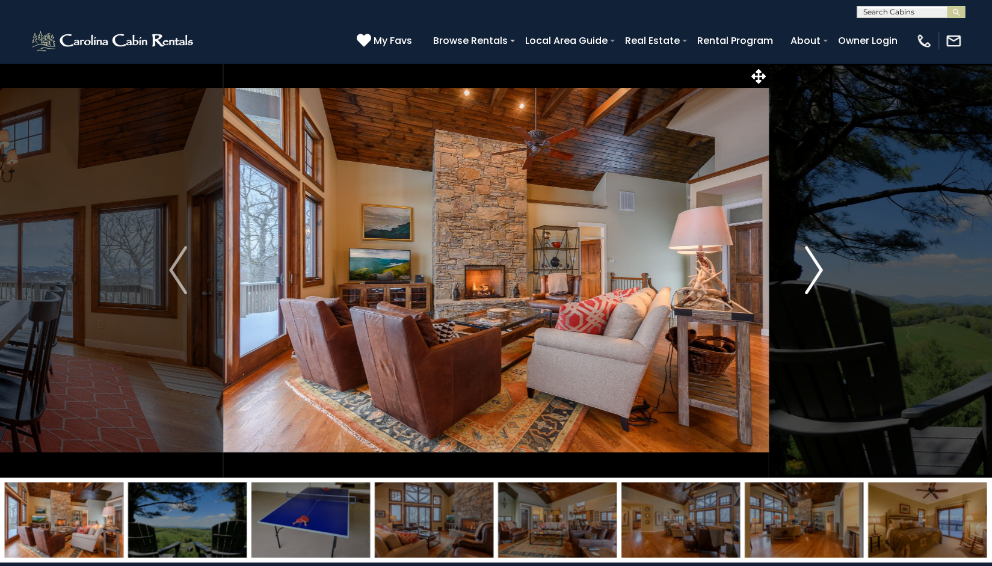
click at [812, 274] on img "Next" at bounding box center [814, 270] width 18 height 48
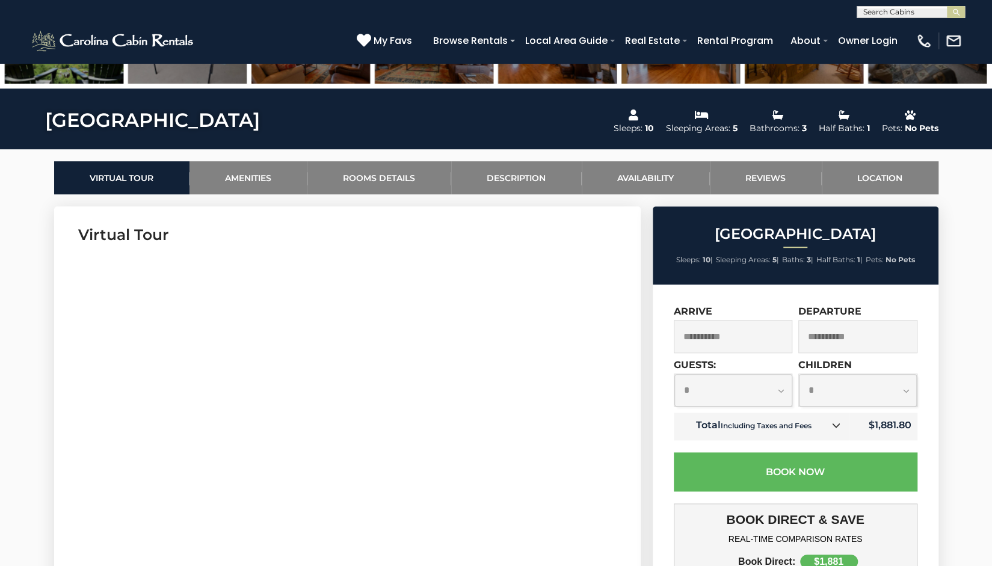
scroll to position [541, 0]
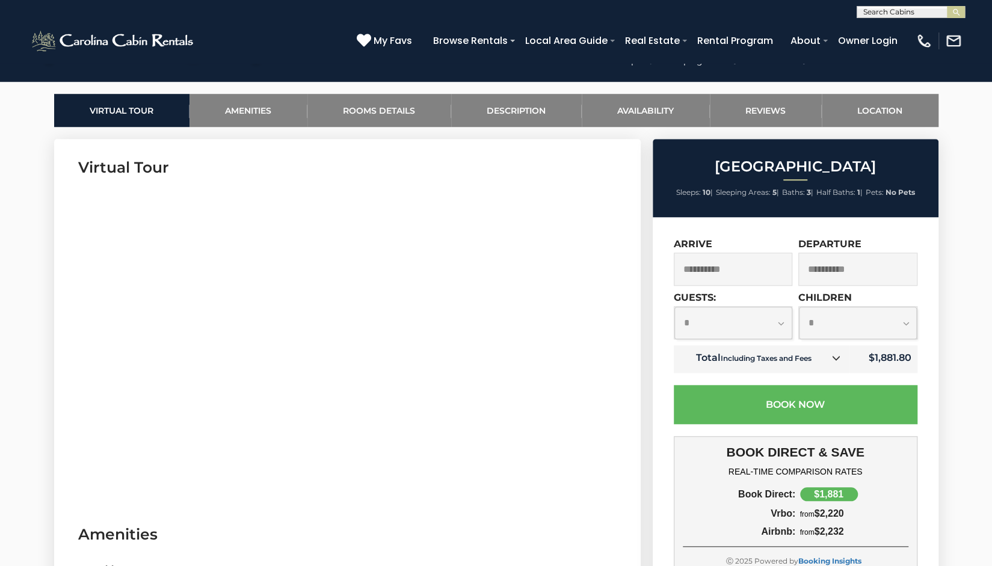
drag, startPoint x: 594, startPoint y: 342, endPoint x: 606, endPoint y: 327, distance: 19.7
click at [606, 327] on section "Virtual Tour" at bounding box center [347, 322] width 587 height 367
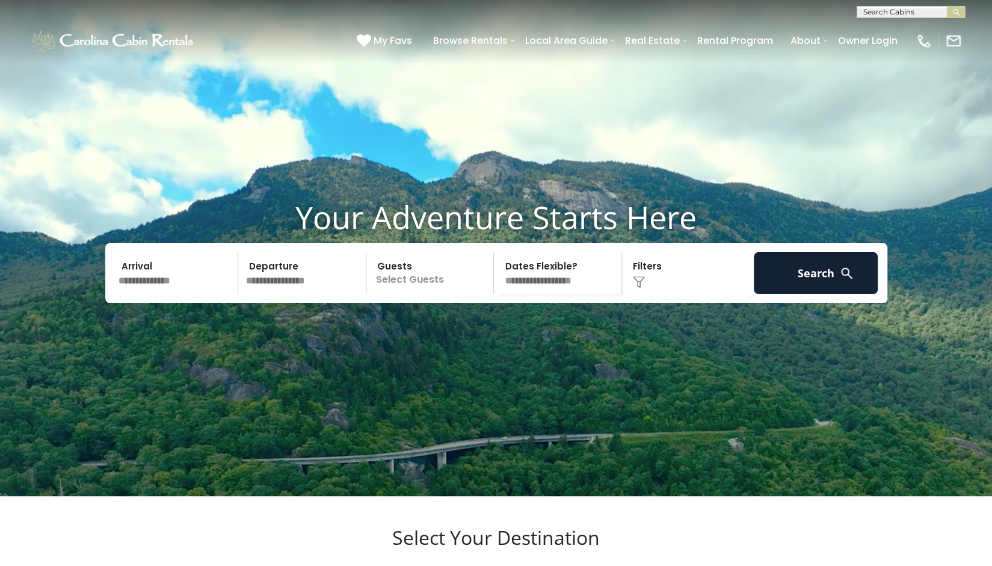
click at [171, 294] on input "text" at bounding box center [176, 273] width 125 height 42
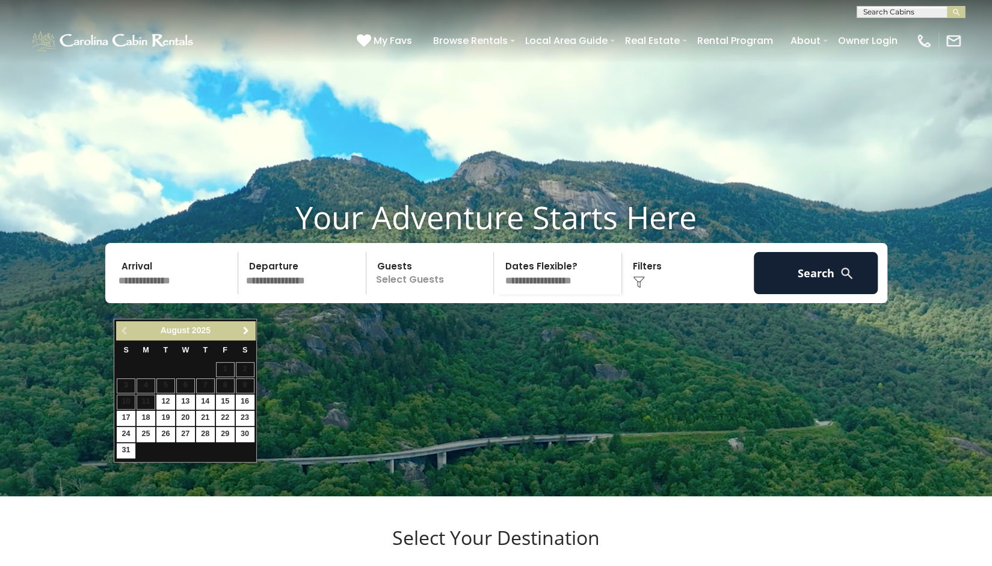
click at [249, 327] on span "Next" at bounding box center [246, 331] width 10 height 10
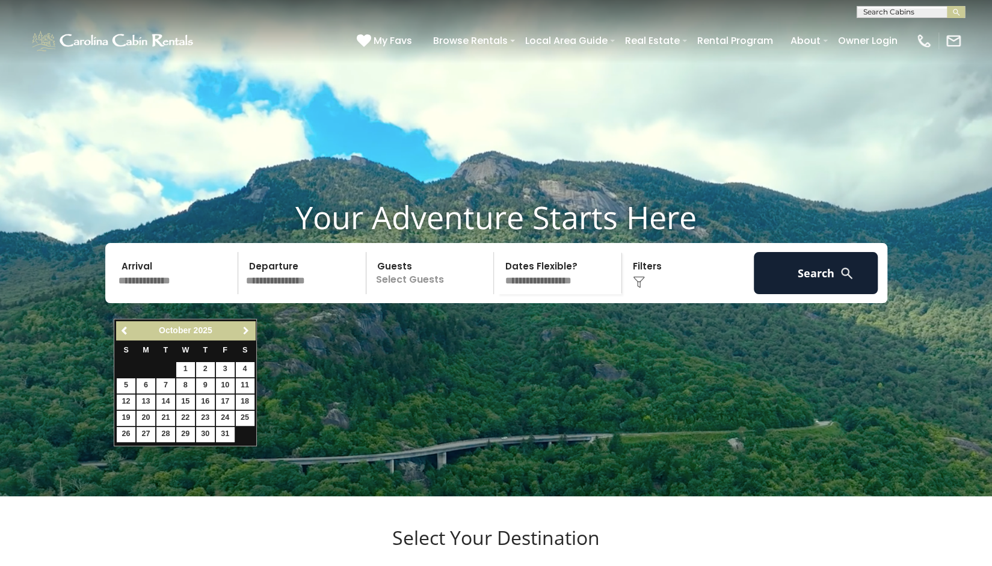
click at [249, 327] on span "Next" at bounding box center [246, 331] width 10 height 10
click at [201, 385] on link "6" at bounding box center [205, 385] width 19 height 15
type input "*******"
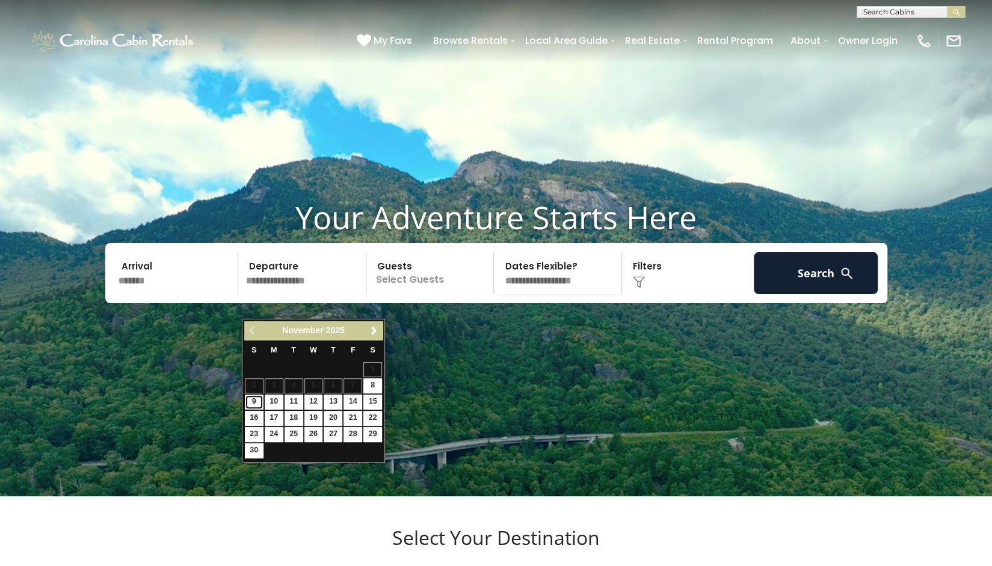
click at [252, 399] on link "9" at bounding box center [254, 402] width 19 height 15
type input "*******"
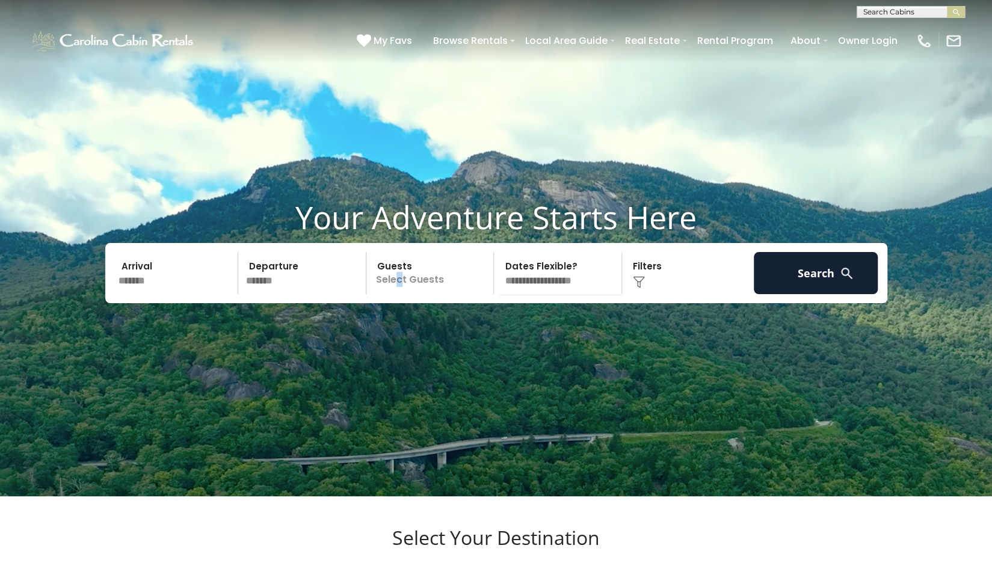
click at [399, 294] on p "Select Guests" at bounding box center [432, 273] width 124 height 42
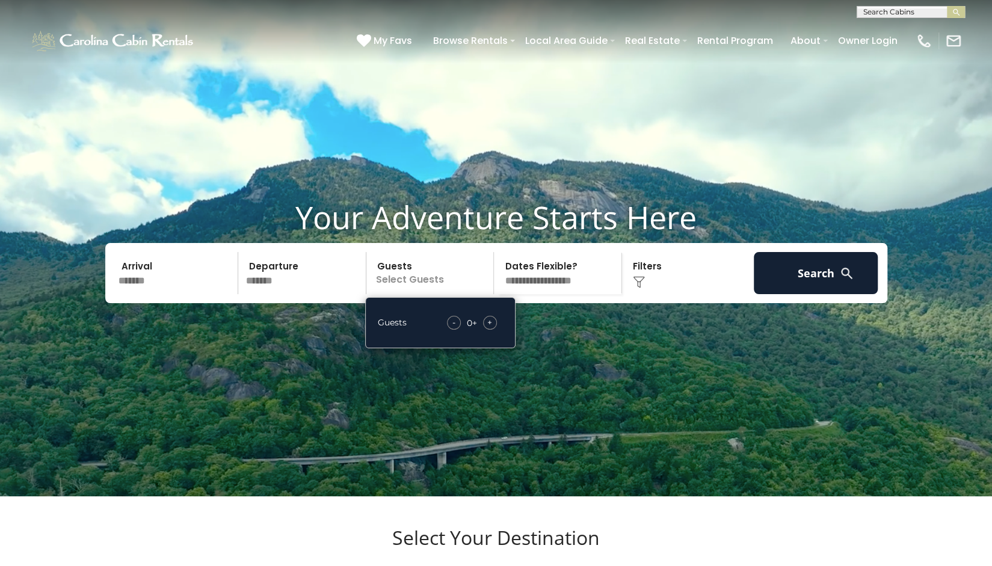
click at [488, 329] on span "+" at bounding box center [489, 322] width 5 height 12
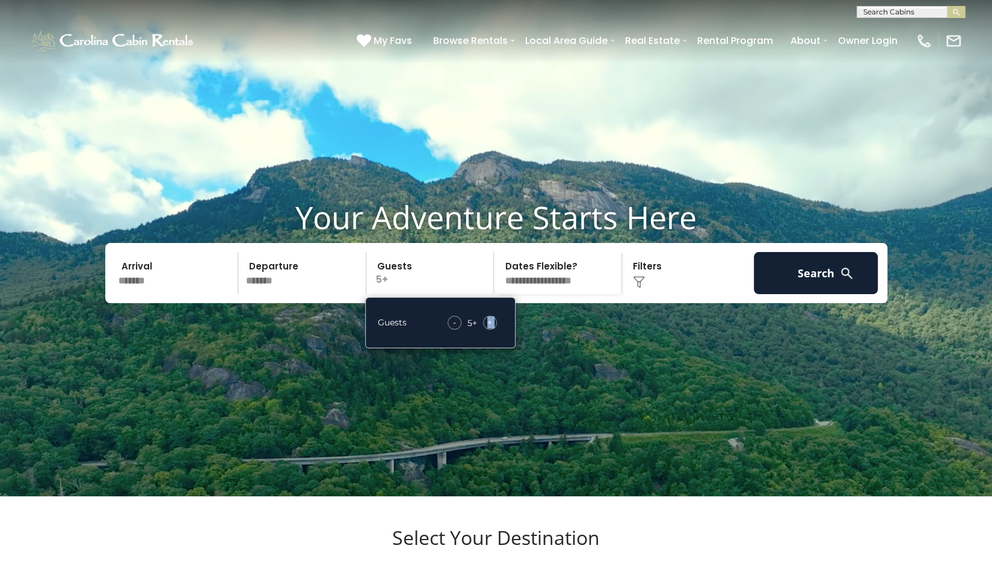
click at [489, 329] on span "+" at bounding box center [489, 322] width 5 height 12
click at [493, 330] on div "+" at bounding box center [490, 323] width 14 height 14
click at [640, 294] on div "Click to Choose" at bounding box center [688, 273] width 125 height 42
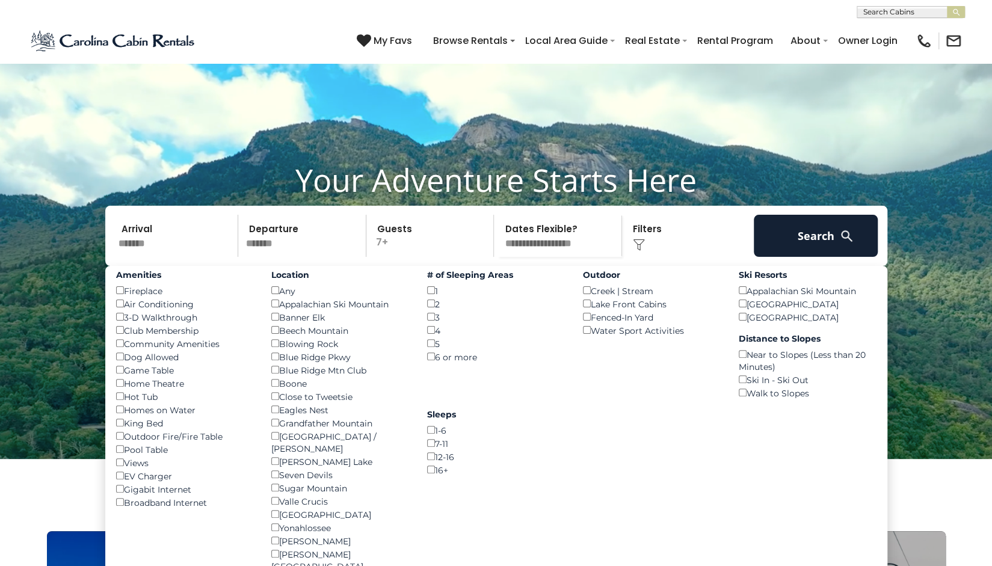
scroll to position [60, 0]
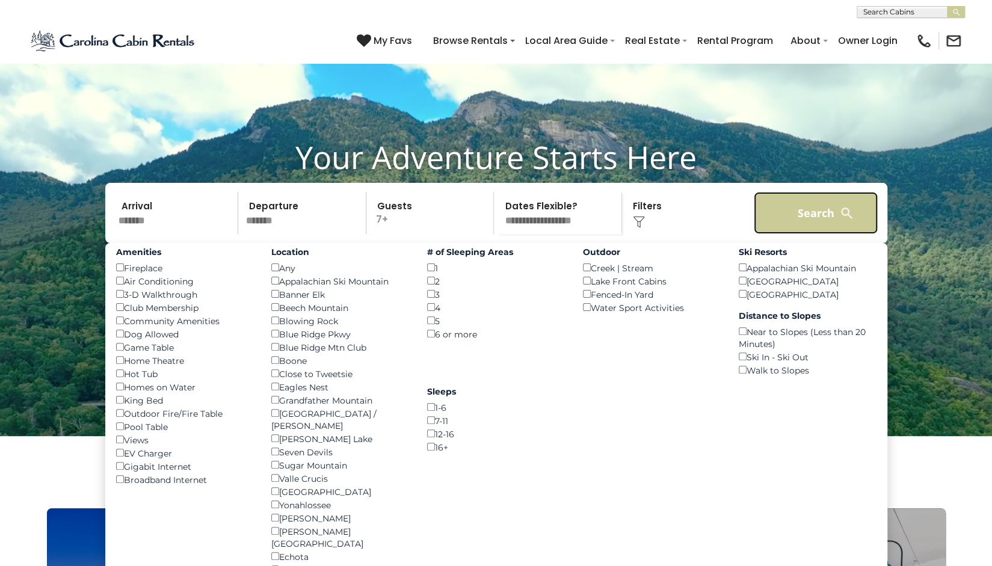
click at [804, 234] on button "Search" at bounding box center [816, 213] width 125 height 42
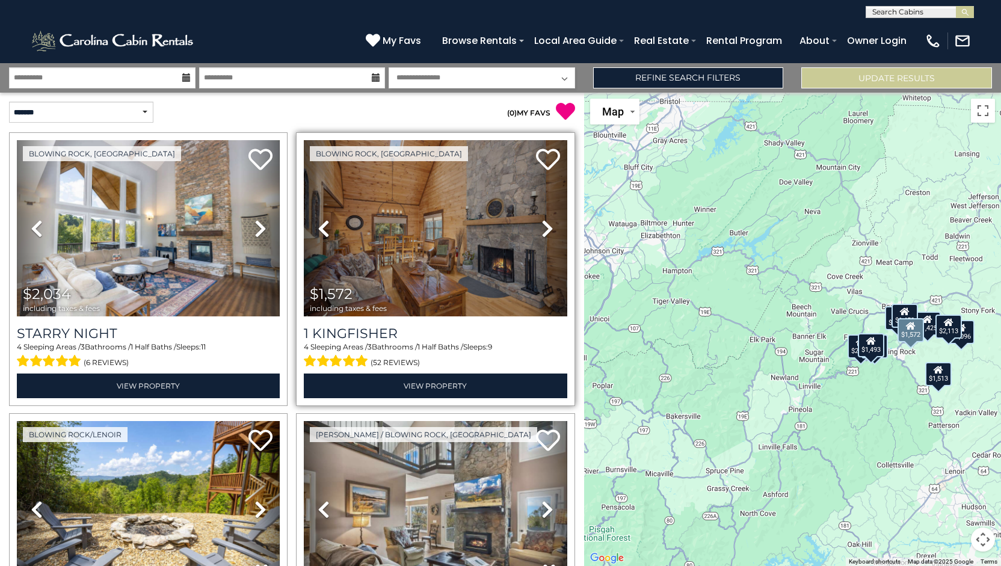
click at [541, 230] on icon at bounding box center [547, 228] width 12 height 19
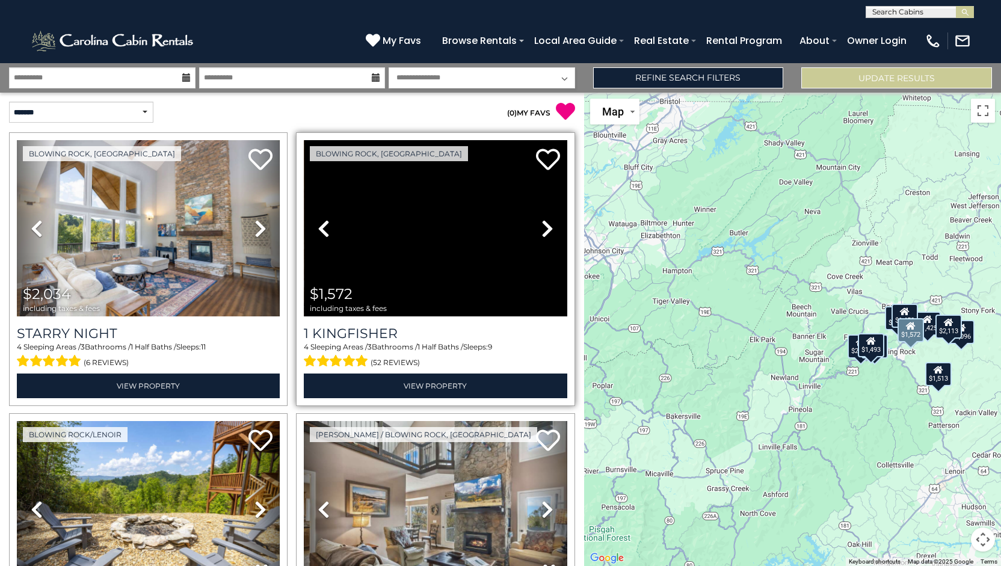
click at [541, 230] on icon at bounding box center [547, 228] width 12 height 19
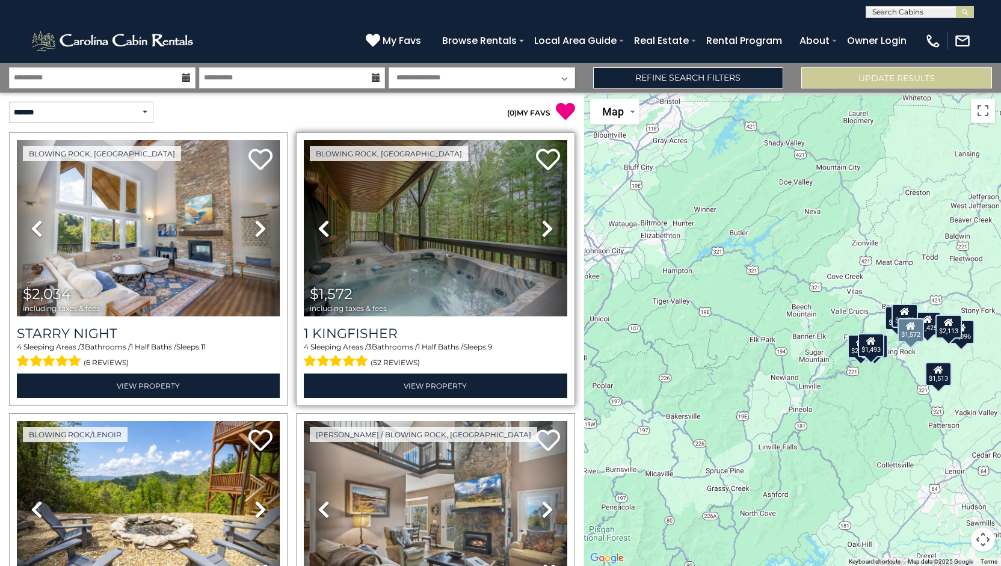
click at [541, 230] on icon at bounding box center [547, 228] width 12 height 19
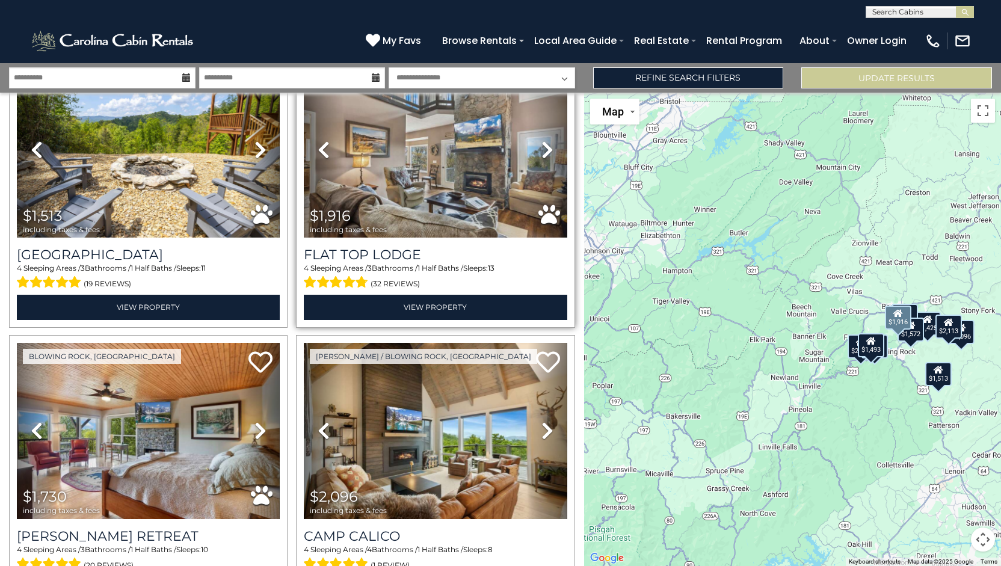
scroll to position [361, 0]
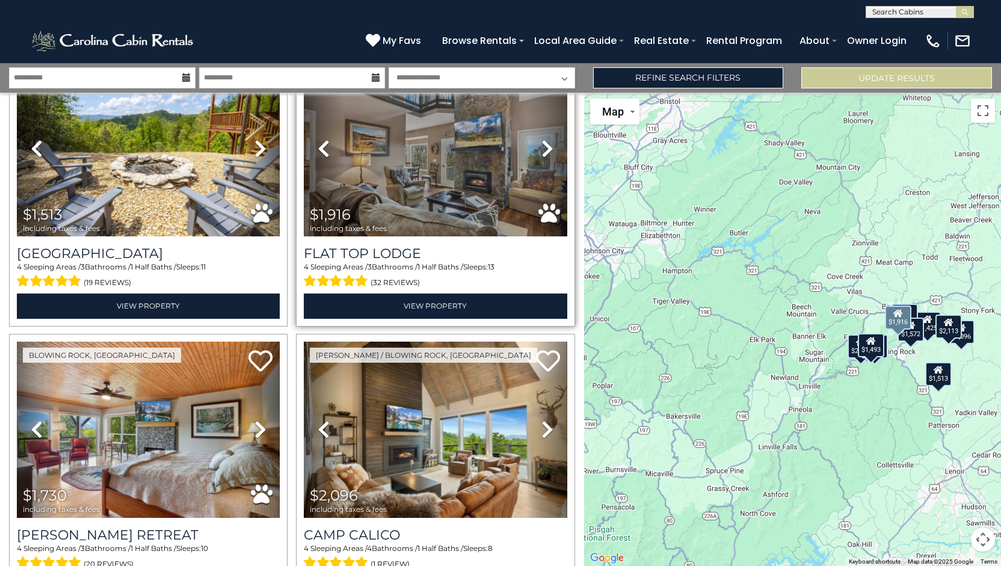
click at [541, 144] on icon at bounding box center [547, 148] width 12 height 19
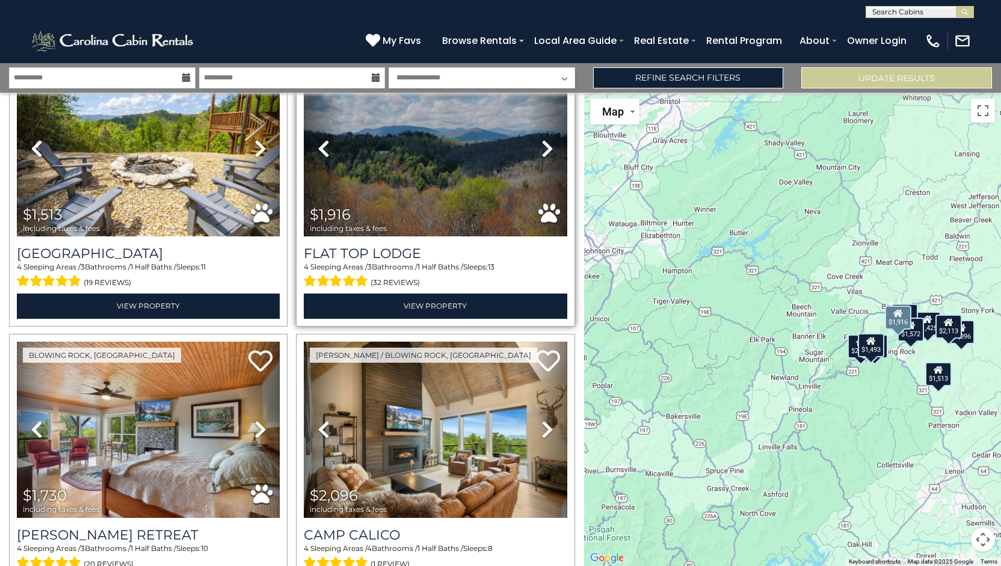
click at [541, 144] on icon at bounding box center [547, 148] width 12 height 19
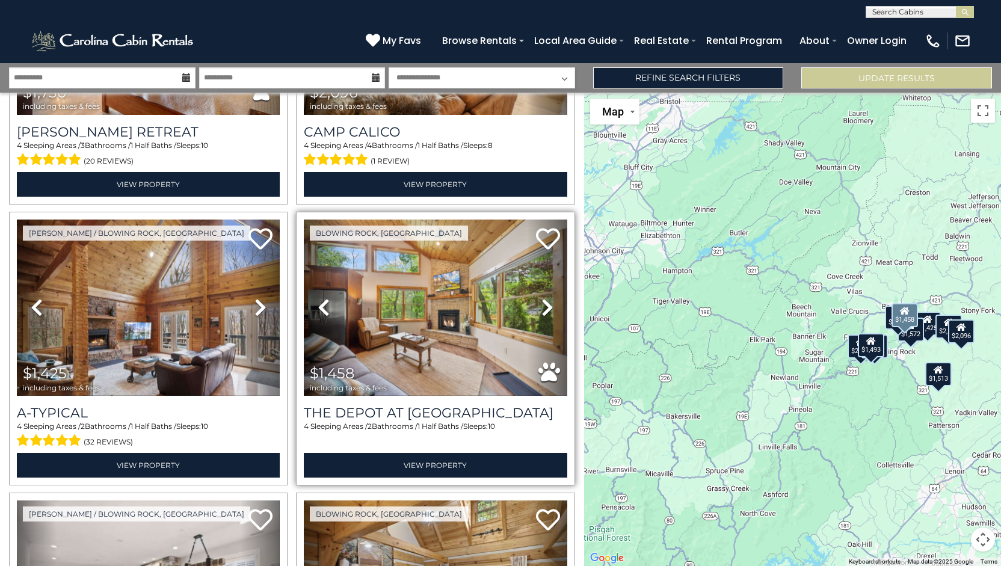
scroll to position [782, 0]
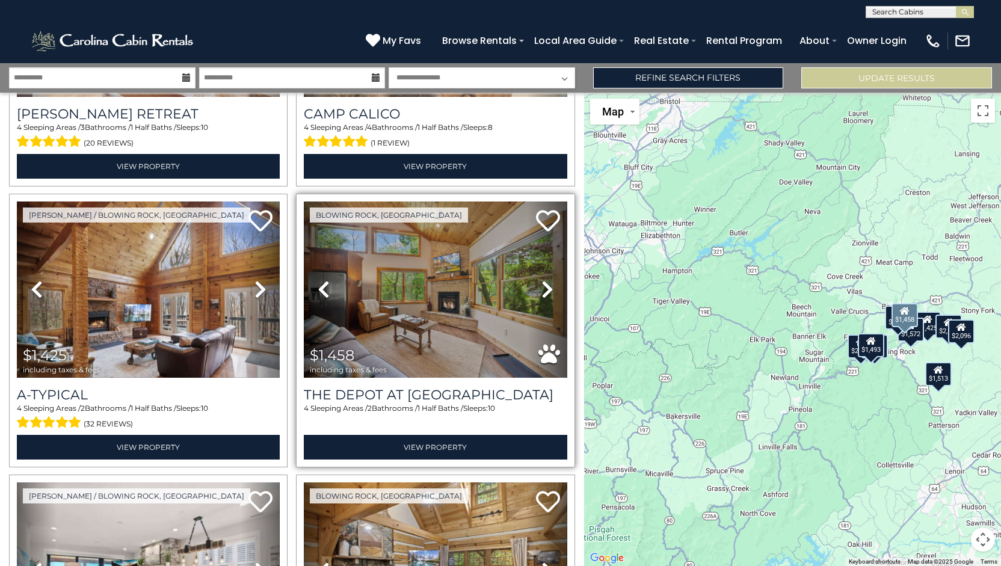
click at [545, 283] on icon at bounding box center [547, 289] width 12 height 19
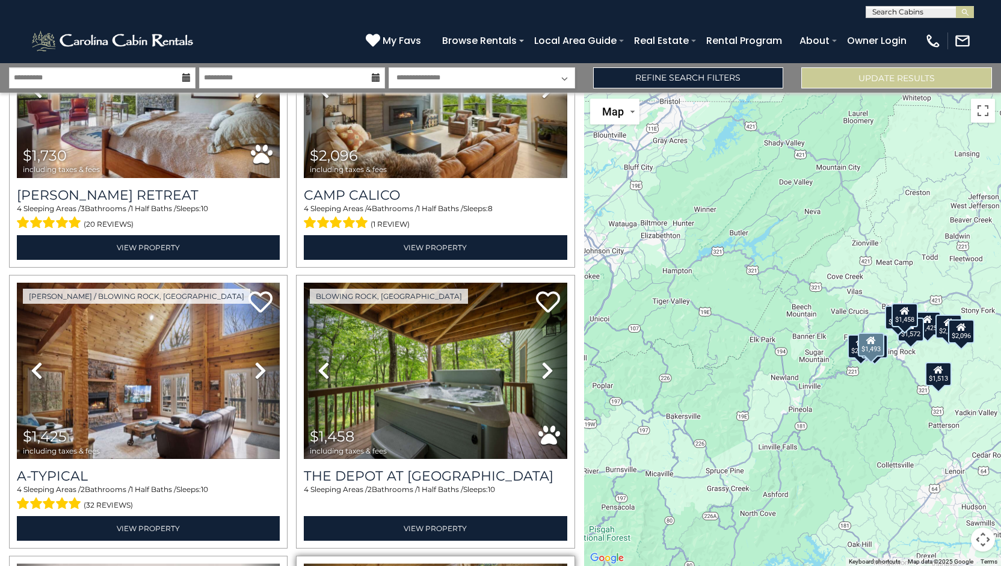
scroll to position [1002, 0]
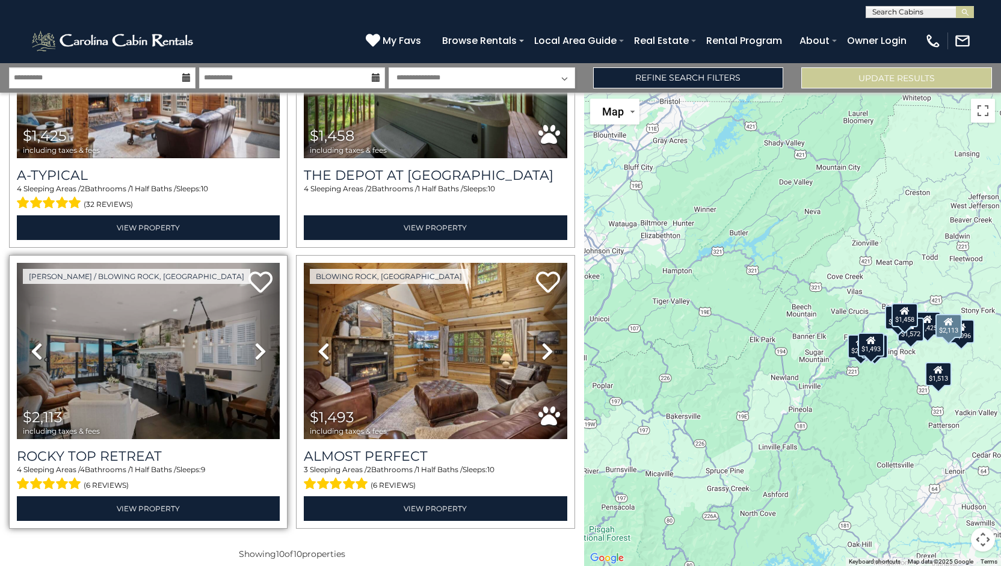
click at [260, 344] on icon at bounding box center [260, 351] width 12 height 19
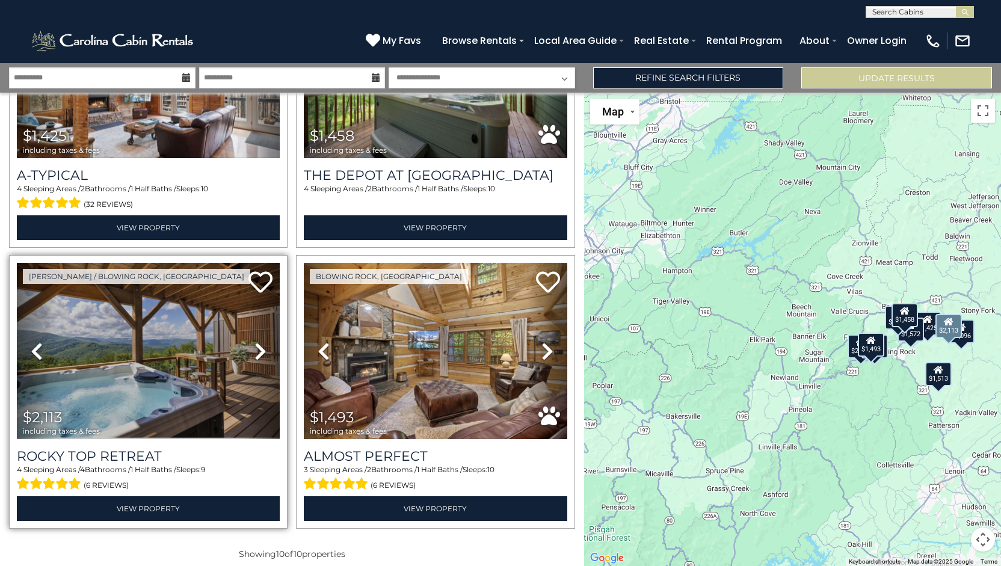
click at [260, 344] on icon at bounding box center [260, 351] width 12 height 19
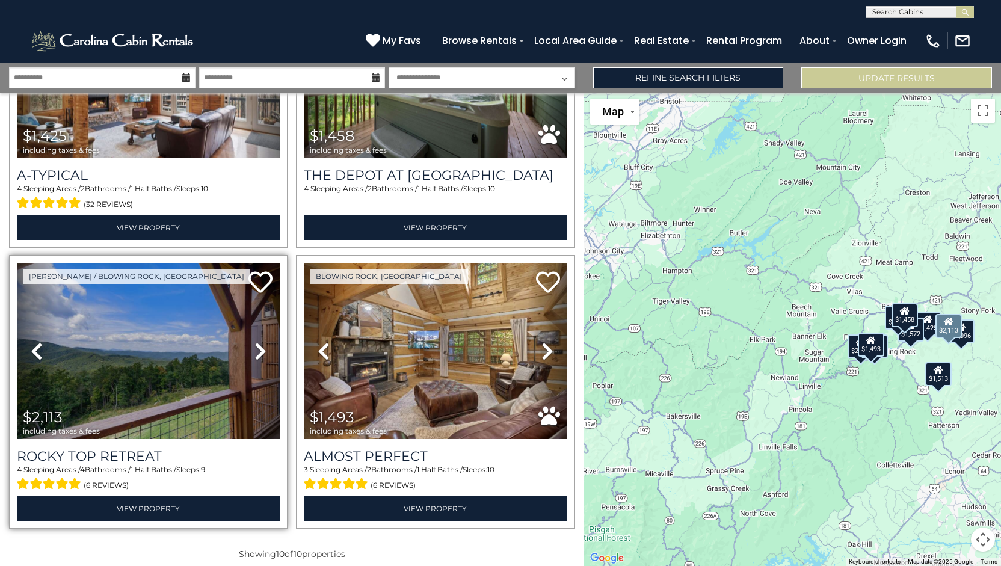
click at [261, 342] on icon at bounding box center [260, 351] width 12 height 19
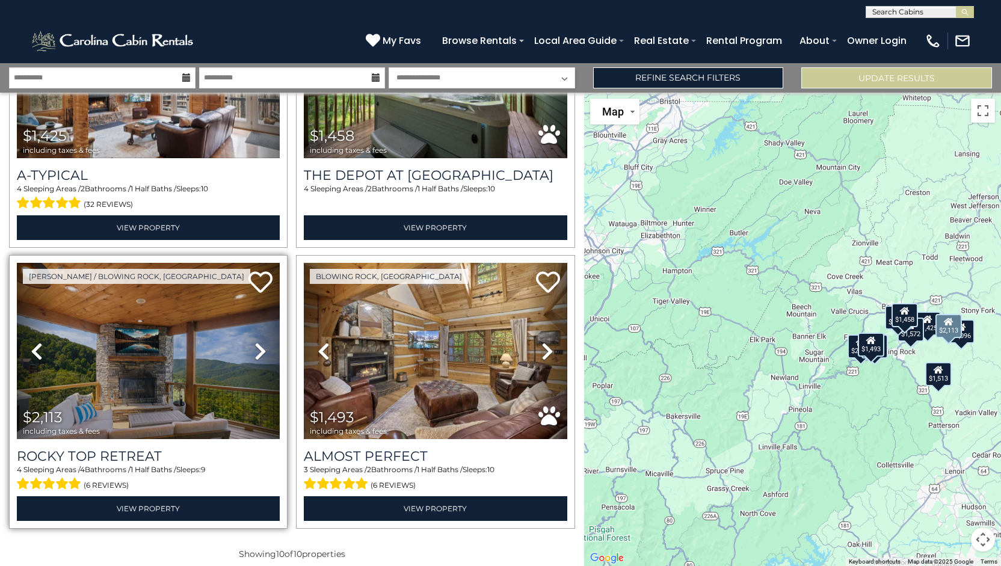
click at [261, 342] on icon at bounding box center [260, 351] width 12 height 19
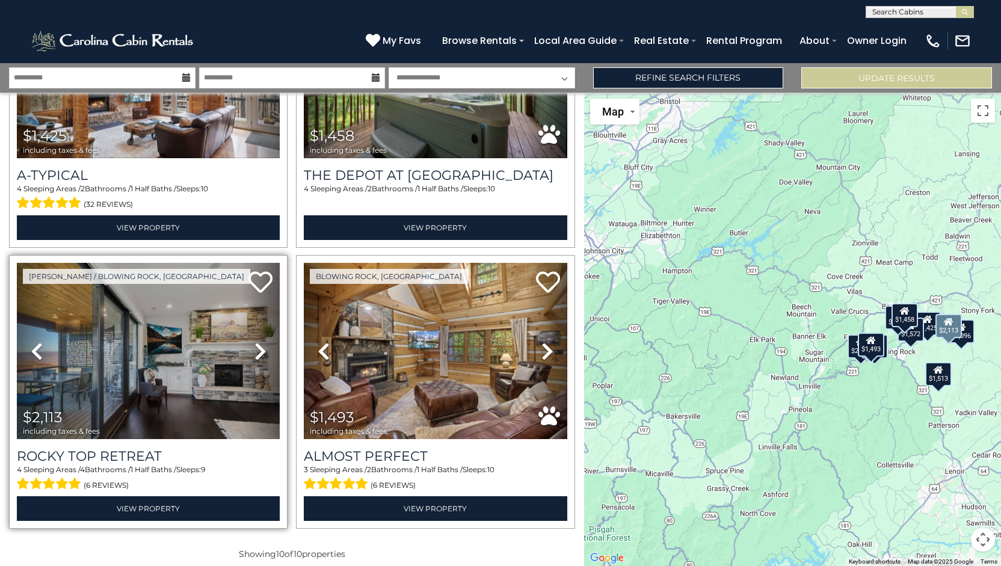
click at [261, 342] on icon at bounding box center [260, 351] width 12 height 19
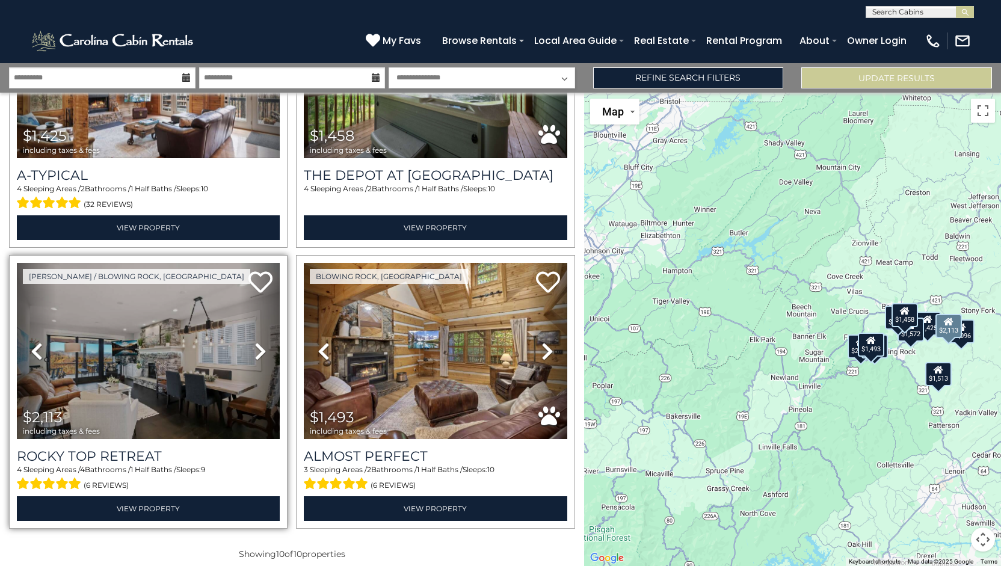
click at [261, 342] on icon at bounding box center [260, 351] width 12 height 19
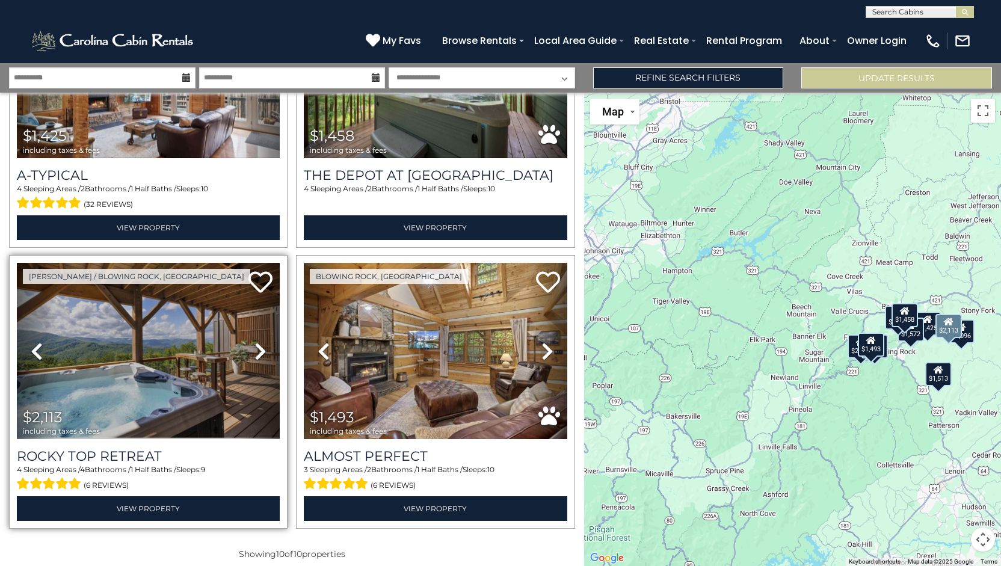
click at [261, 342] on icon at bounding box center [260, 351] width 12 height 19
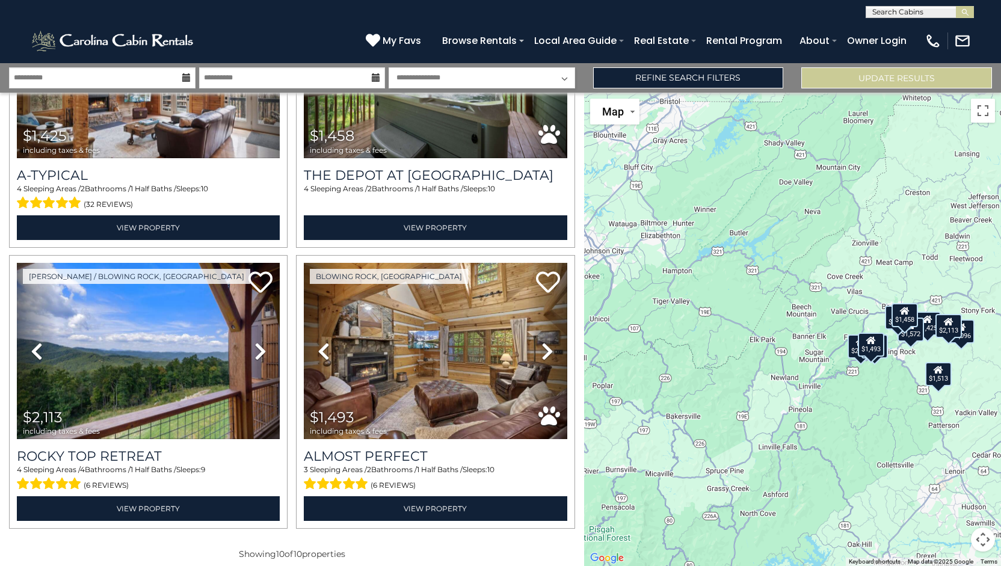
click at [941, 384] on div "$1,513" at bounding box center [938, 374] width 26 height 24
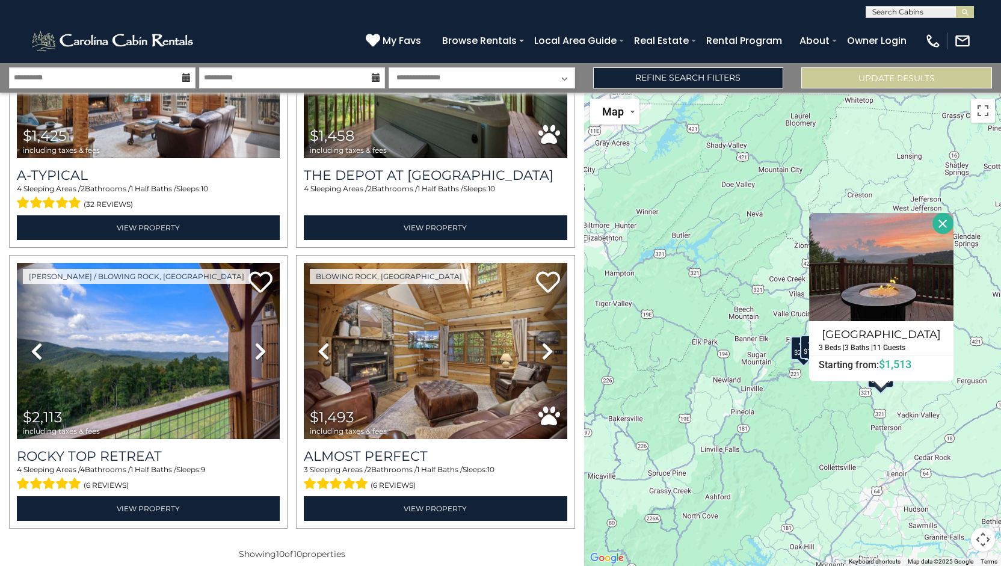
drag, startPoint x: 780, startPoint y: 466, endPoint x: 709, endPoint y: 473, distance: 71.4
click at [709, 473] on div "$2,034 $1,572 $1,513 $1,916 $1,730 $2,096 $1,425 $1,458 $2,113 $1,493 Winterfel…" at bounding box center [792, 329] width 417 height 473
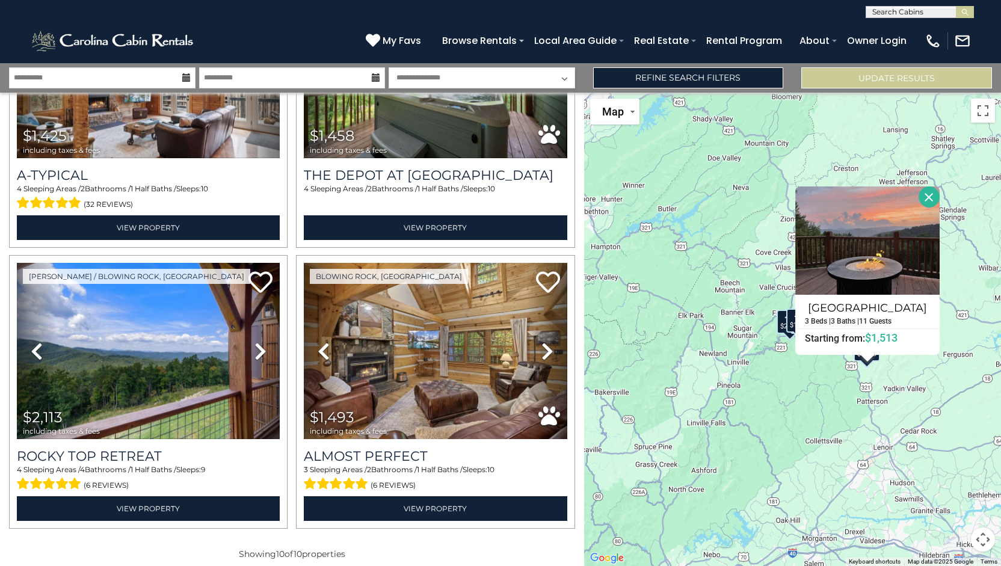
drag, startPoint x: 717, startPoint y: 485, endPoint x: 768, endPoint y: 451, distance: 61.6
click at [768, 451] on div "$2,034 $1,572 $1,513 $1,916 $1,730 $2,096 $1,425 $1,458 $2,113 $1,493 Winterfel…" at bounding box center [792, 329] width 417 height 473
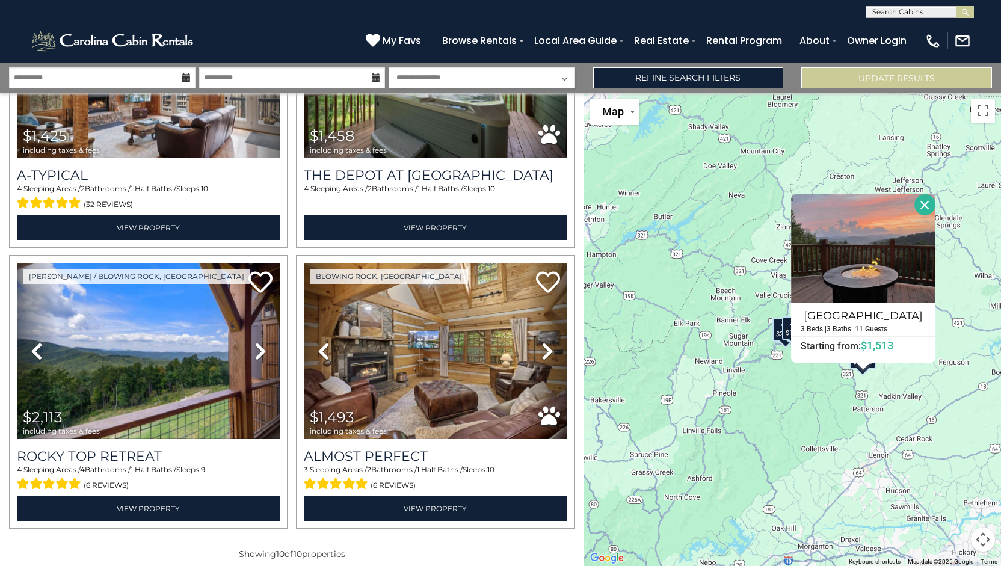
click at [925, 206] on button "Close" at bounding box center [925, 204] width 21 height 21
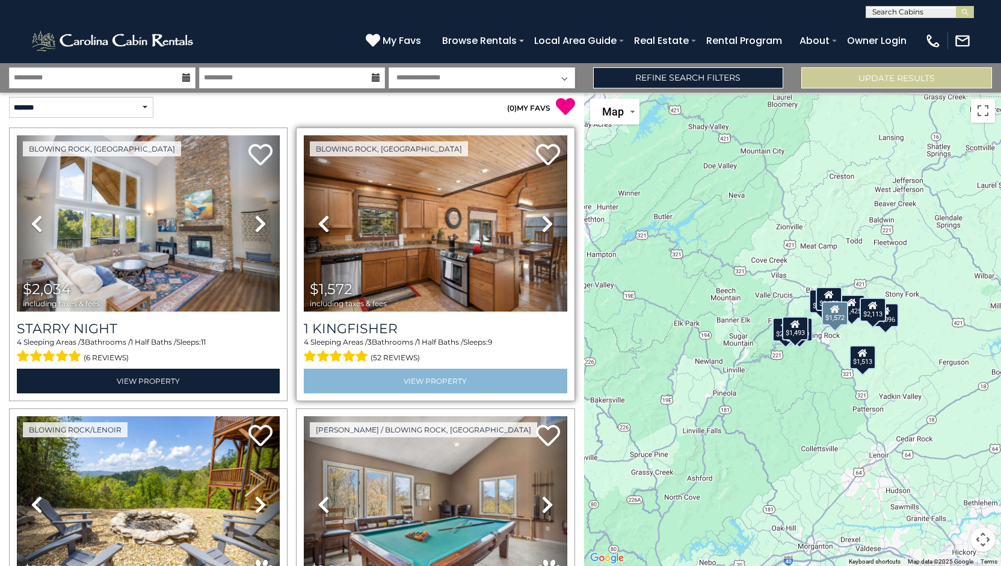
scroll to position [0, 0]
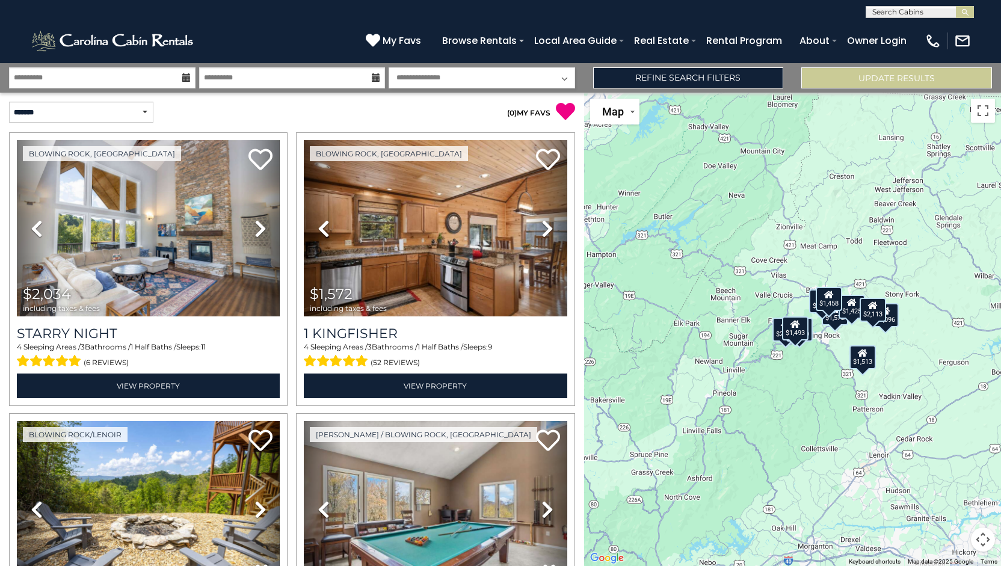
click at [514, 86] on select "**********" at bounding box center [482, 77] width 187 height 21
select select "*"
click at [389, 67] on select "**********" at bounding box center [482, 77] width 187 height 21
click at [812, 77] on button "Update Results" at bounding box center [896, 77] width 191 height 21
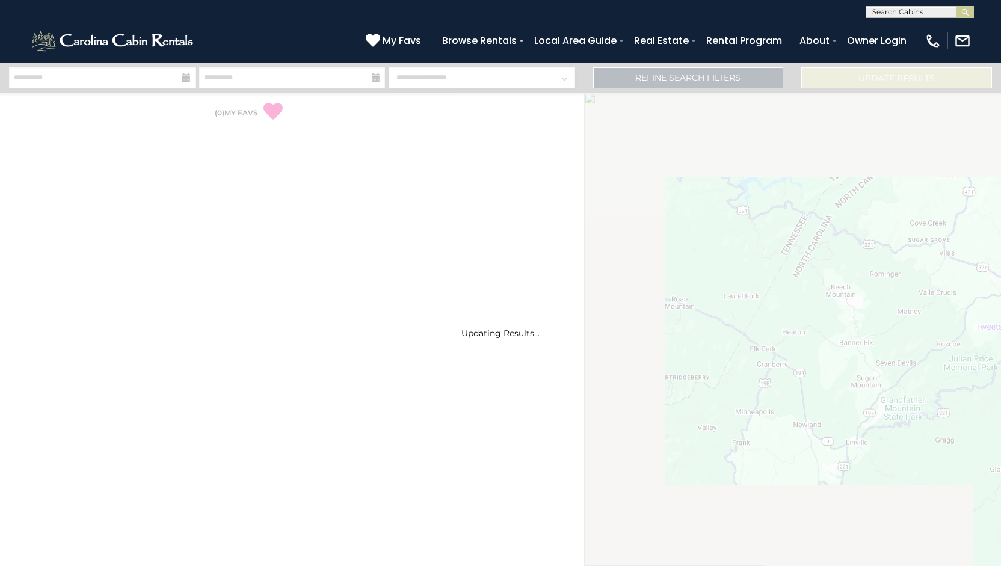
select select "*"
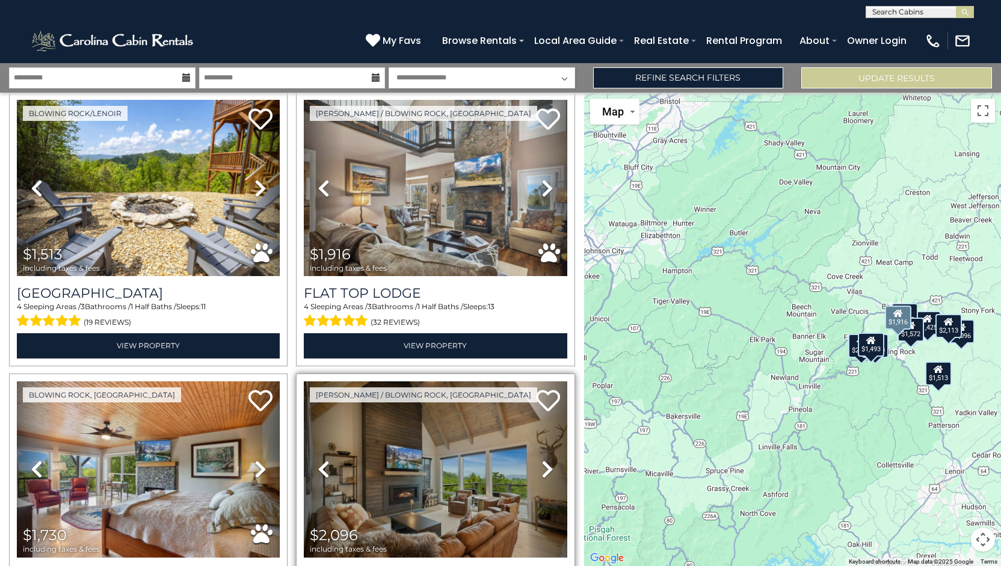
scroll to position [481, 0]
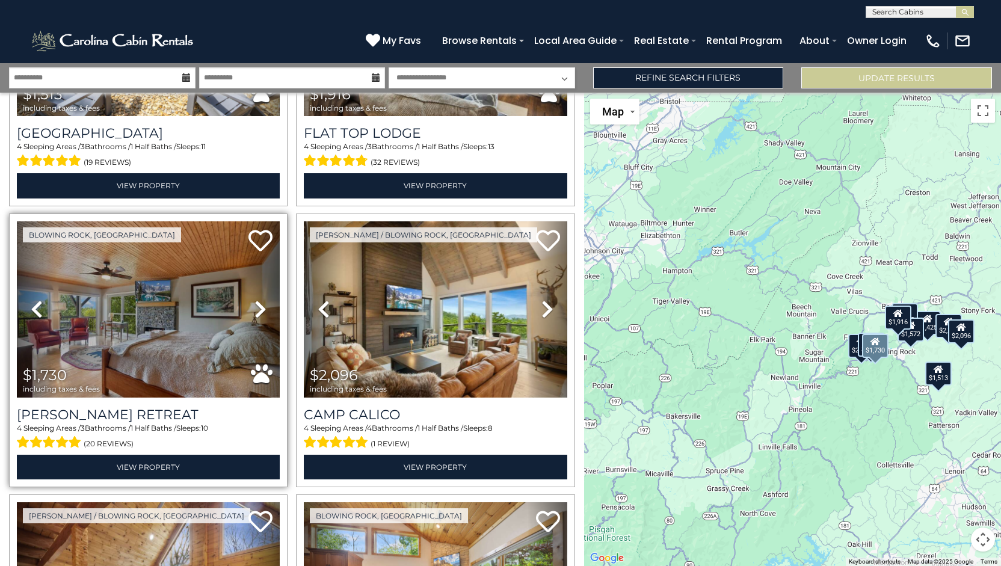
click at [261, 303] on icon at bounding box center [260, 309] width 12 height 19
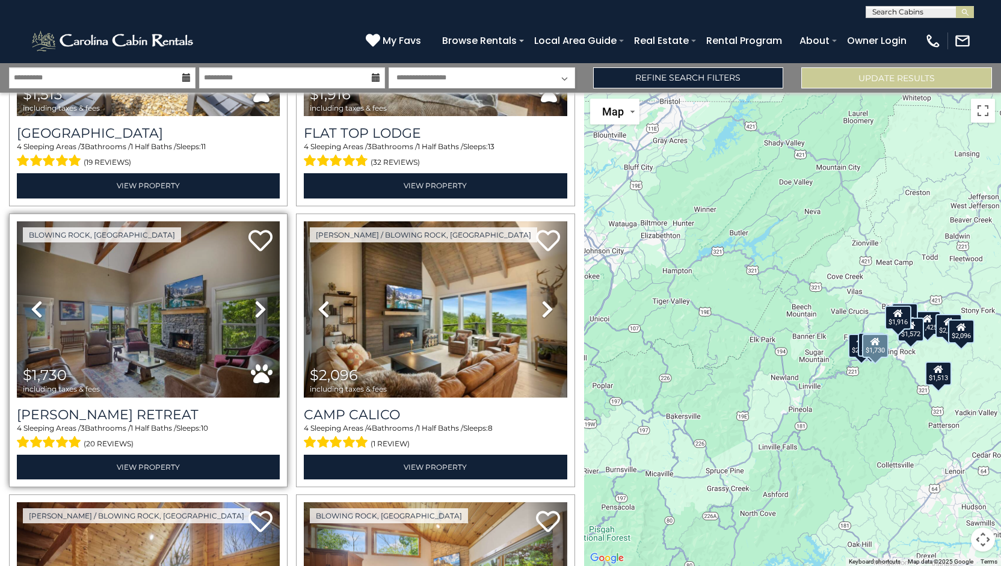
click at [259, 304] on icon at bounding box center [260, 309] width 12 height 19
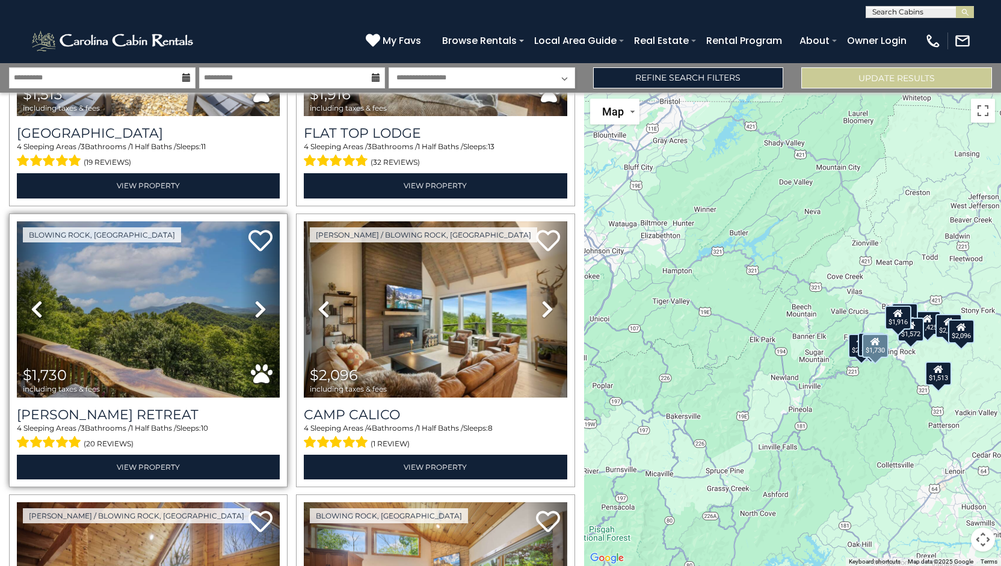
click at [258, 304] on icon at bounding box center [260, 309] width 12 height 19
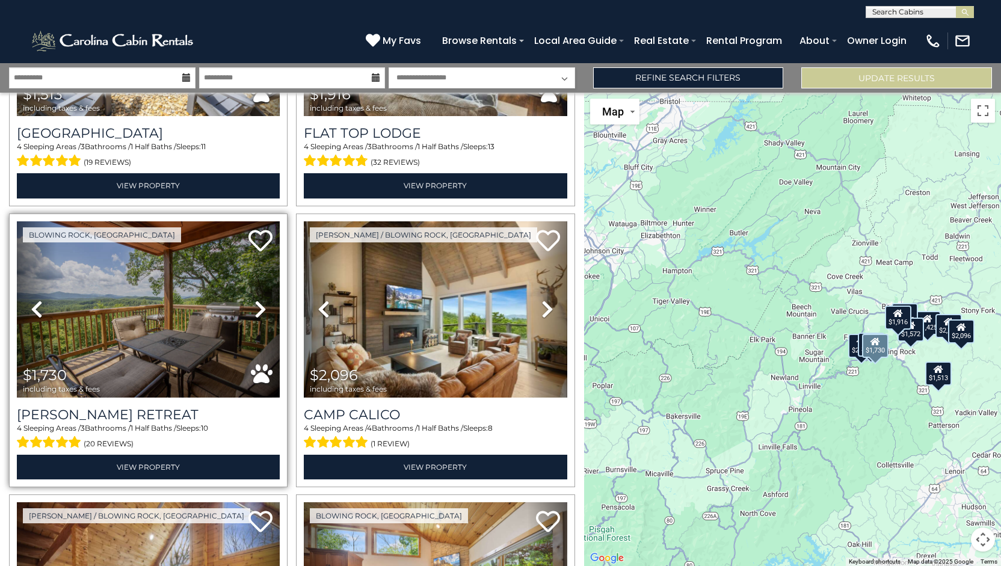
click at [258, 304] on icon at bounding box center [260, 309] width 12 height 19
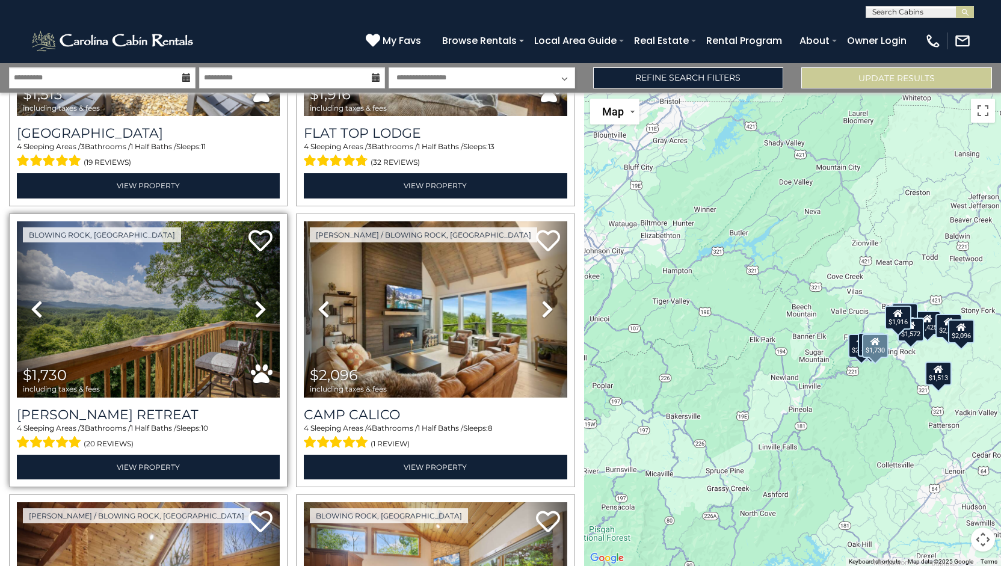
click at [258, 304] on icon at bounding box center [260, 309] width 12 height 19
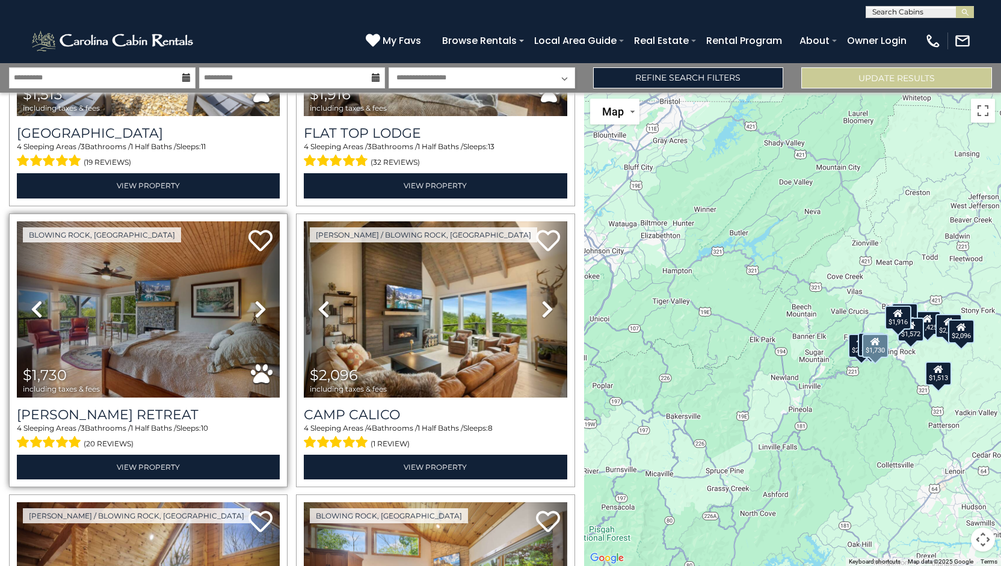
click at [258, 304] on icon at bounding box center [260, 309] width 12 height 19
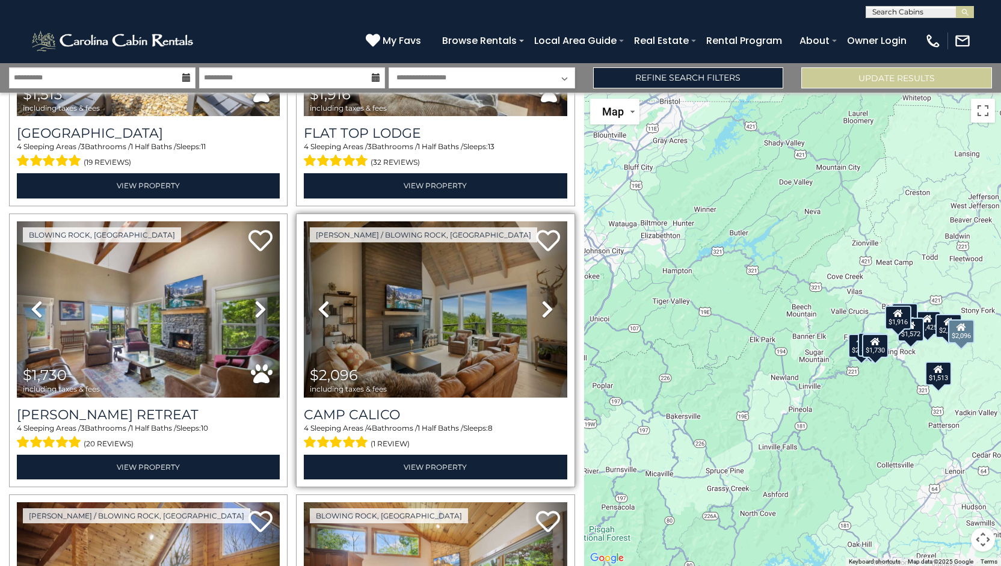
click at [547, 304] on icon at bounding box center [547, 309] width 12 height 19
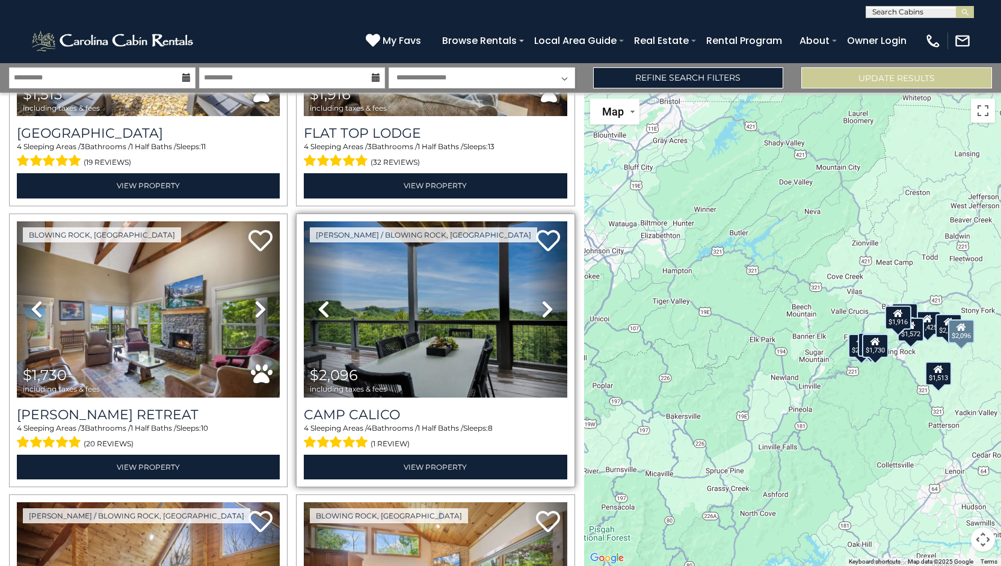
click at [546, 304] on icon at bounding box center [547, 309] width 12 height 19
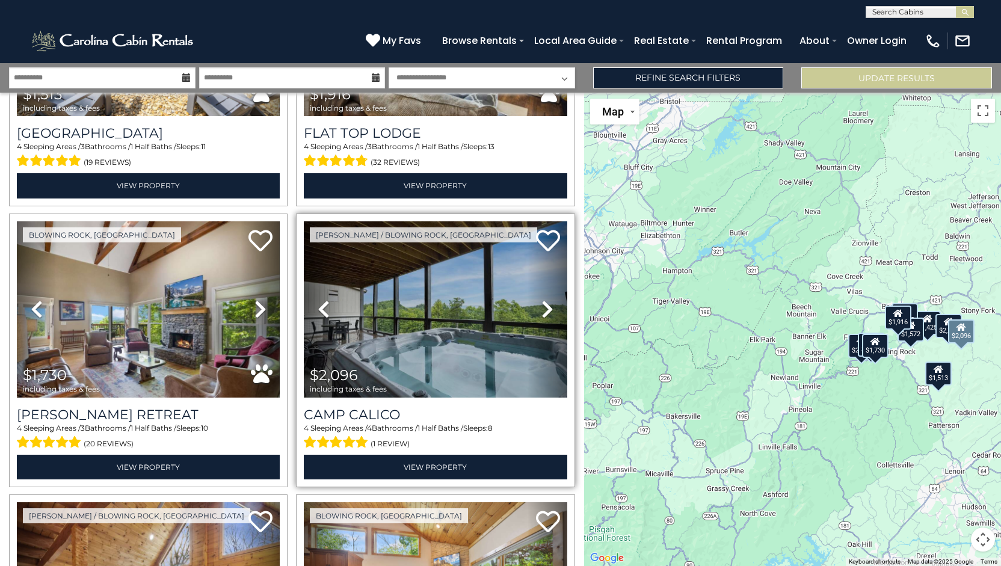
click at [546, 304] on icon at bounding box center [547, 309] width 12 height 19
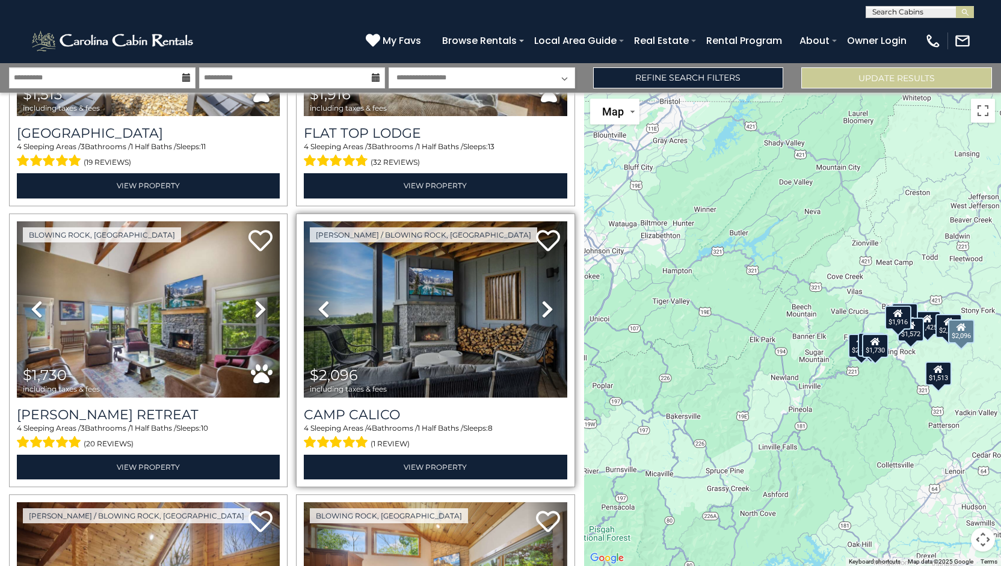
click at [546, 304] on icon at bounding box center [547, 309] width 12 height 19
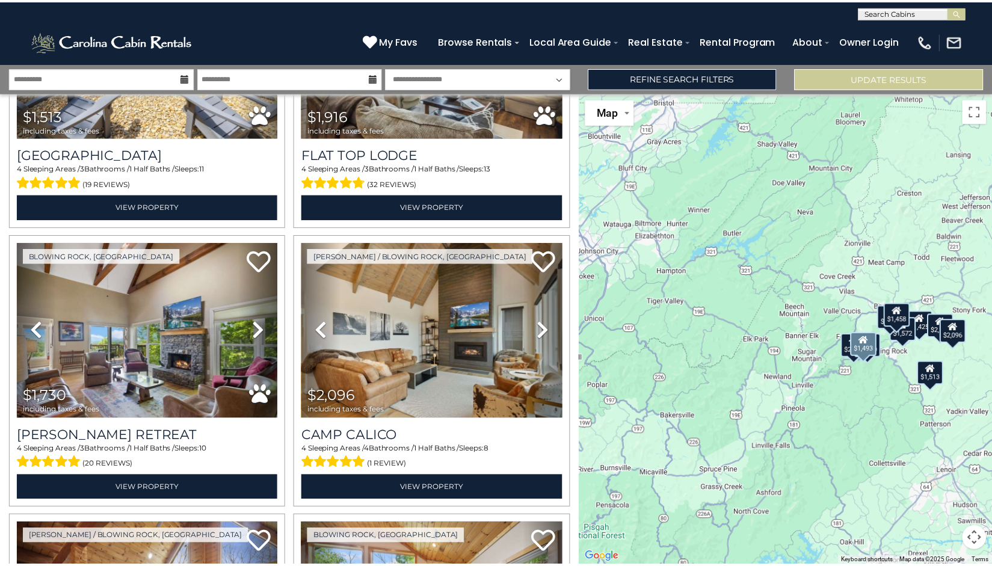
scroll to position [0, 0]
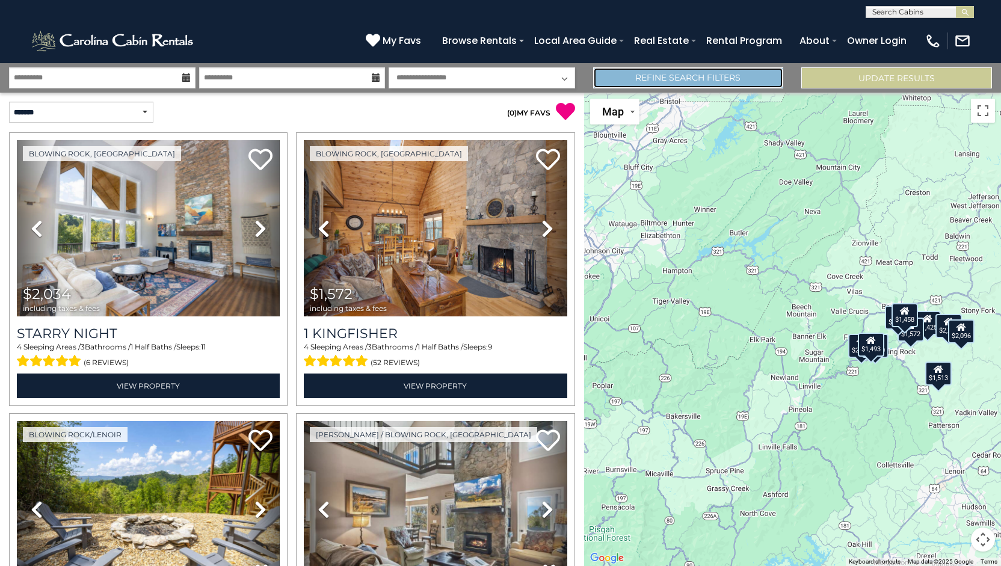
click at [609, 81] on link "Refine Search Filters" at bounding box center [688, 77] width 191 height 21
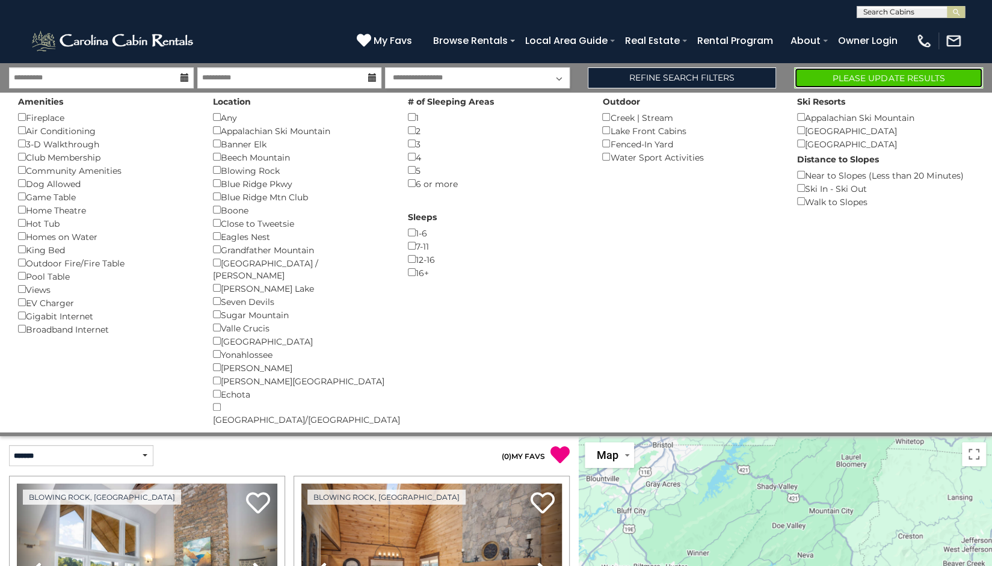
click at [839, 84] on button "Please Update Results" at bounding box center [888, 77] width 189 height 21
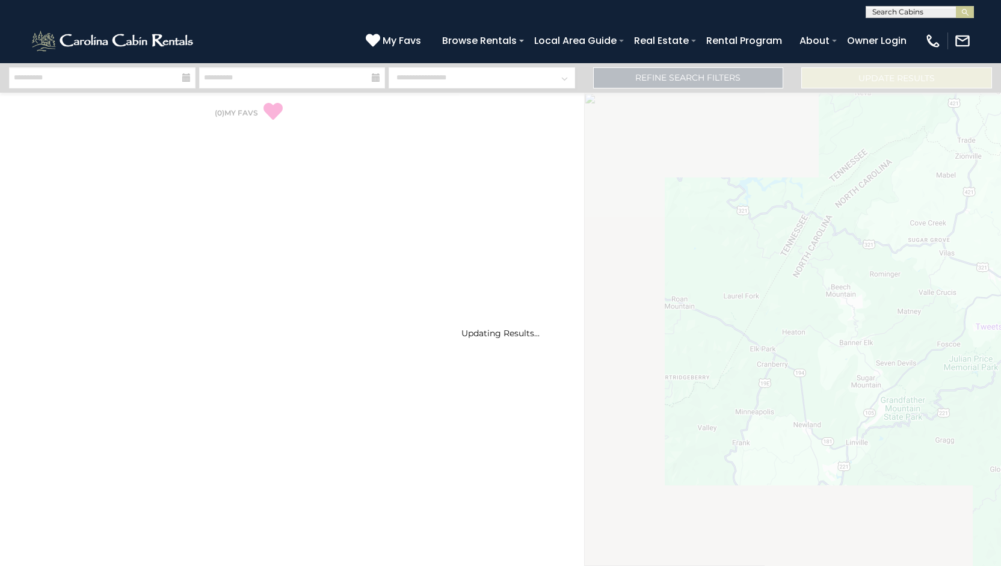
select select "*"
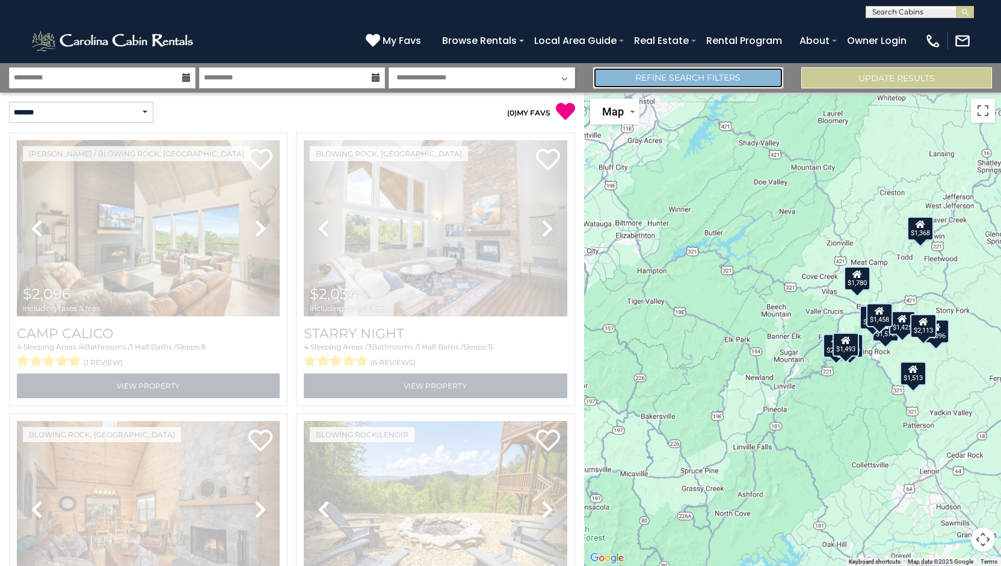
click at [750, 81] on link "Refine Search Filters" at bounding box center [688, 77] width 191 height 21
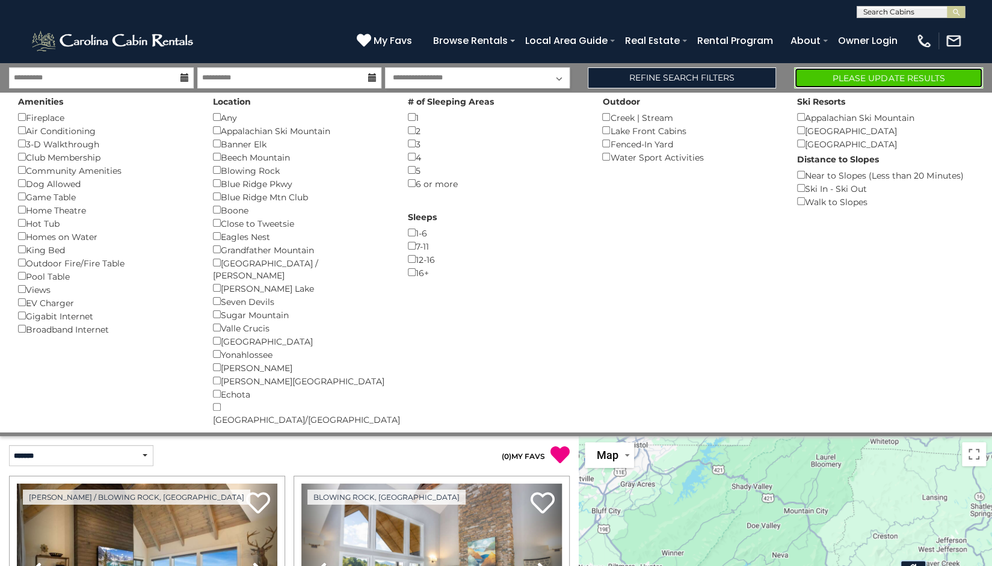
click at [821, 76] on button "Please Update Results" at bounding box center [888, 77] width 189 height 21
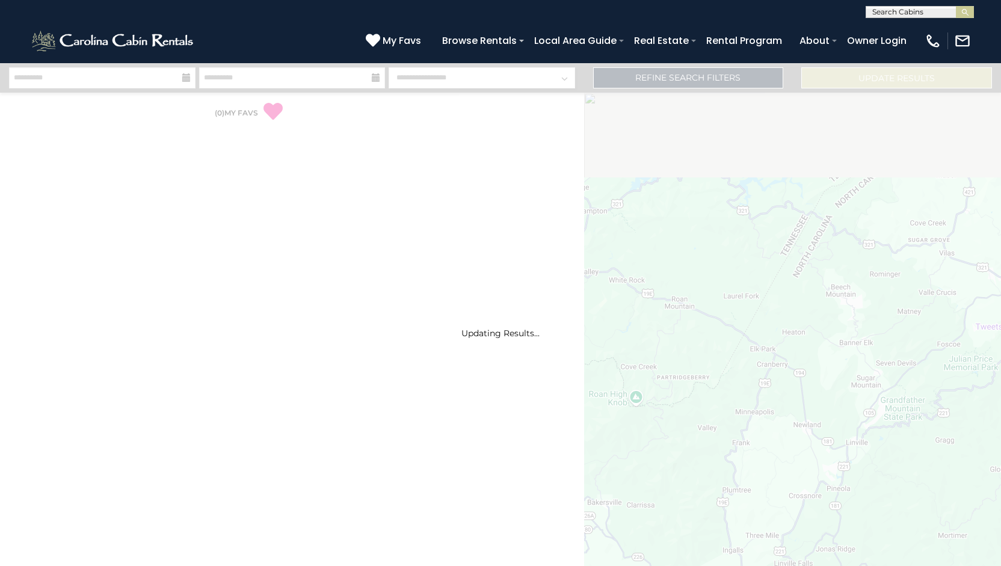
select select "*"
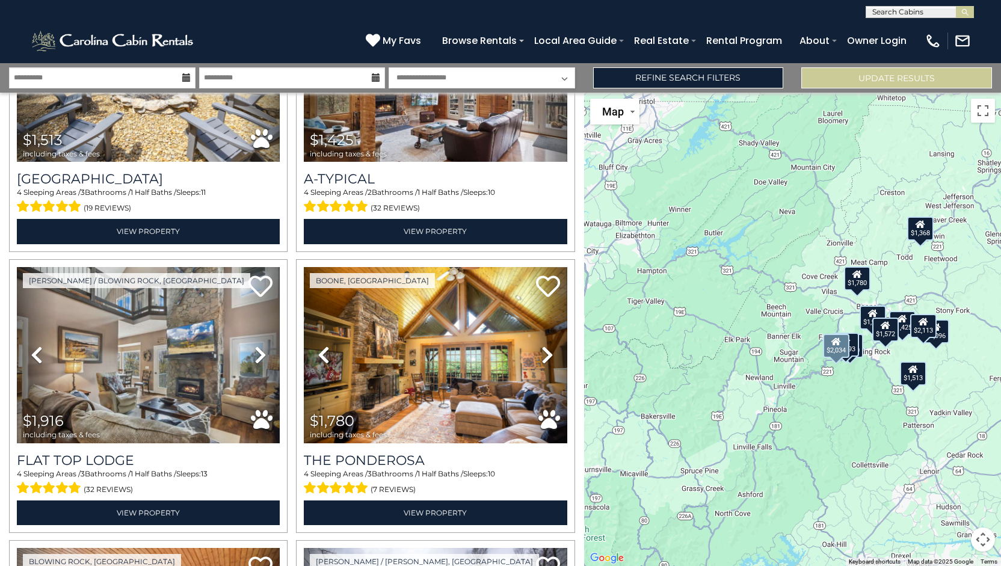
scroll to position [481, 0]
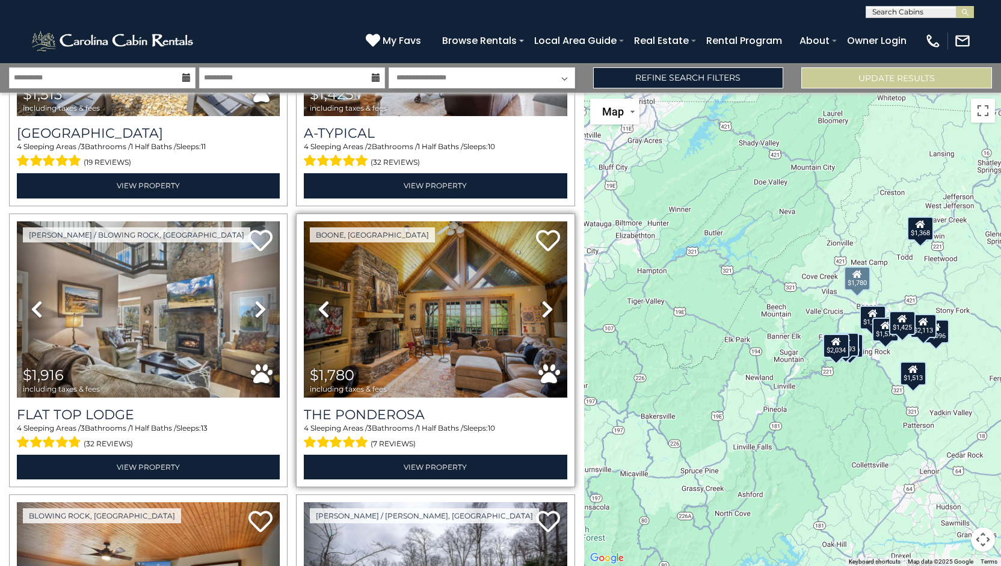
click at [548, 303] on icon at bounding box center [547, 309] width 12 height 19
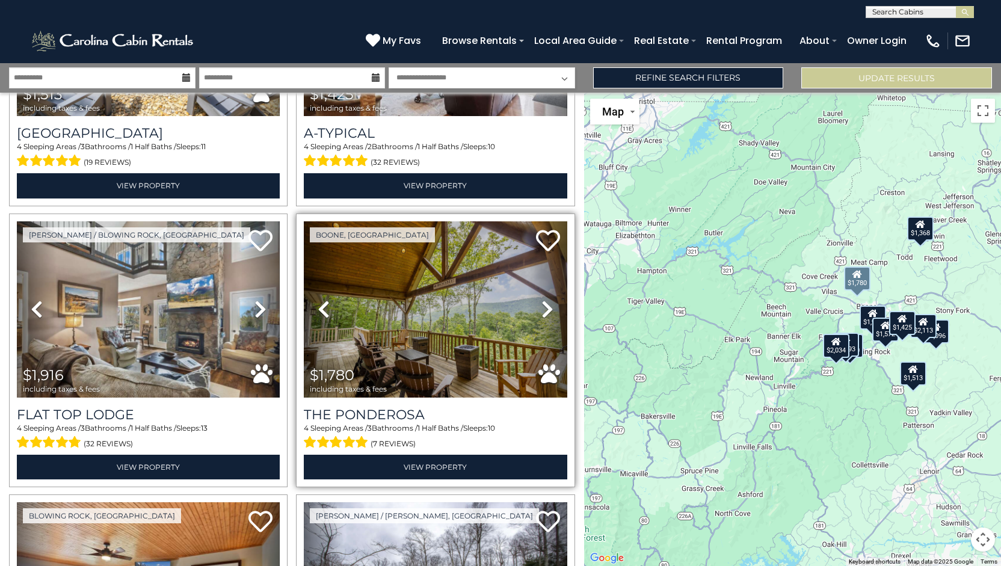
click at [547, 303] on icon at bounding box center [547, 309] width 12 height 19
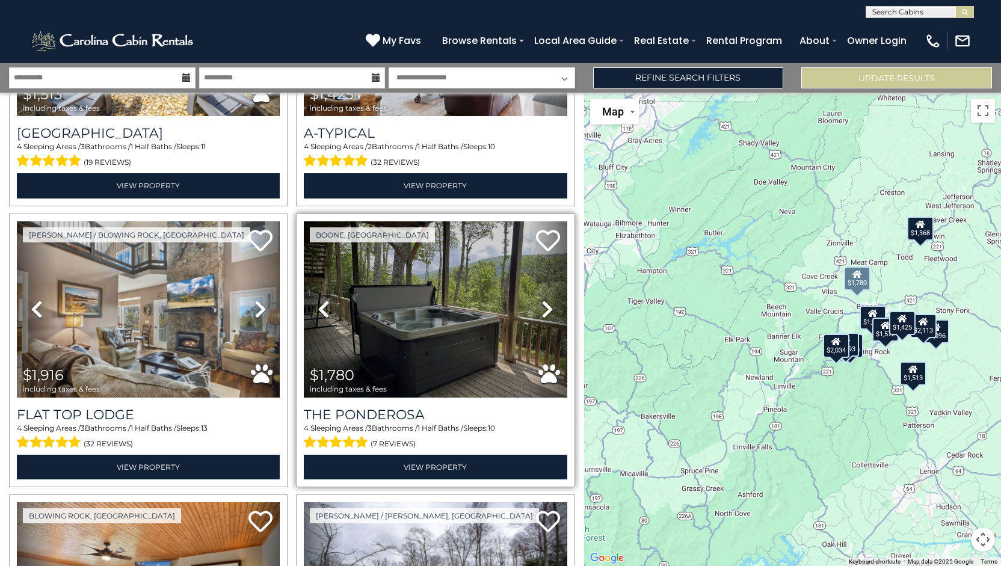
click at [547, 303] on icon at bounding box center [547, 309] width 12 height 19
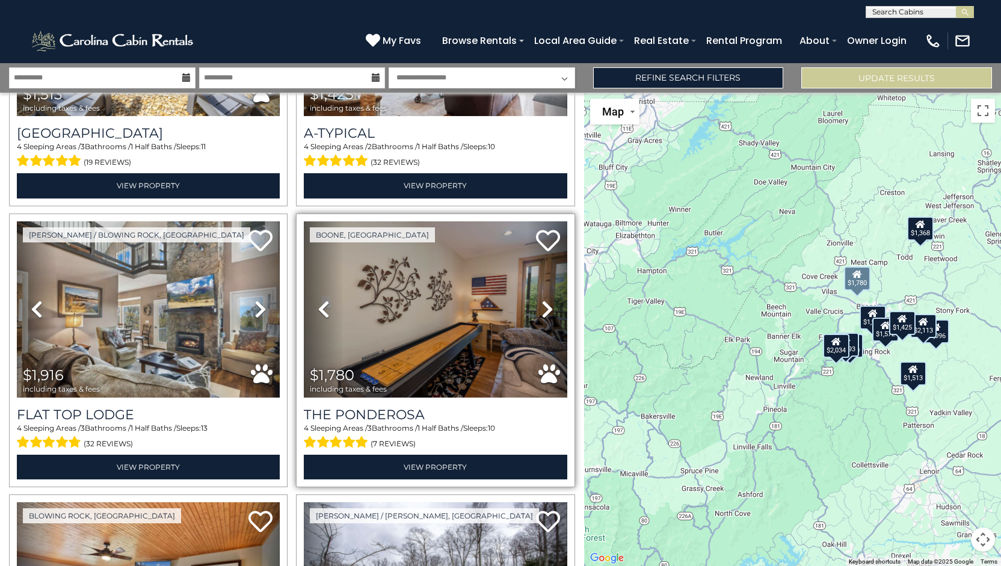
click at [547, 303] on icon at bounding box center [547, 309] width 12 height 19
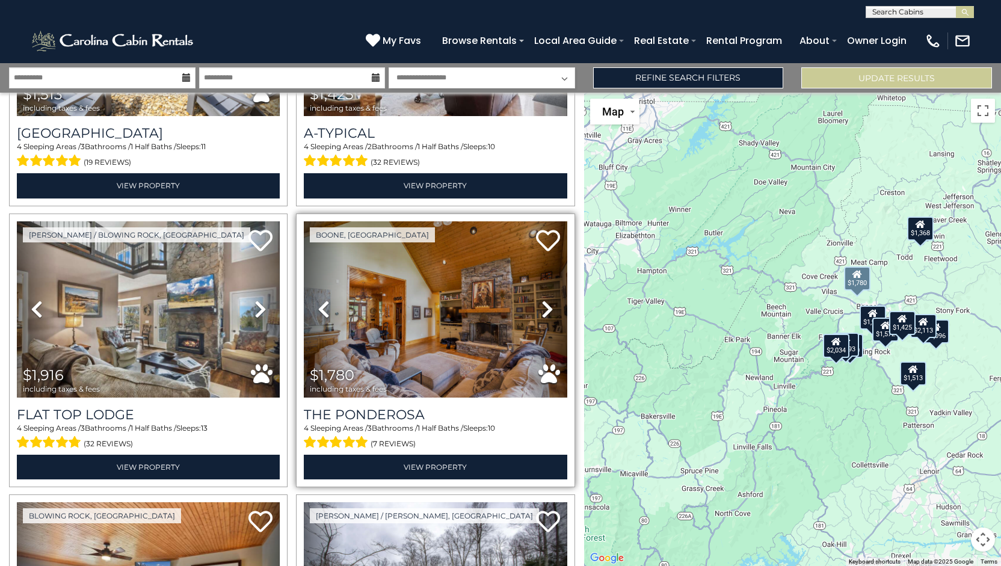
click at [547, 303] on icon at bounding box center [547, 309] width 12 height 19
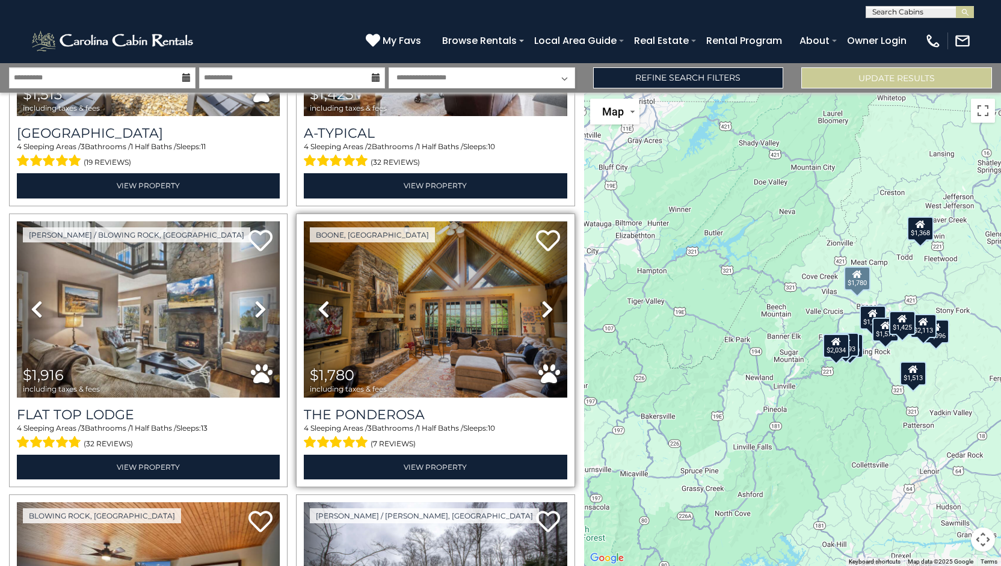
click at [547, 303] on icon at bounding box center [547, 309] width 12 height 19
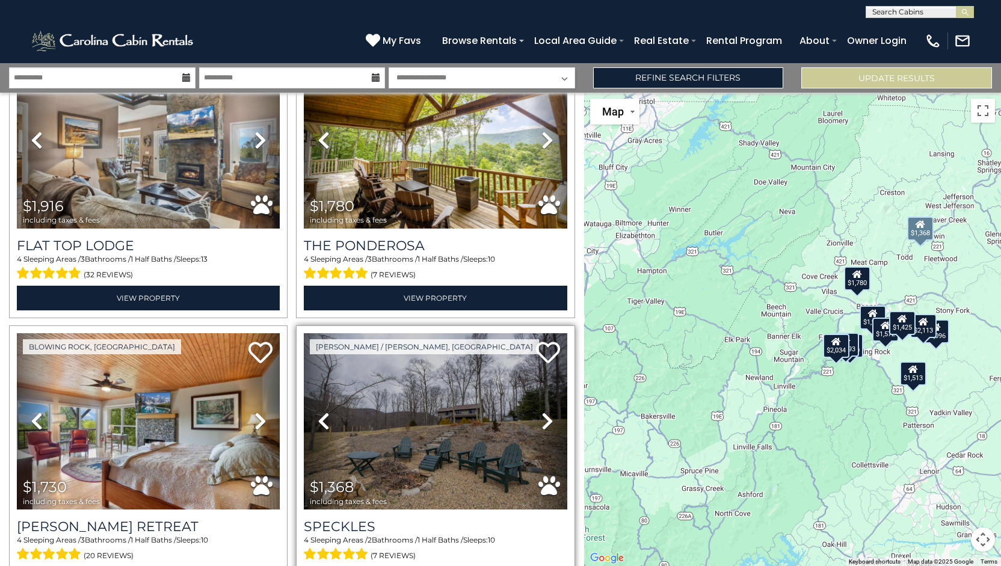
scroll to position [662, 0]
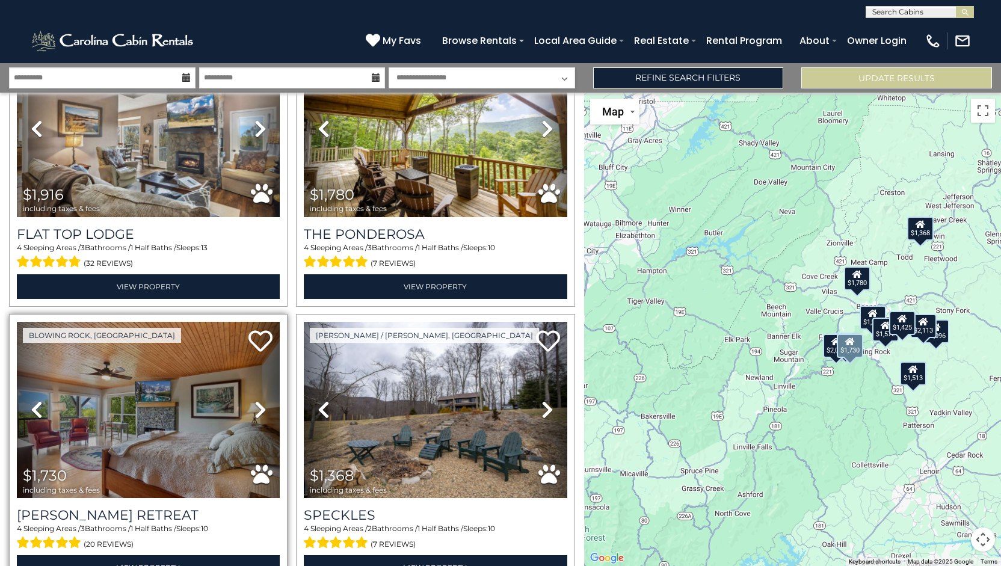
click at [255, 401] on icon at bounding box center [260, 409] width 12 height 19
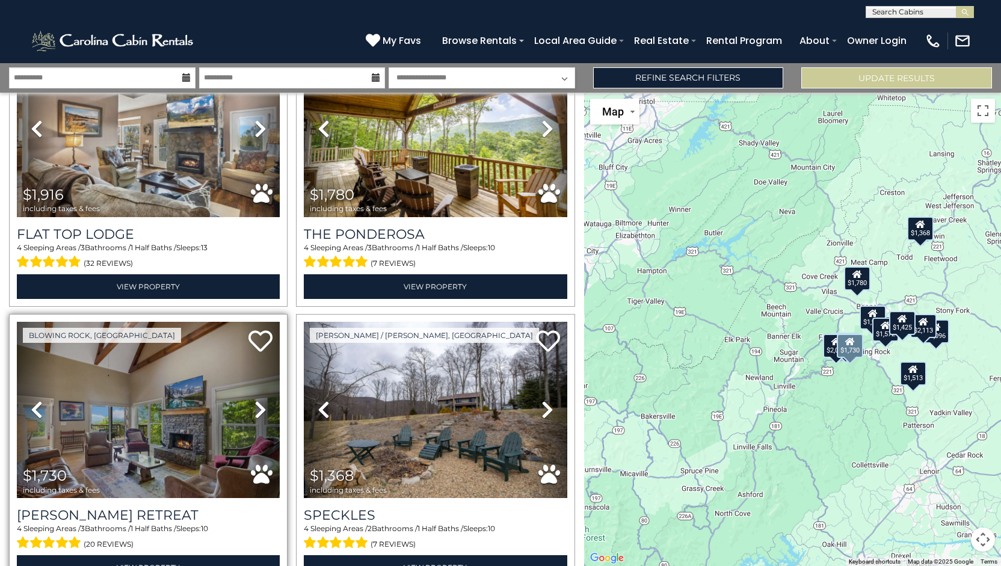
click at [255, 401] on icon at bounding box center [260, 409] width 12 height 19
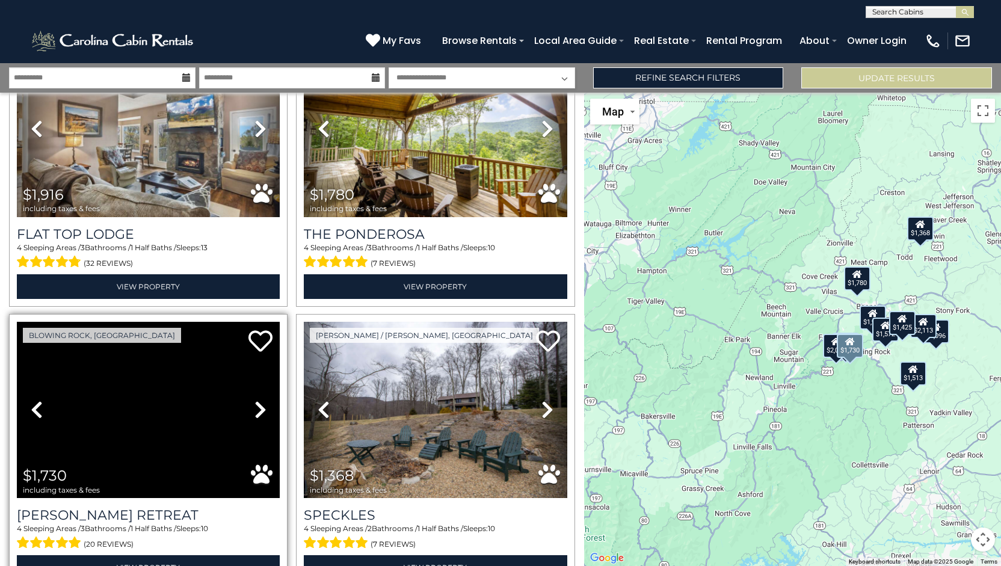
scroll to position [1023, 0]
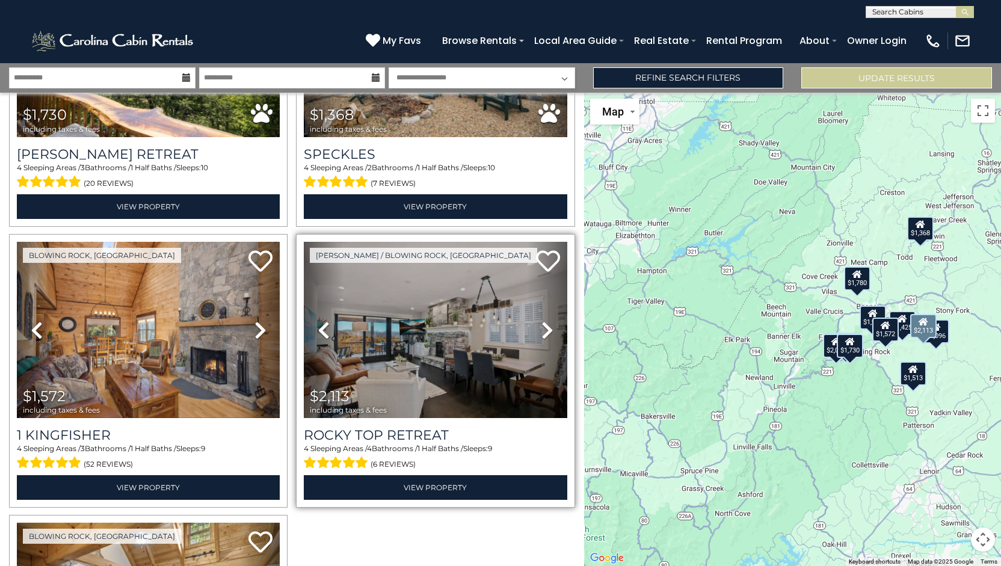
click at [541, 321] on icon at bounding box center [547, 330] width 12 height 19
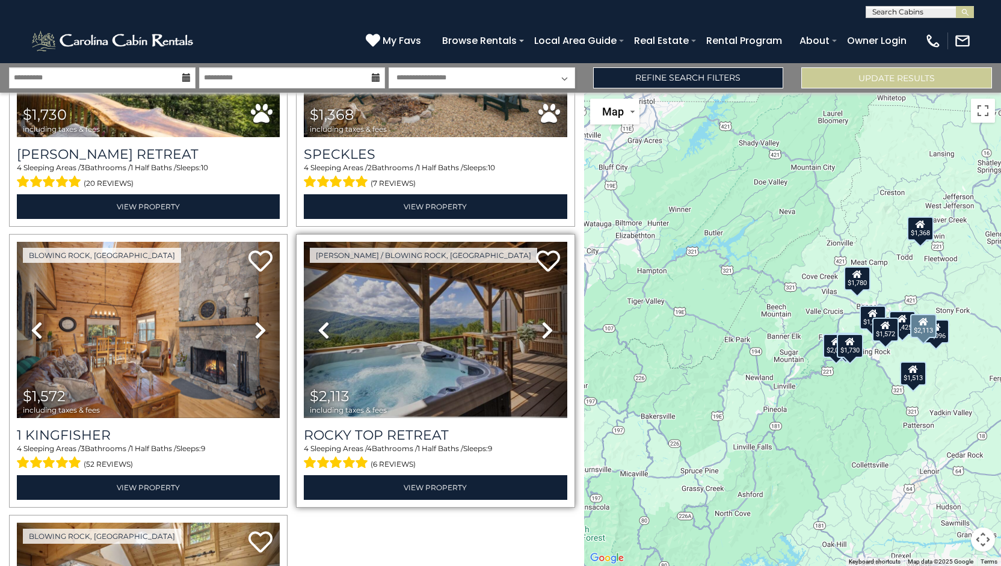
click at [541, 321] on icon at bounding box center [547, 330] width 12 height 19
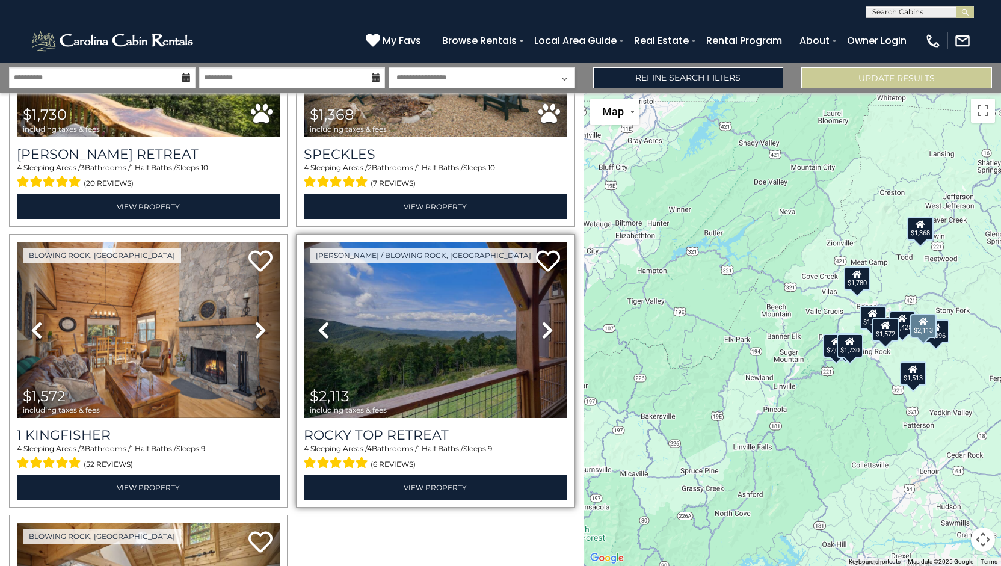
click at [541, 321] on icon at bounding box center [547, 330] width 12 height 19
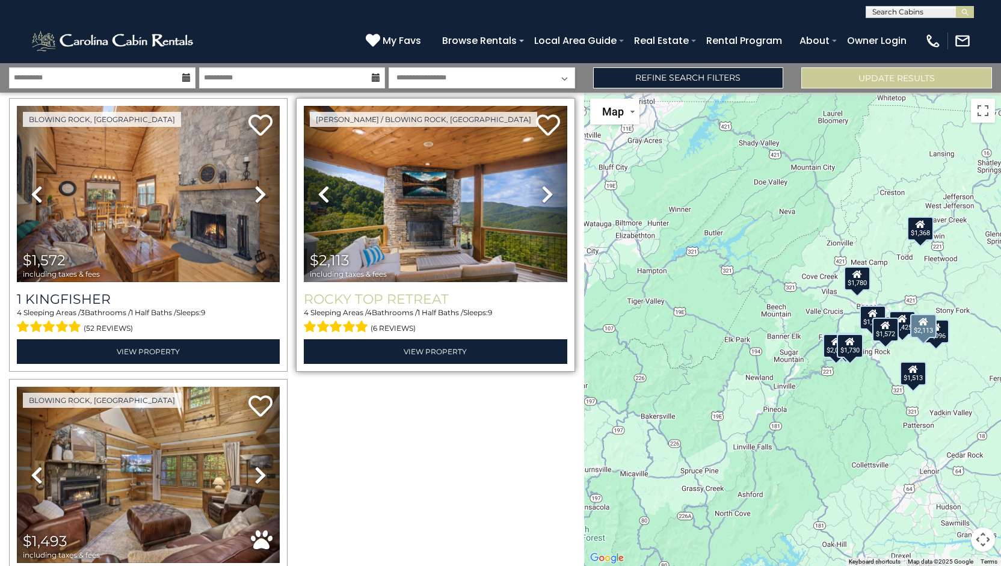
scroll to position [1280, 0]
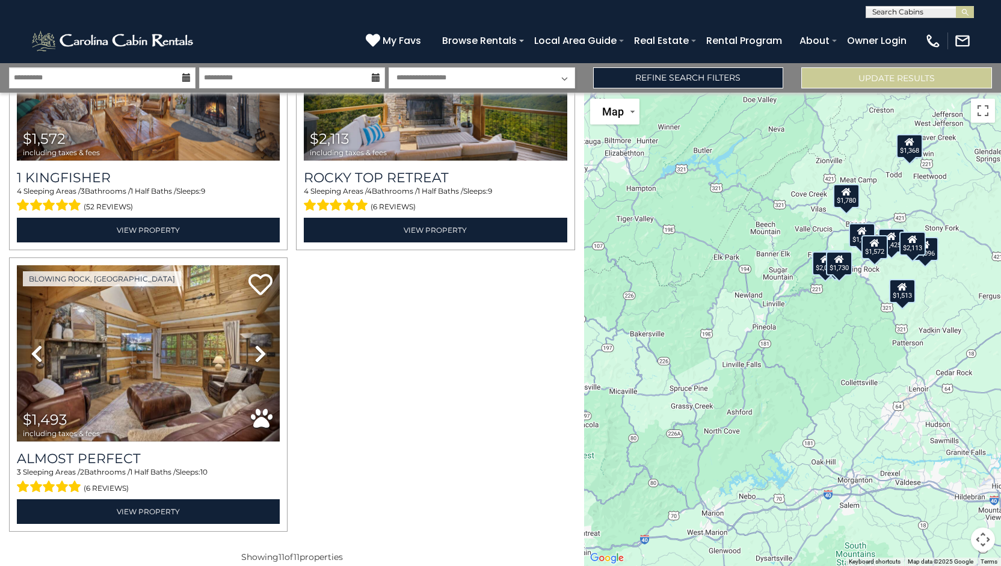
drag, startPoint x: 783, startPoint y: 395, endPoint x: 780, endPoint y: 362, distance: 33.9
click at [780, 362] on div "$2,096 $2,034 $1,513 $1,425 $1,916 $1,780 $1,730 $1,368 $1,572 $2,113 $1,493" at bounding box center [792, 329] width 417 height 473
